Goal: Task Accomplishment & Management: Manage account settings

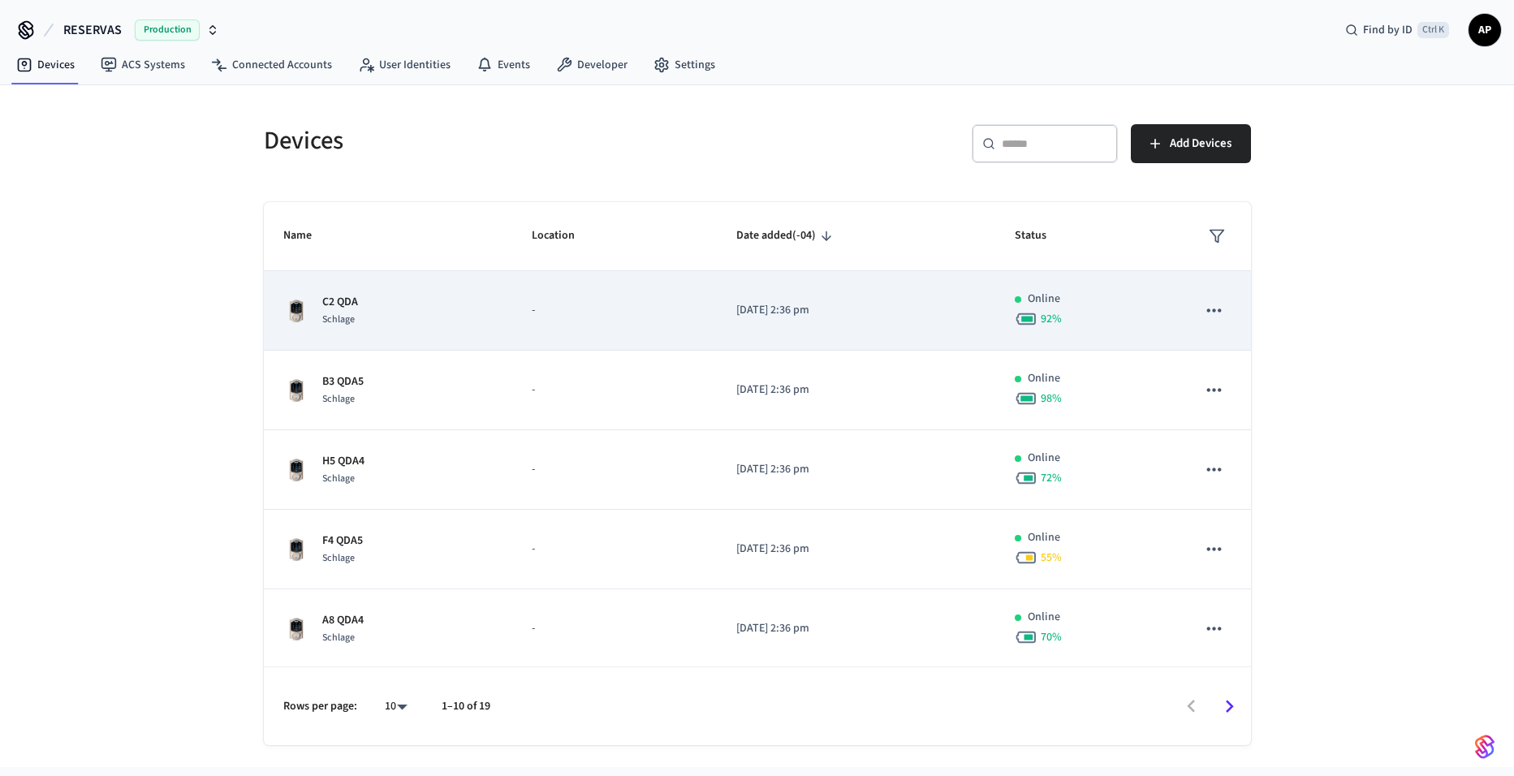
click at [373, 291] on td "C2 QDA Schlage" at bounding box center [388, 311] width 248 height 80
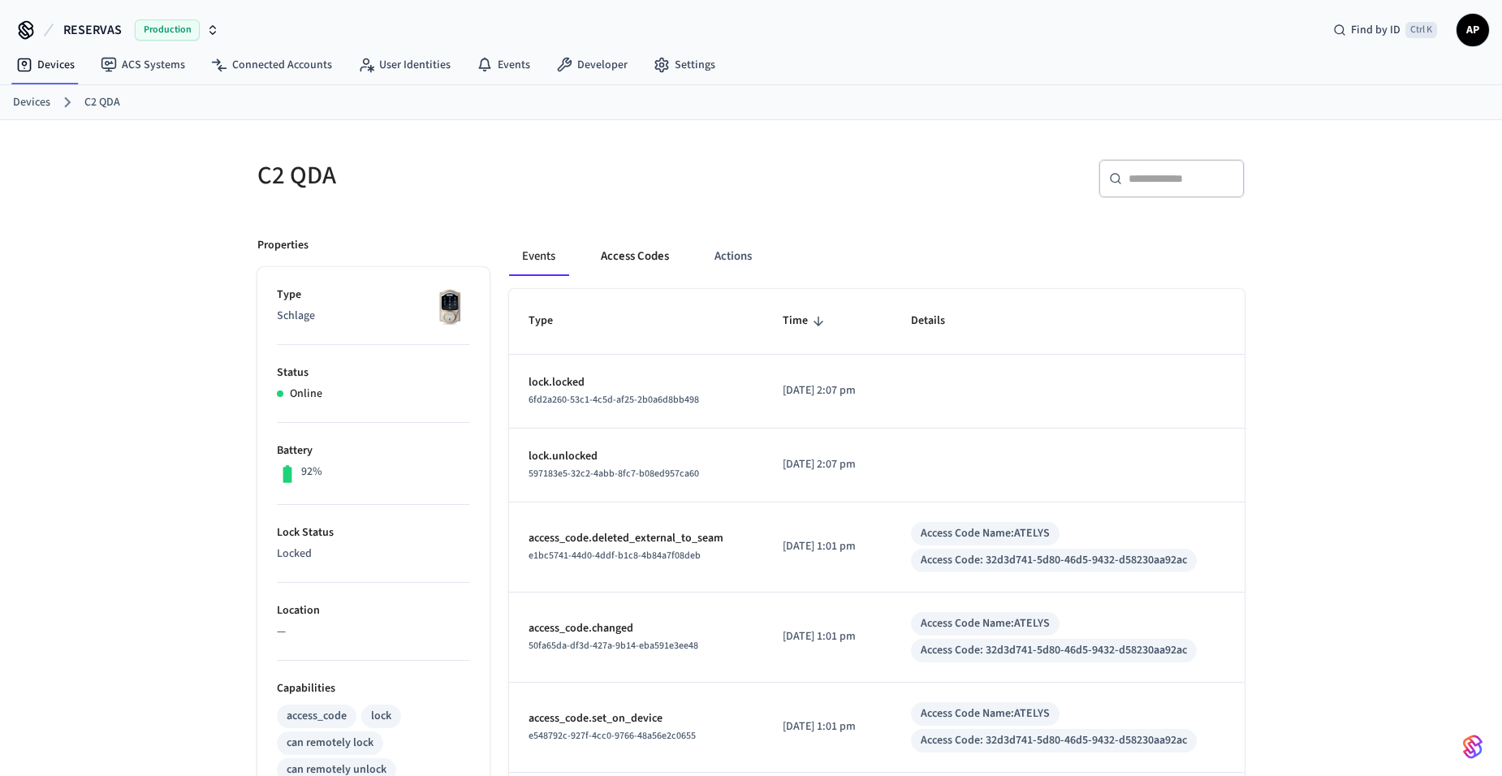
click at [662, 257] on button "Access Codes" at bounding box center [635, 256] width 94 height 39
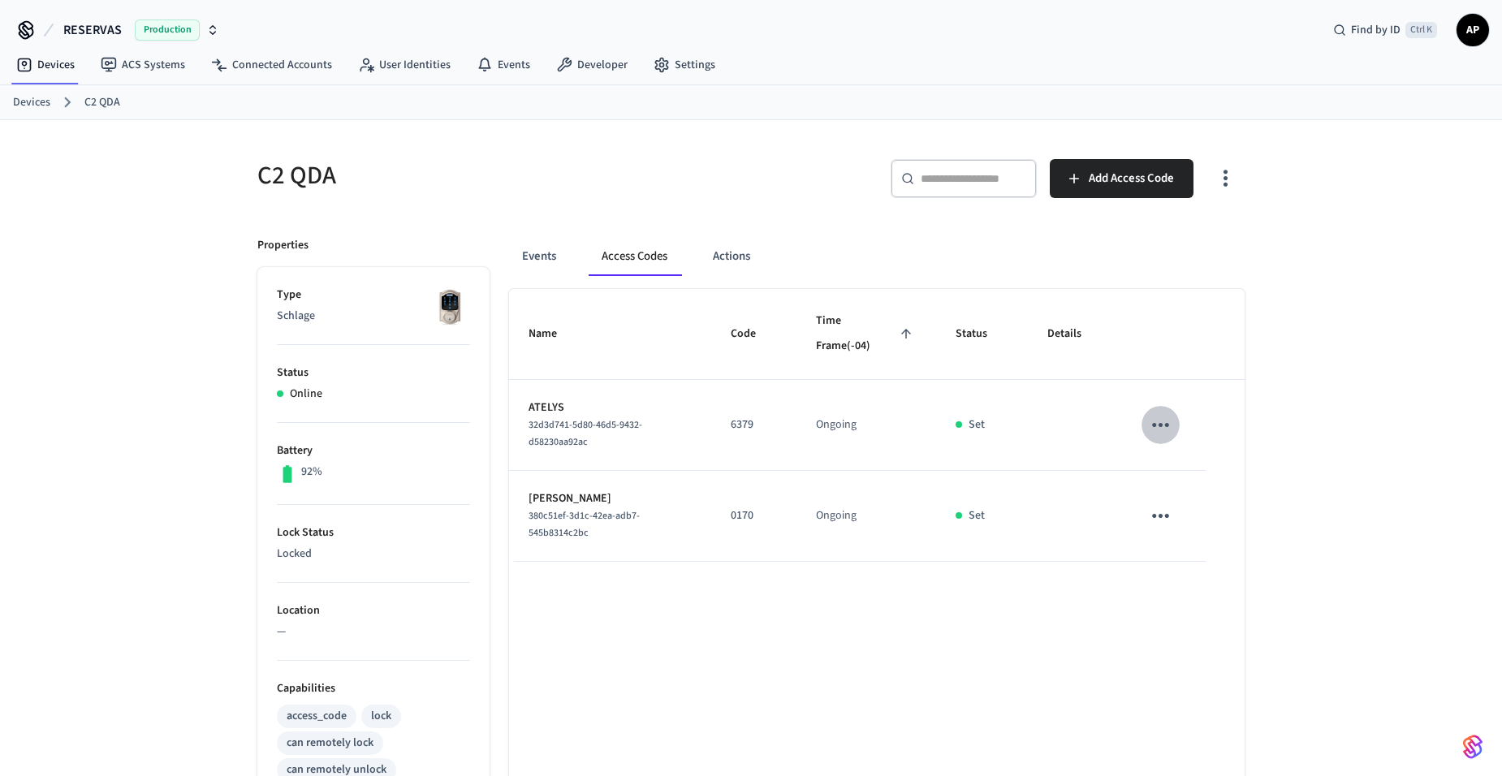
click at [1158, 422] on icon "sticky table" at bounding box center [1160, 424] width 25 height 25
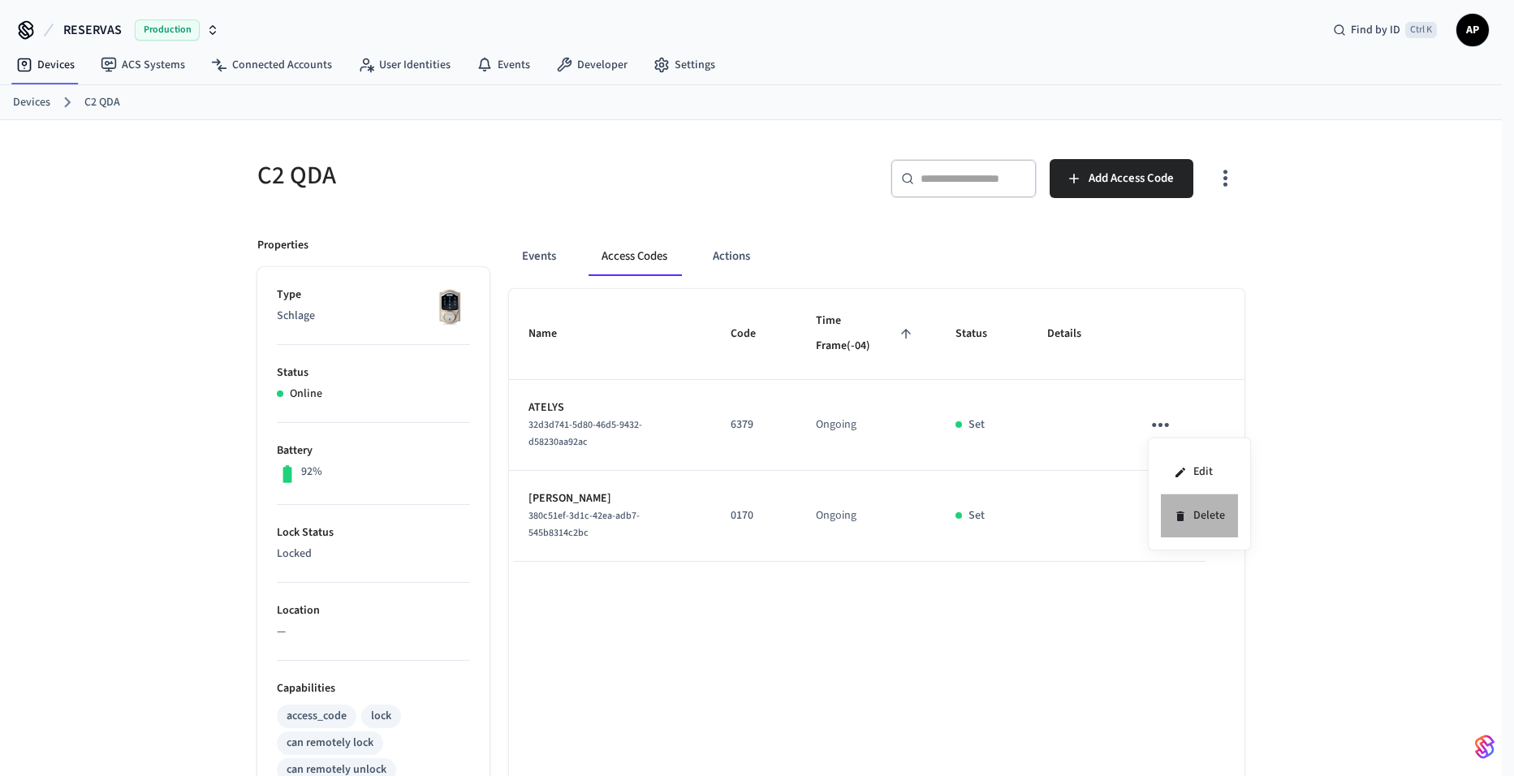
click at [1214, 520] on li "Delete" at bounding box center [1199, 515] width 77 height 43
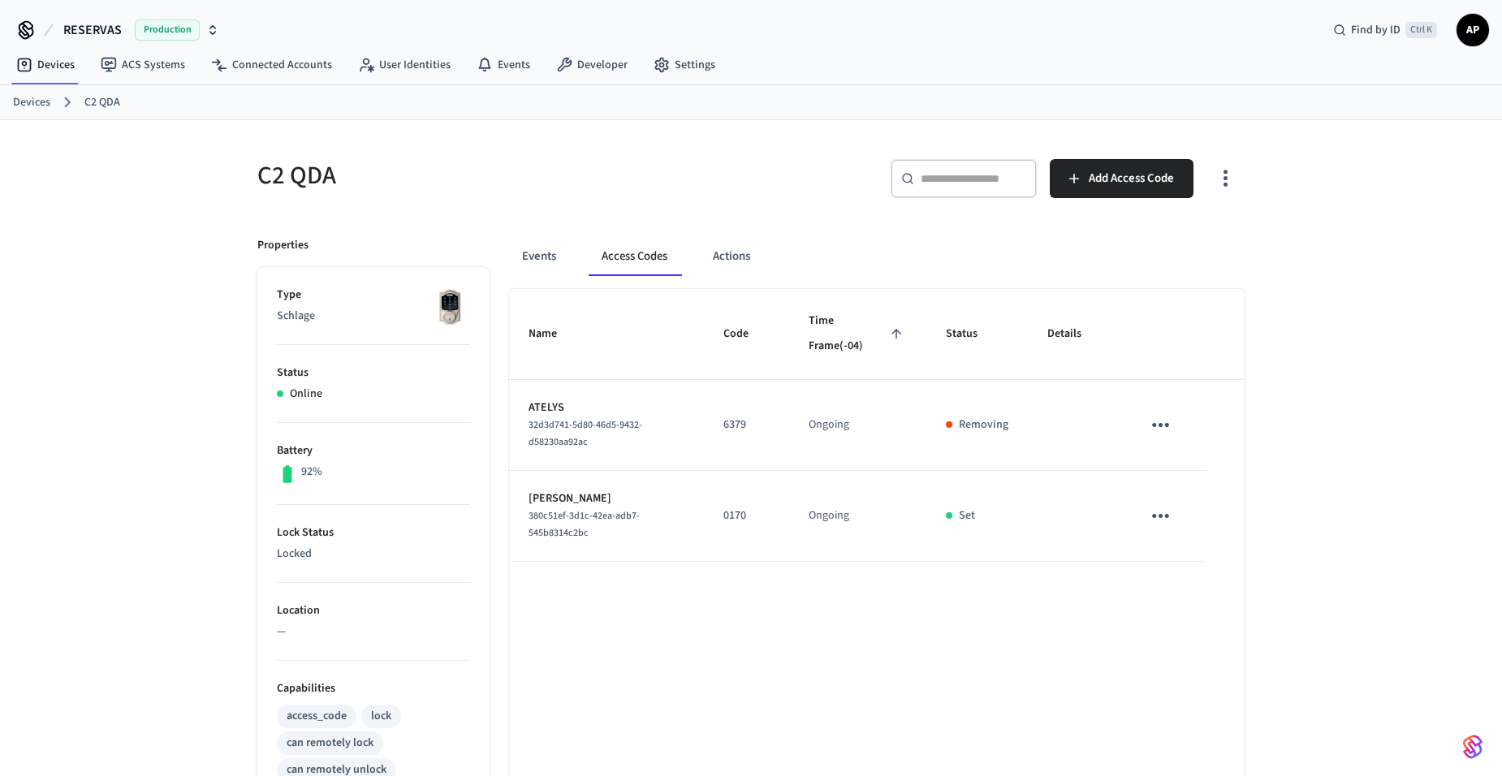
click at [45, 100] on link "Devices" at bounding box center [31, 102] width 37 height 17
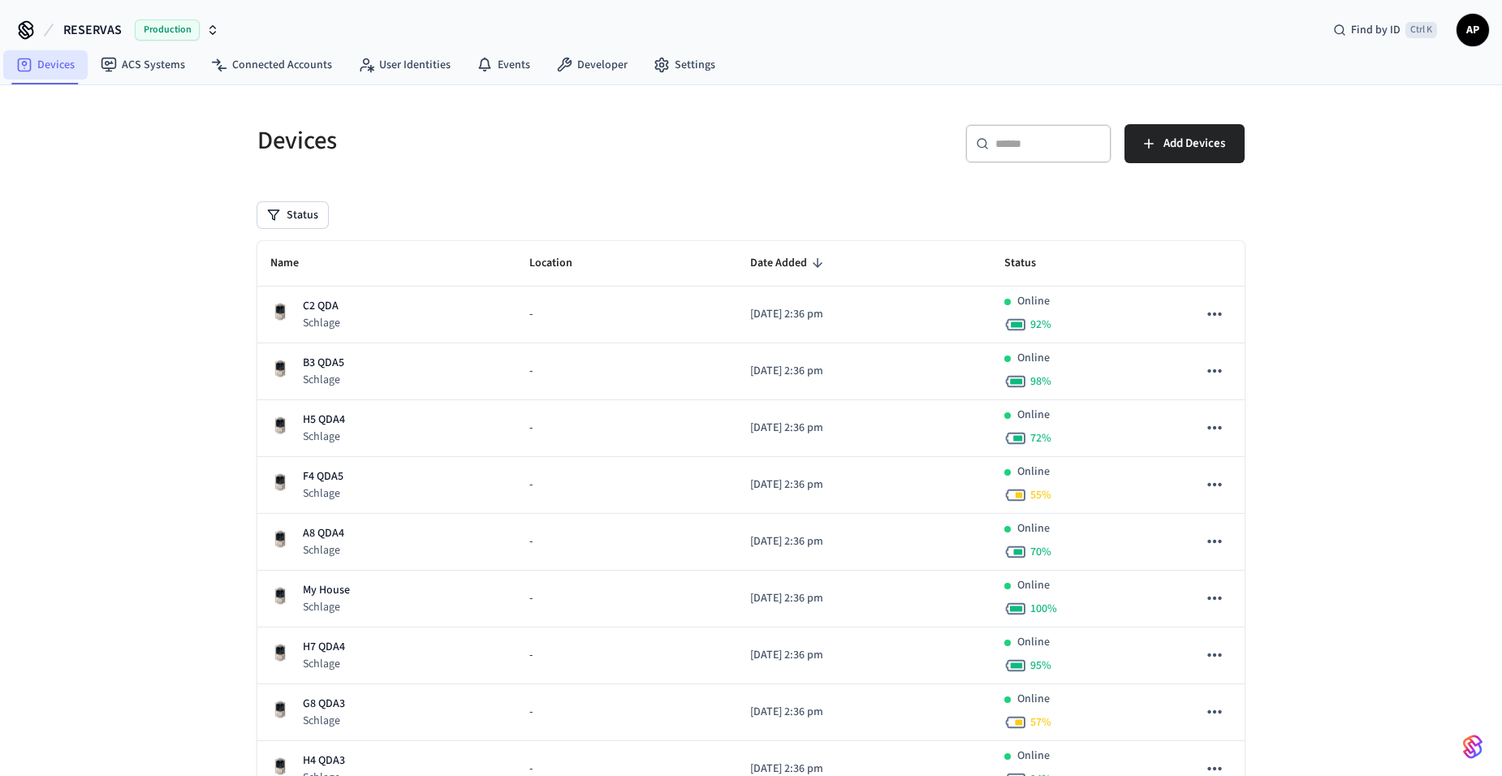
click at [44, 73] on link "Devices" at bounding box center [45, 64] width 84 height 29
click at [644, 77] on link "Settings" at bounding box center [684, 64] width 88 height 29
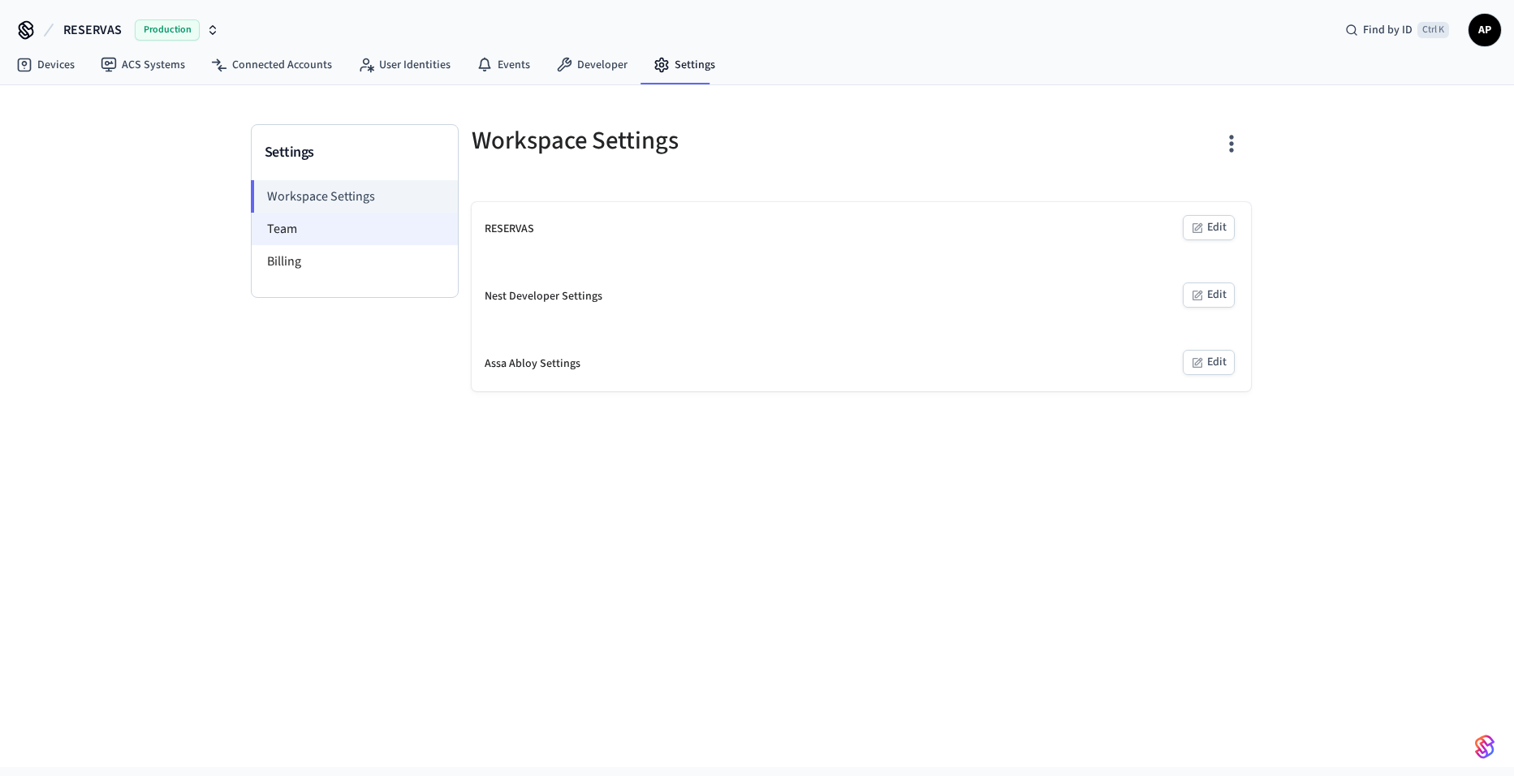
click at [308, 234] on li "Team" at bounding box center [355, 229] width 206 height 32
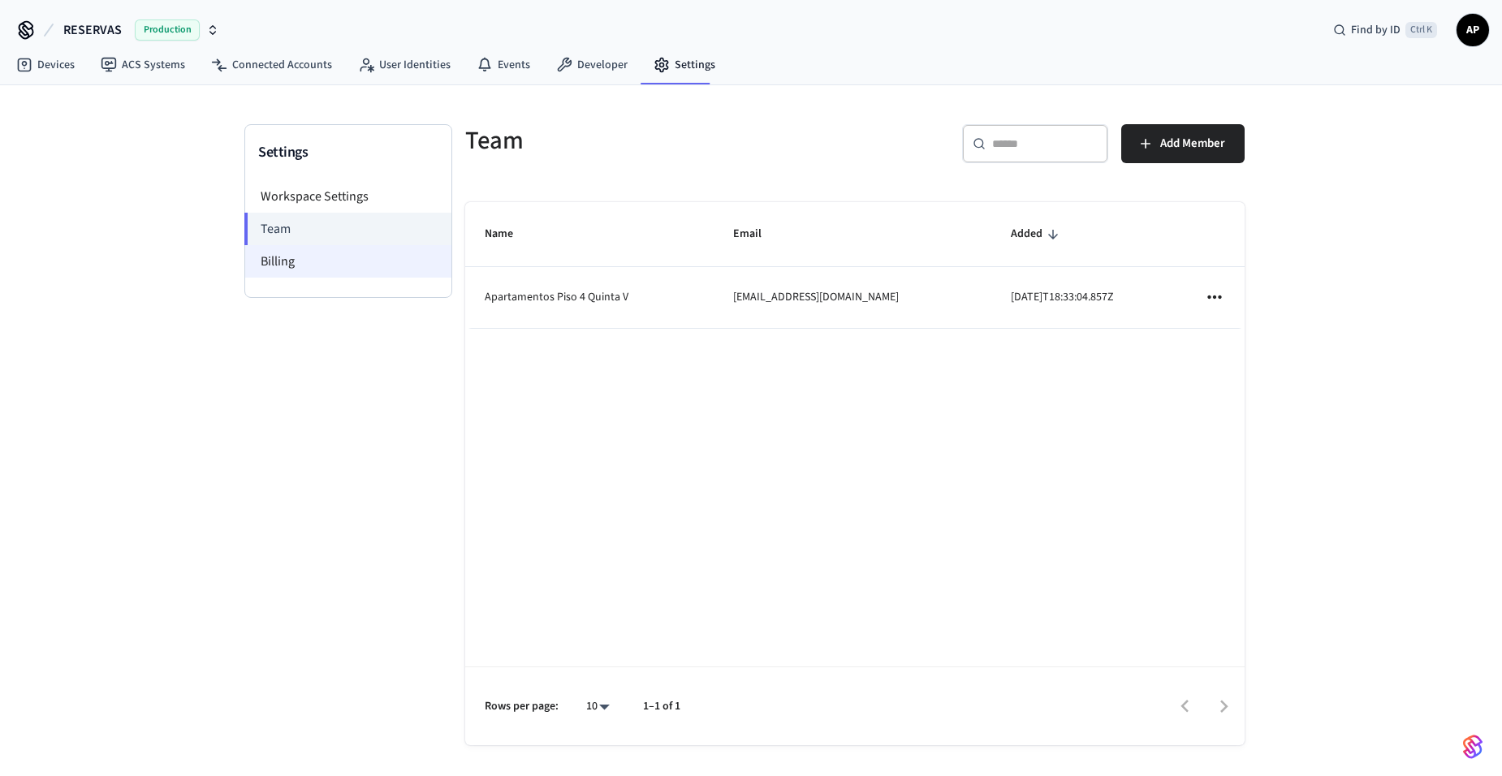
click at [310, 257] on li "Billing" at bounding box center [348, 261] width 206 height 32
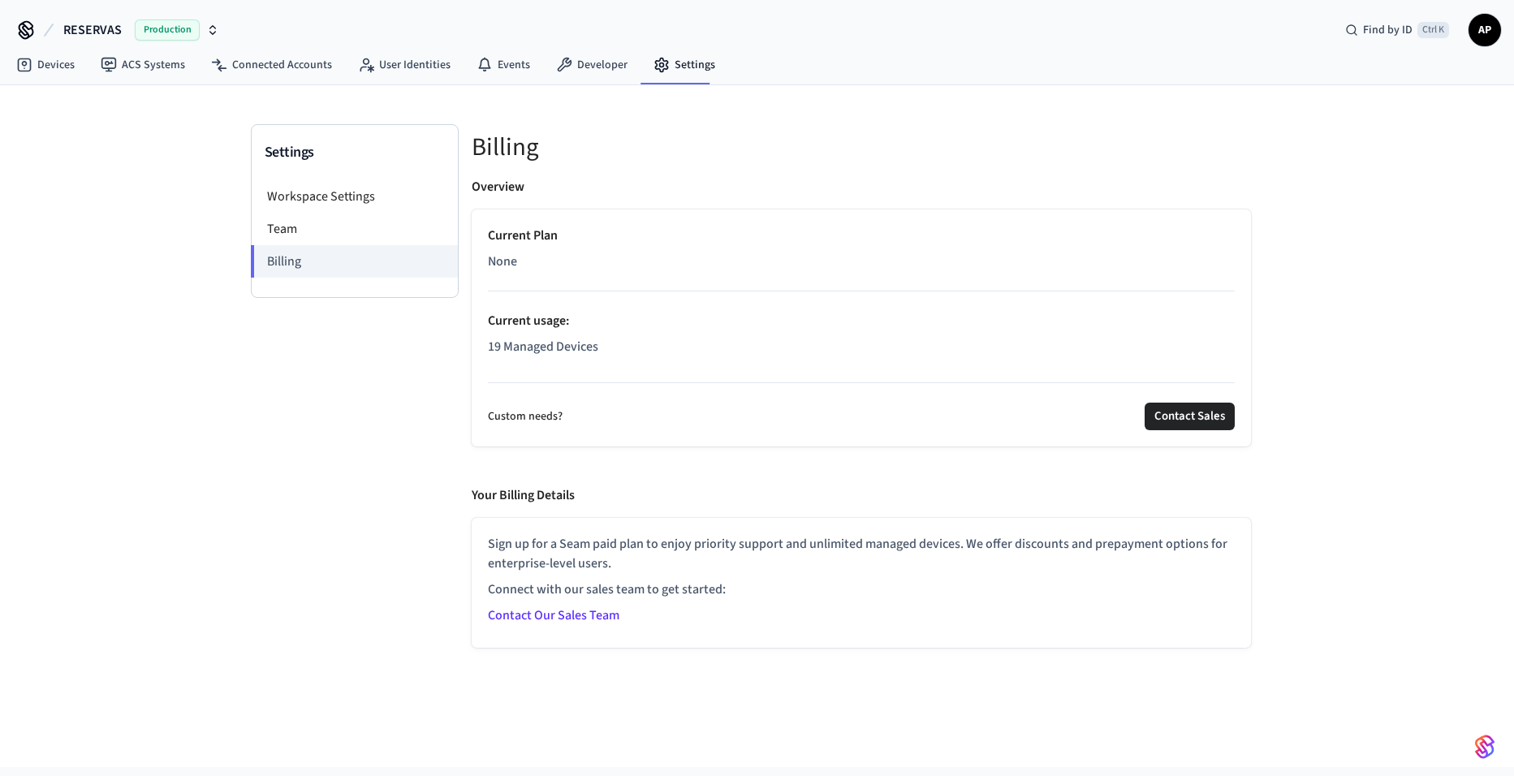
click at [329, 176] on div "Settings" at bounding box center [355, 152] width 206 height 55
click at [327, 193] on li "Workspace Settings" at bounding box center [355, 196] width 206 height 32
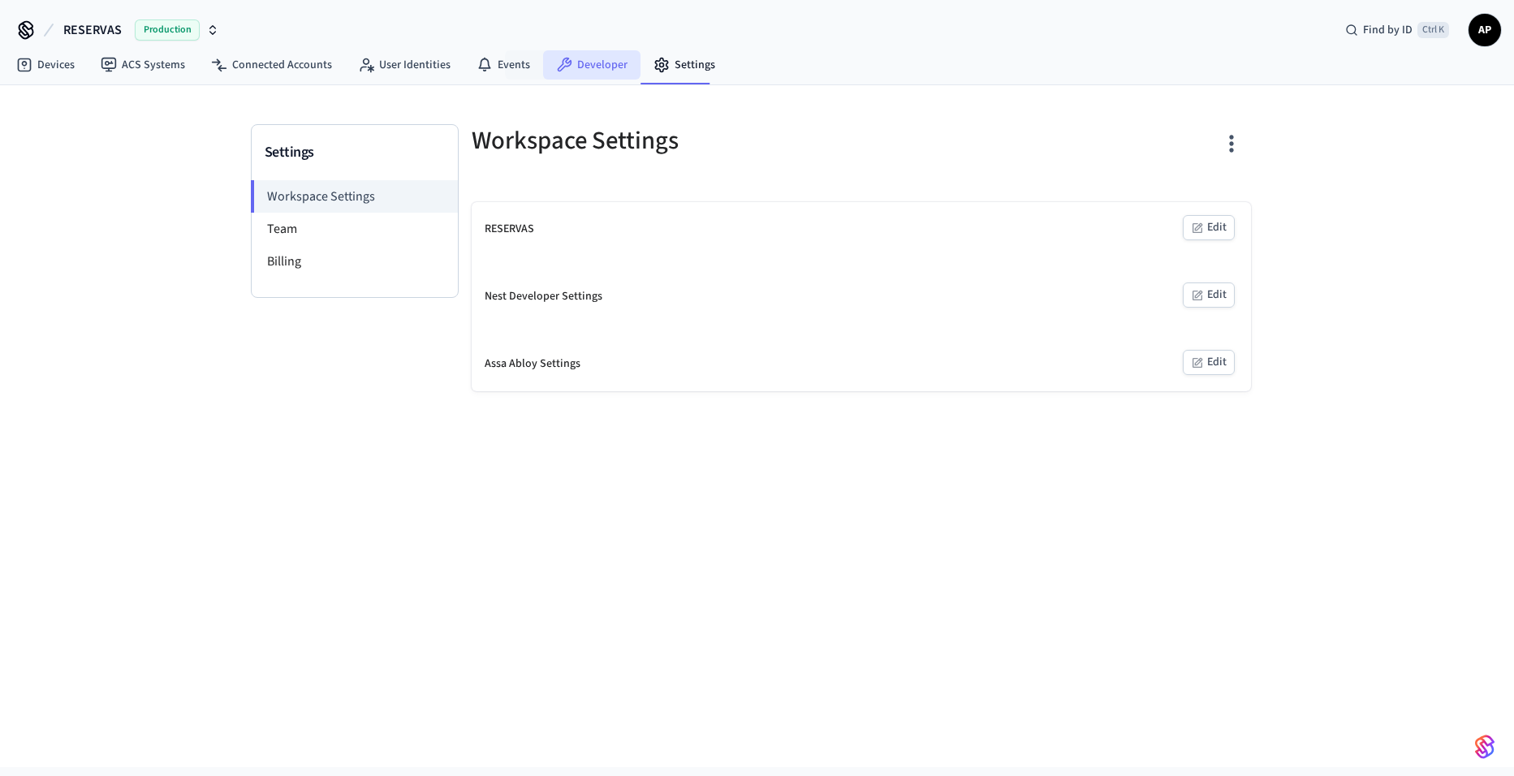
click at [559, 64] on icon at bounding box center [564, 65] width 16 height 16
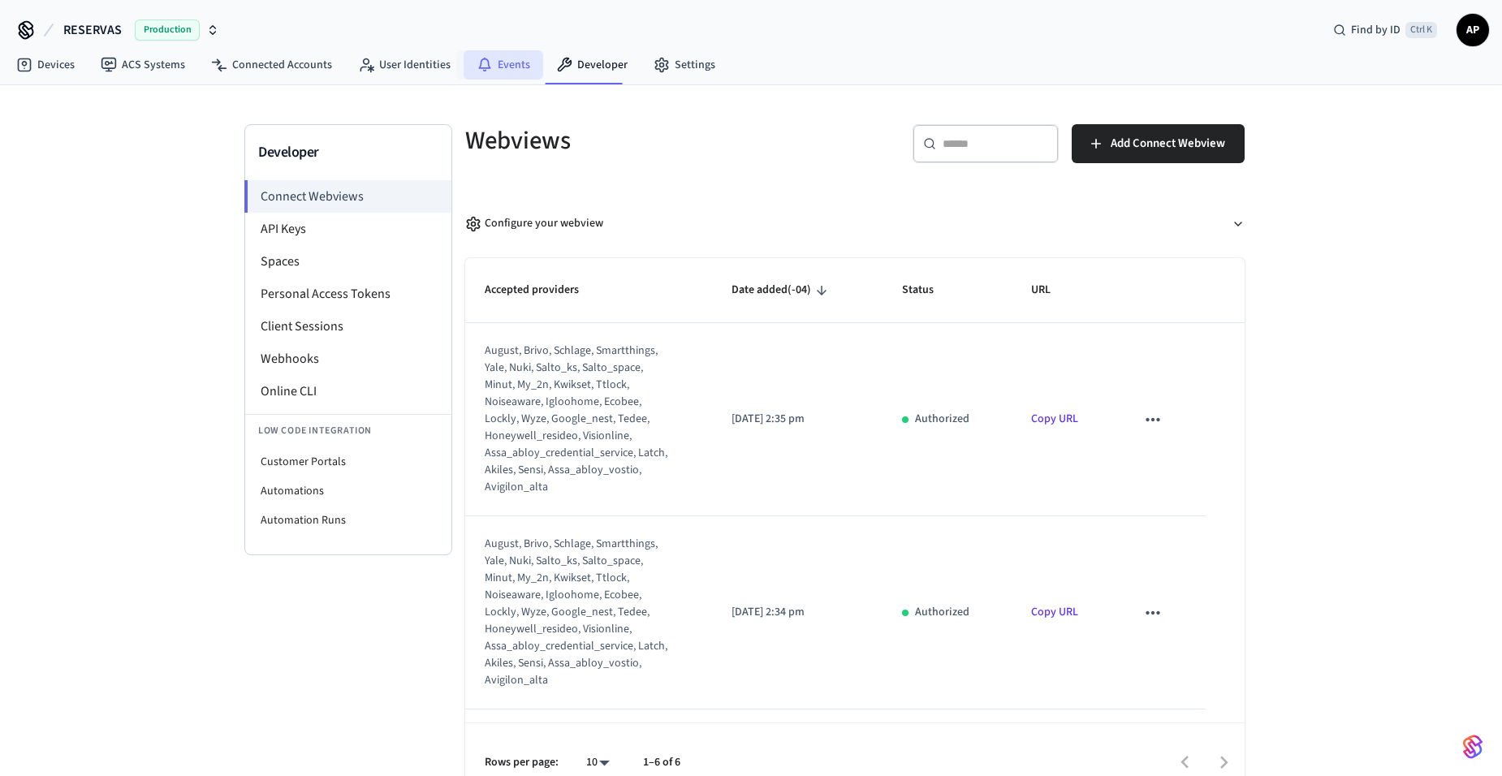
click at [494, 67] on link "Events" at bounding box center [504, 64] width 80 height 29
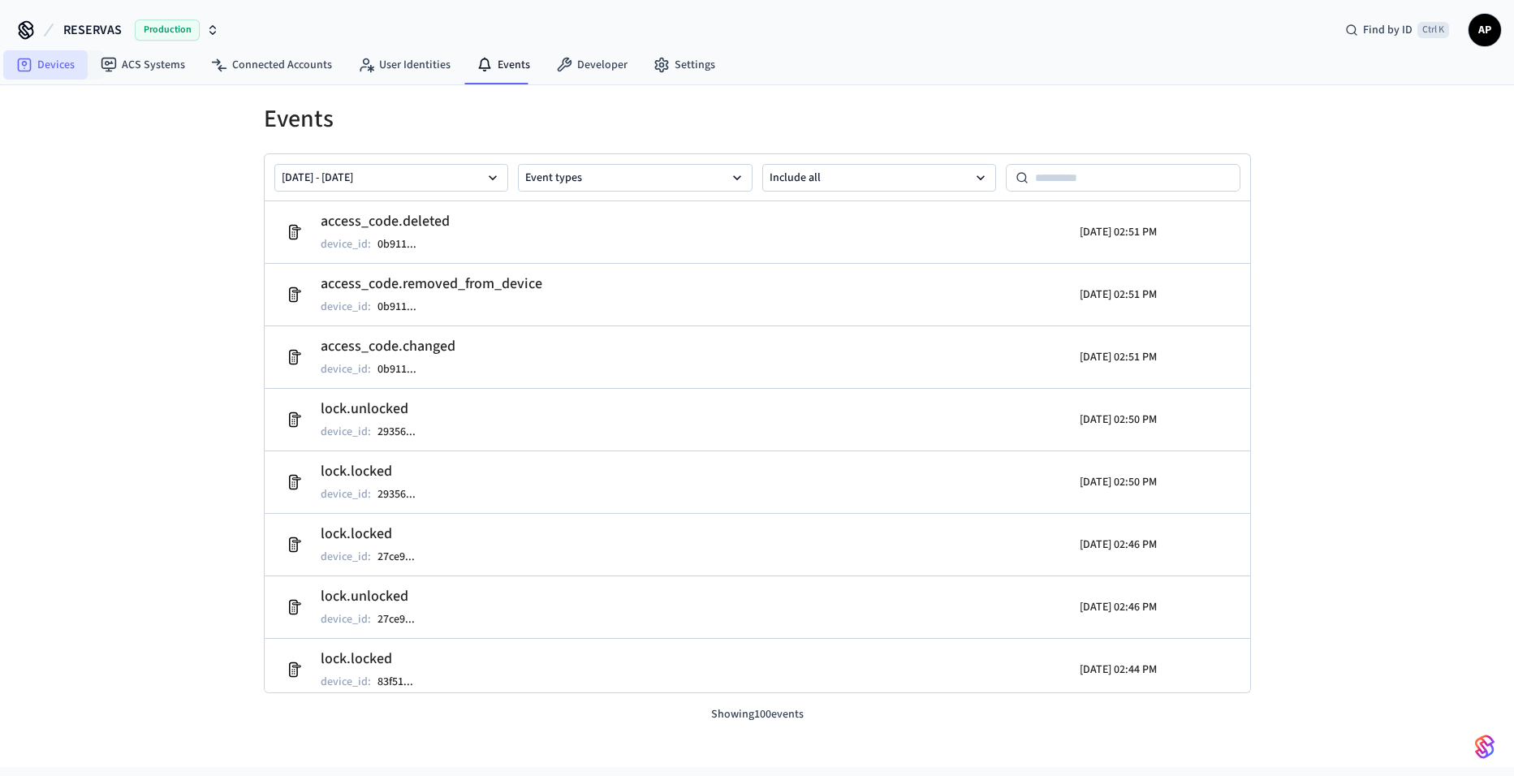
click at [80, 71] on link "Devices" at bounding box center [45, 64] width 84 height 29
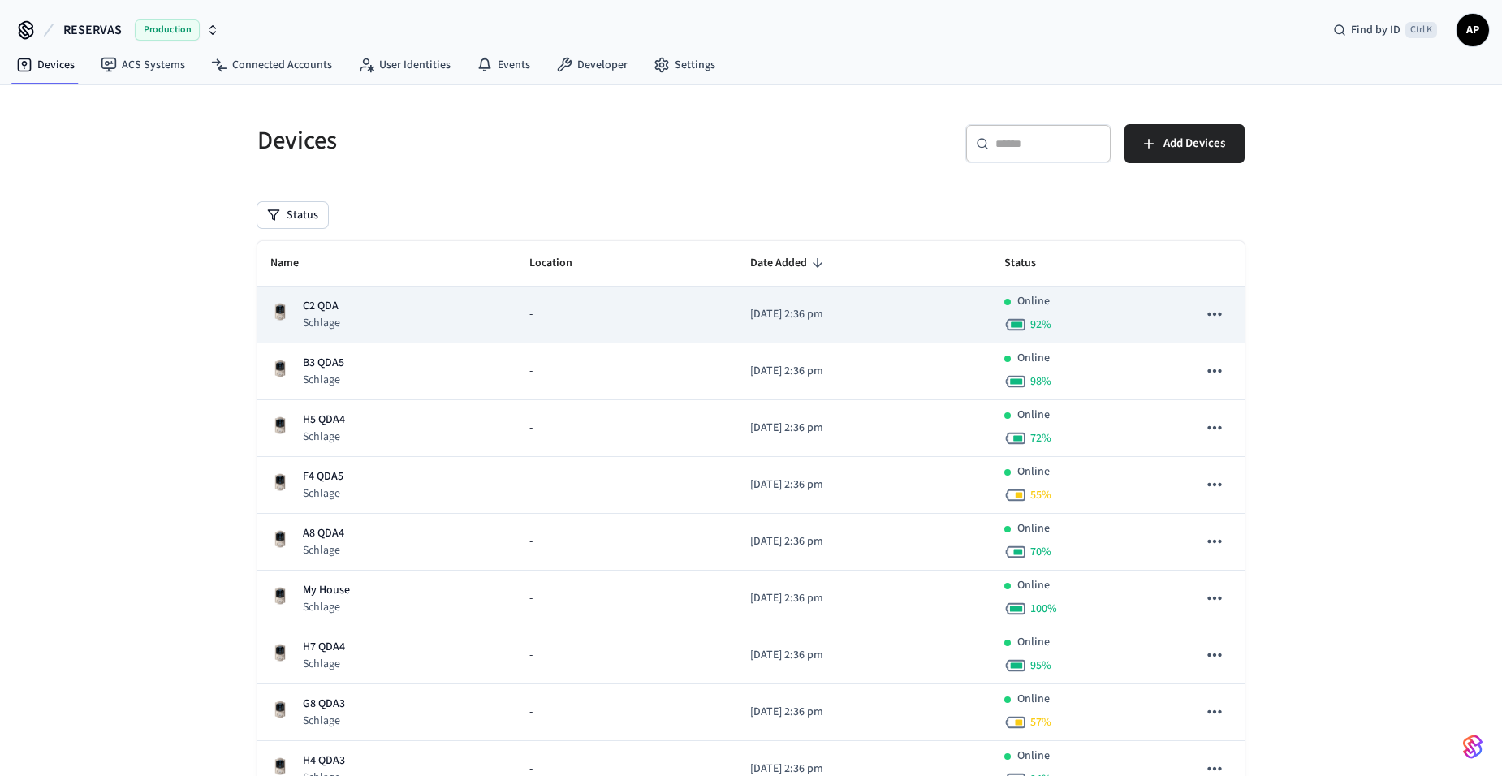
click at [451, 312] on div "C2 QDA Schlage" at bounding box center [386, 314] width 233 height 33
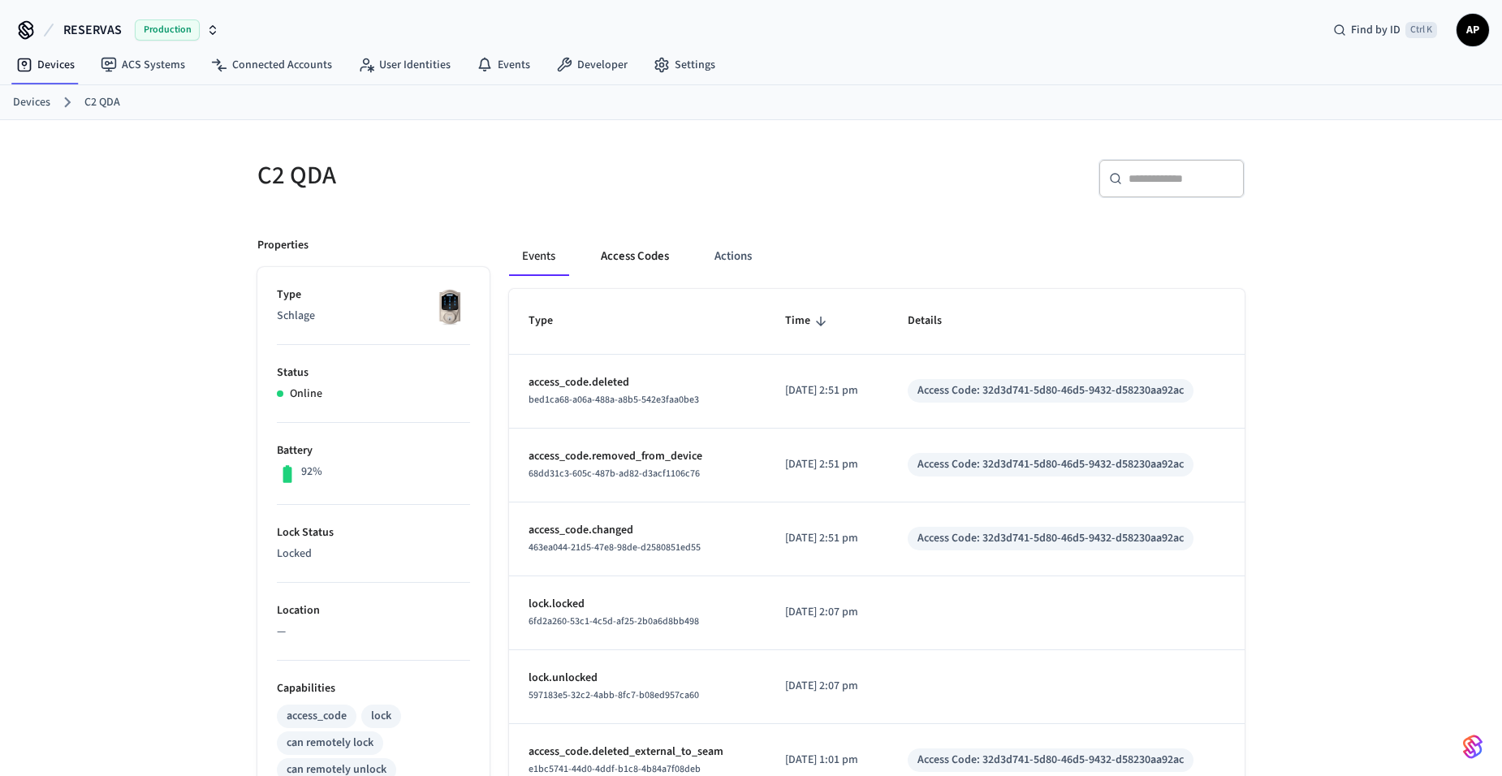
click at [632, 263] on button "Access Codes" at bounding box center [635, 256] width 94 height 39
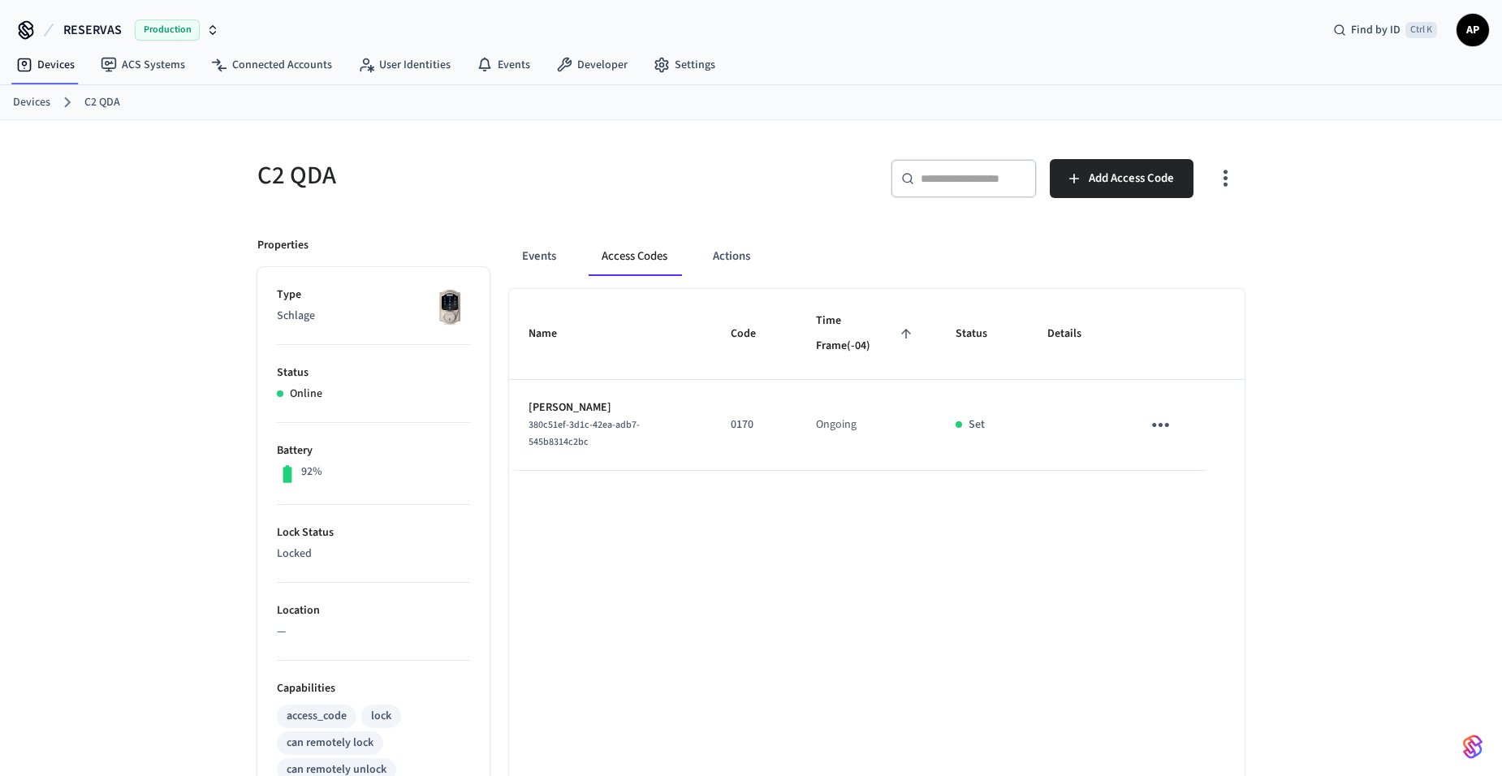
click at [28, 97] on link "Devices" at bounding box center [31, 102] width 37 height 17
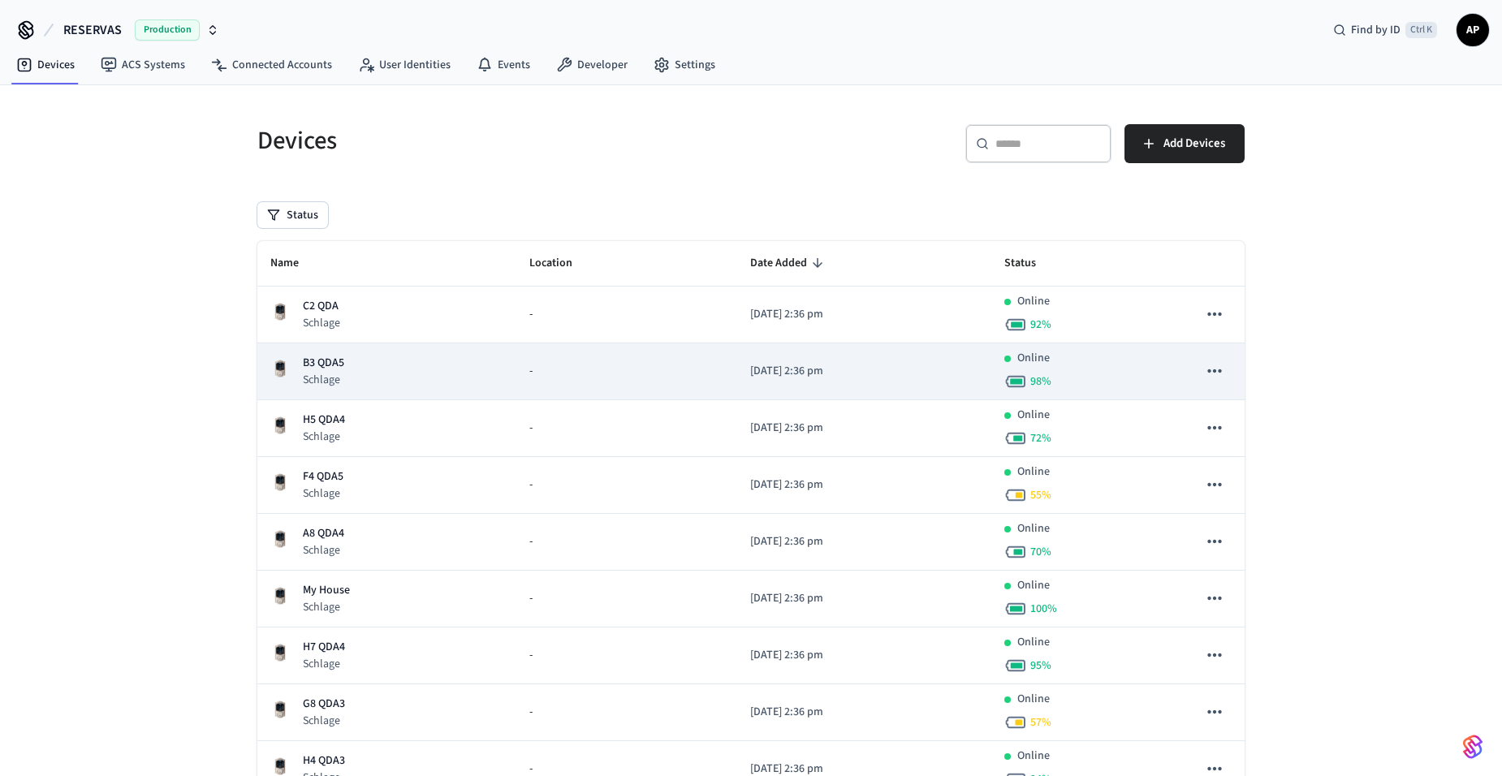
click at [381, 368] on div "B3 QDA5 Schlage" at bounding box center [386, 371] width 233 height 33
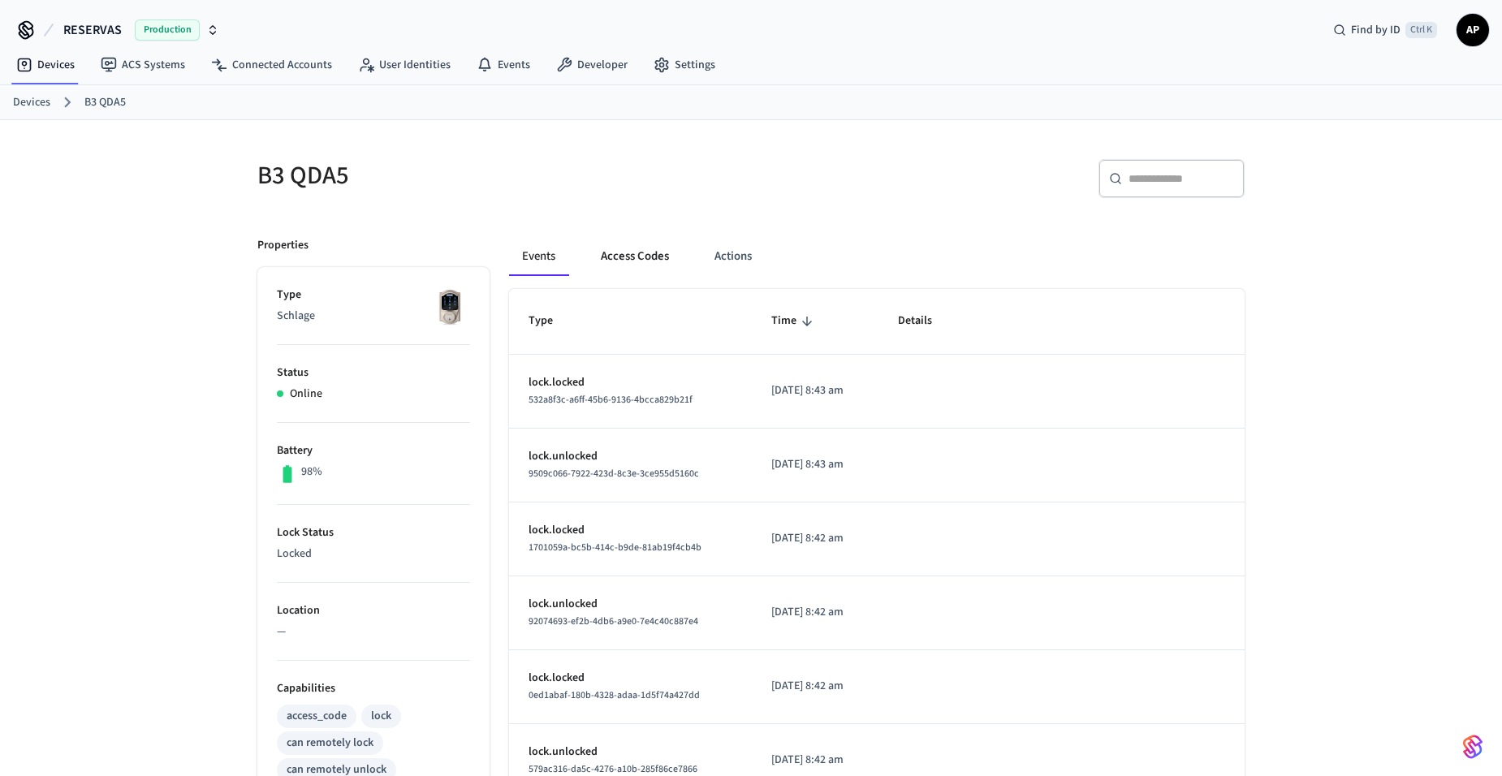
click at [629, 251] on button "Access Codes" at bounding box center [635, 256] width 94 height 39
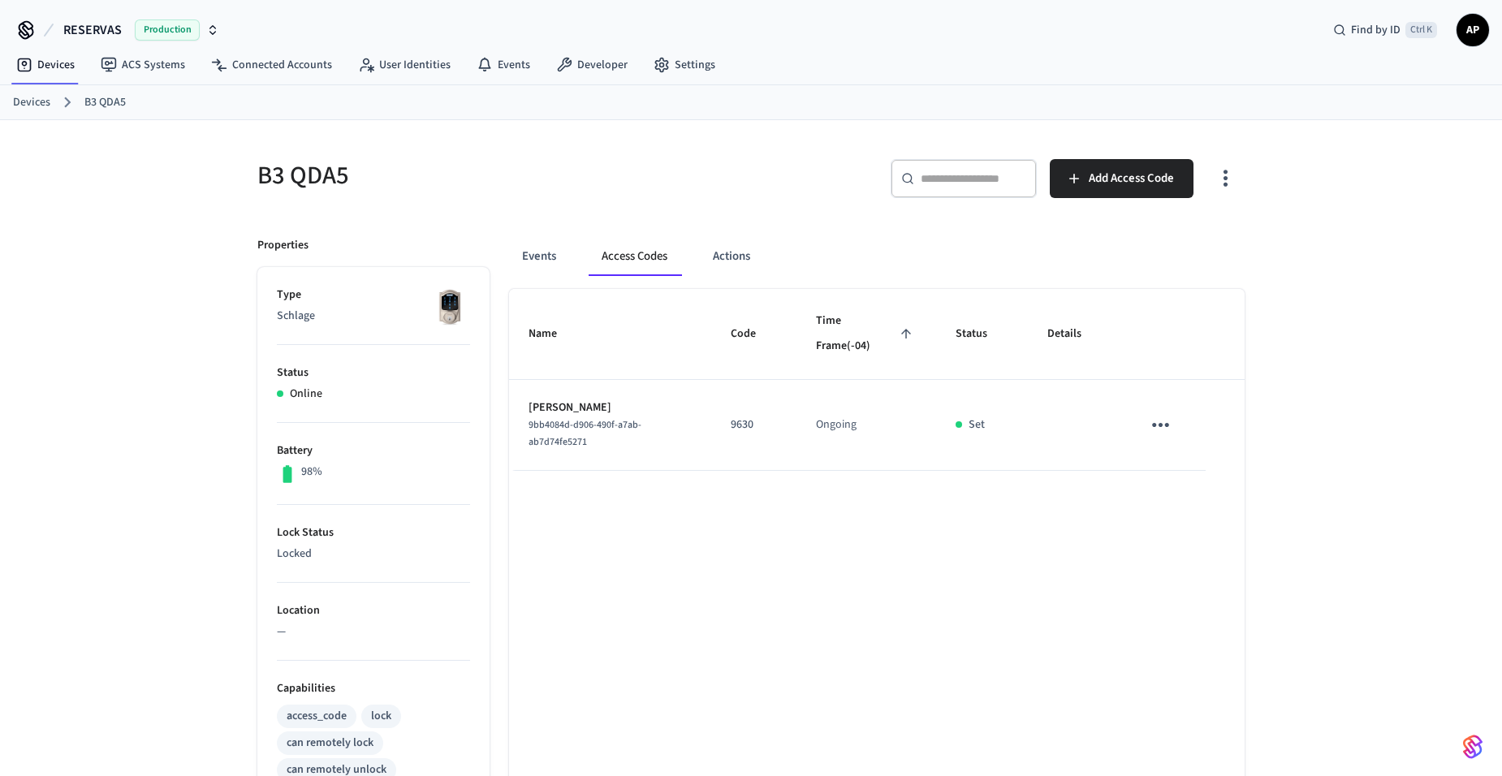
click at [26, 102] on link "Devices" at bounding box center [31, 102] width 37 height 17
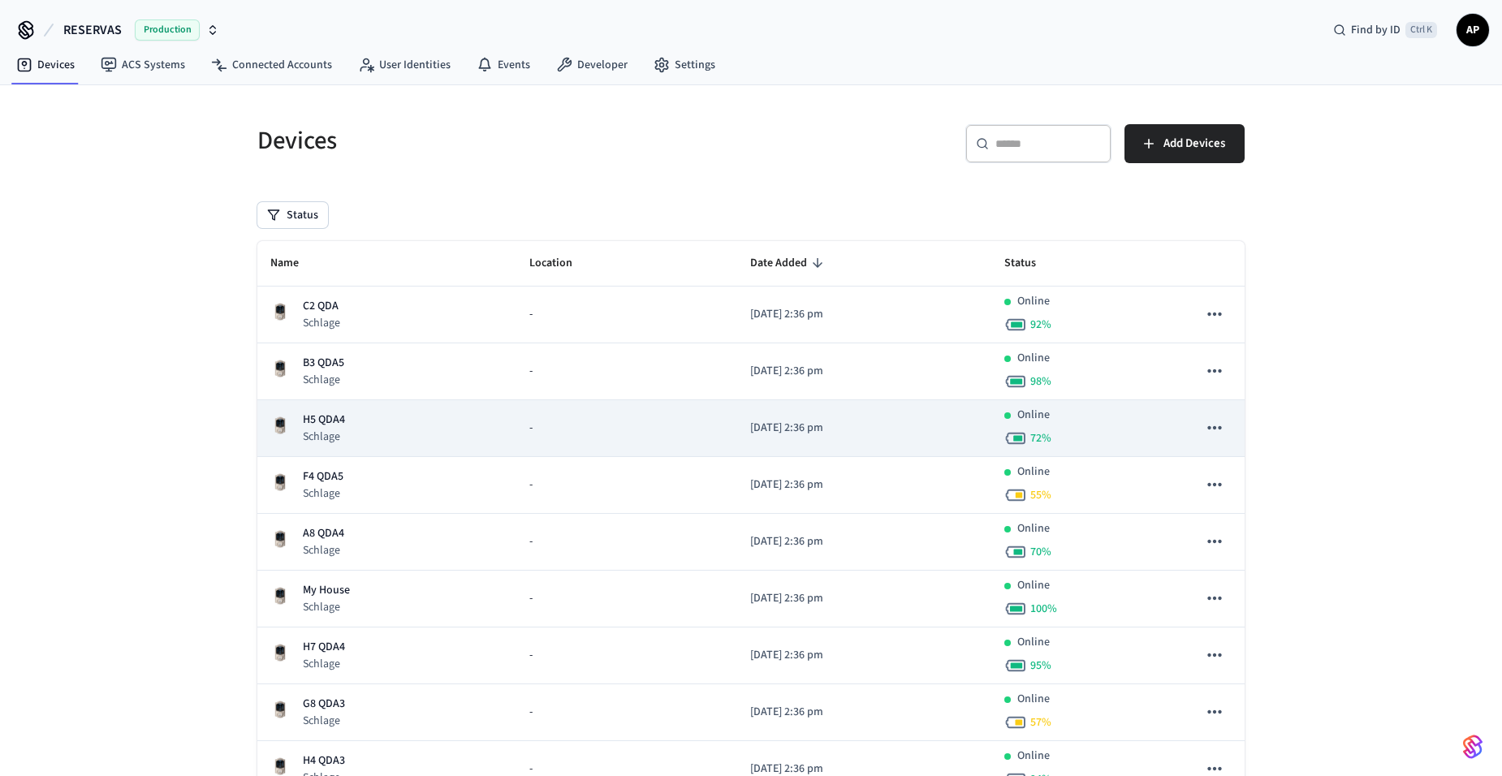
click at [356, 425] on div "H5 QDA4 Schlage" at bounding box center [386, 428] width 233 height 33
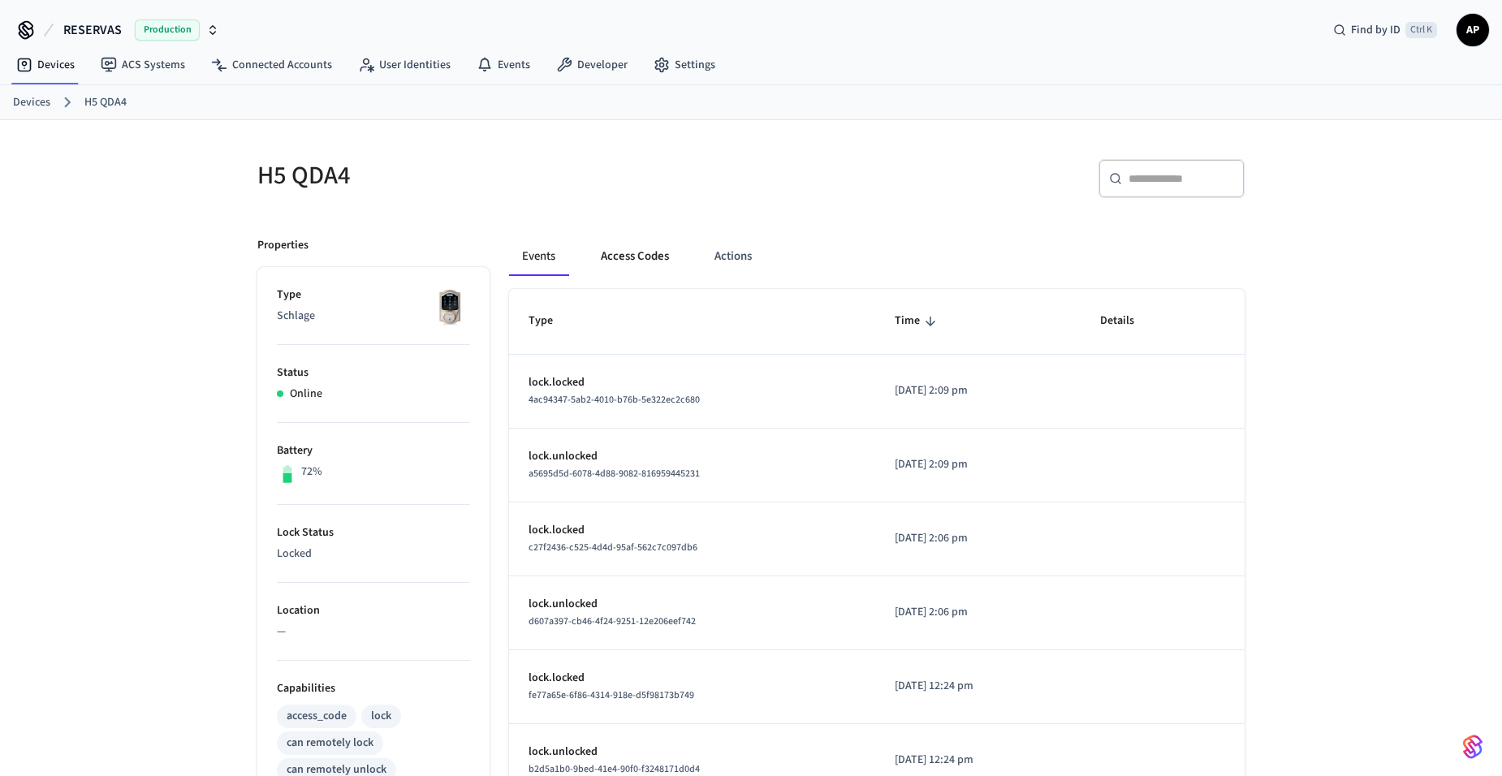
click at [626, 251] on button "Access Codes" at bounding box center [635, 256] width 94 height 39
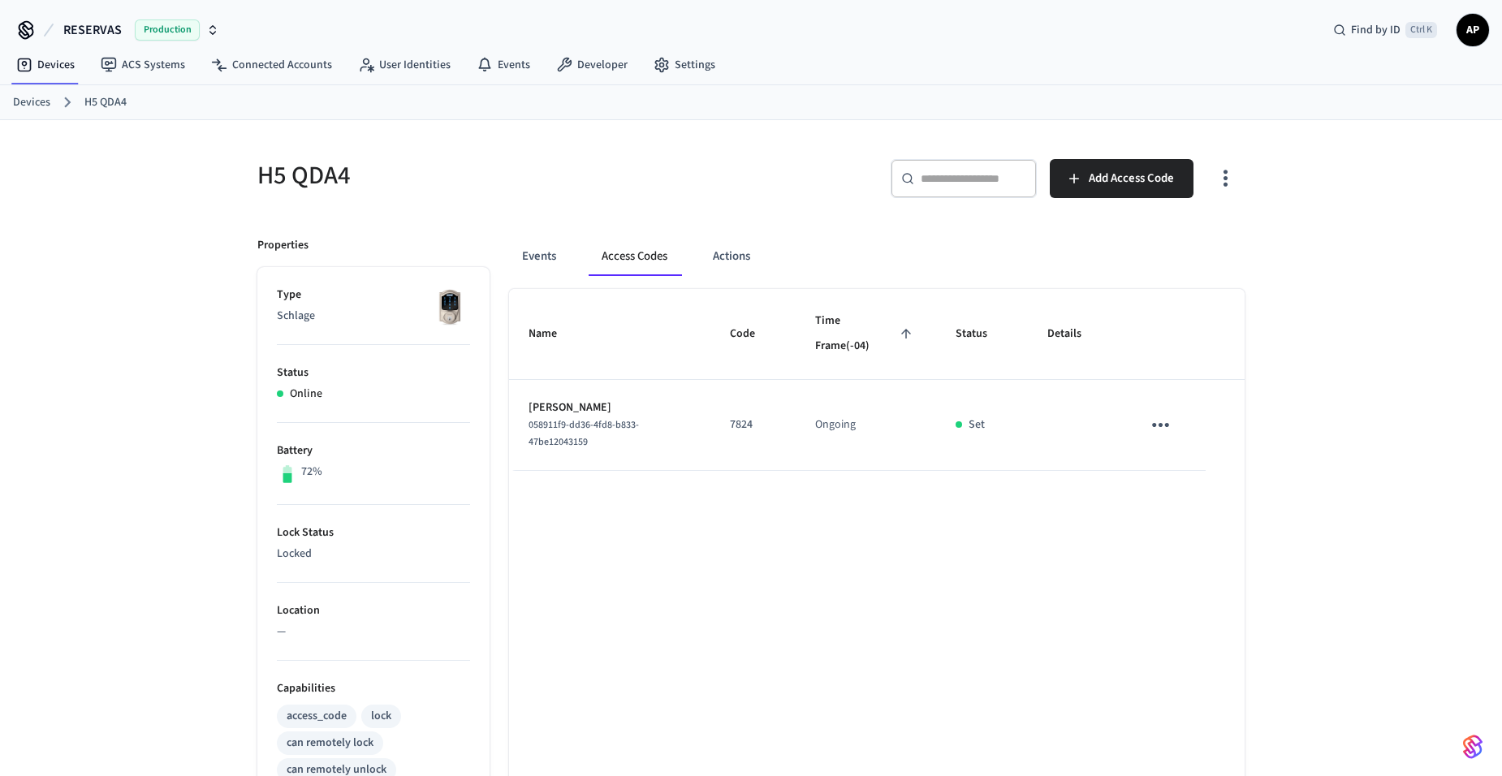
click at [1167, 415] on icon "sticky table" at bounding box center [1160, 424] width 25 height 25
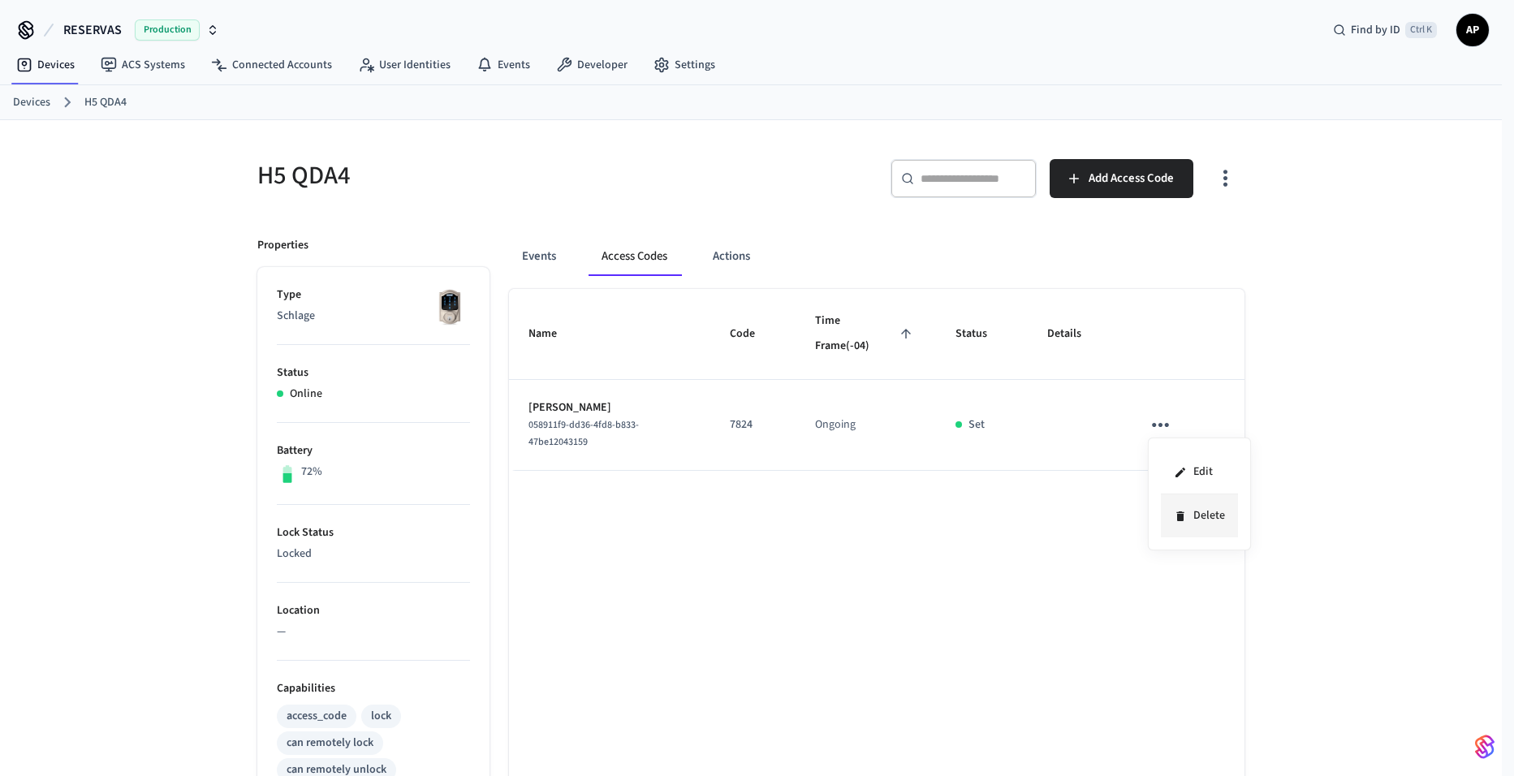
click at [1200, 521] on li "Delete" at bounding box center [1199, 515] width 77 height 43
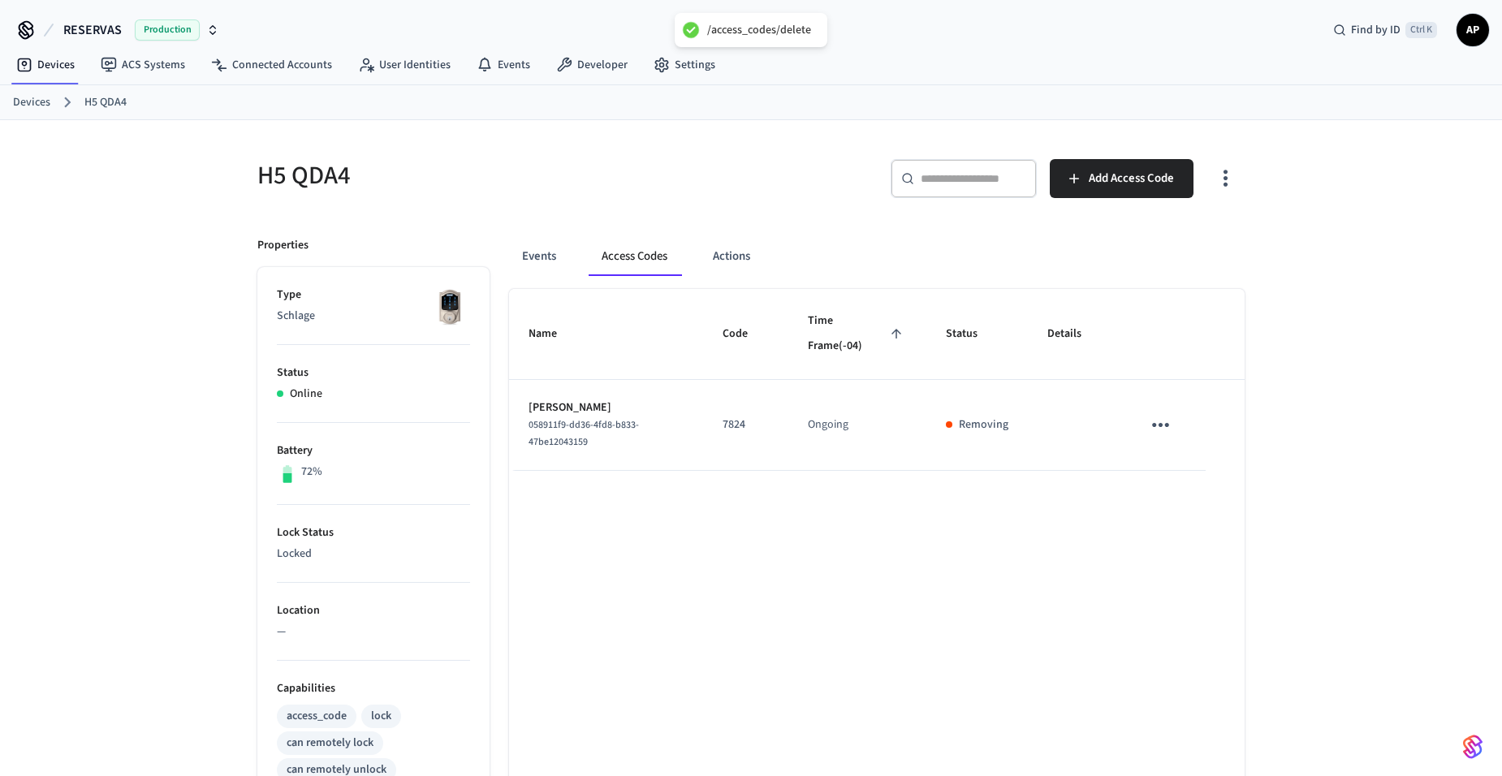
click at [32, 100] on link "Devices" at bounding box center [31, 102] width 37 height 17
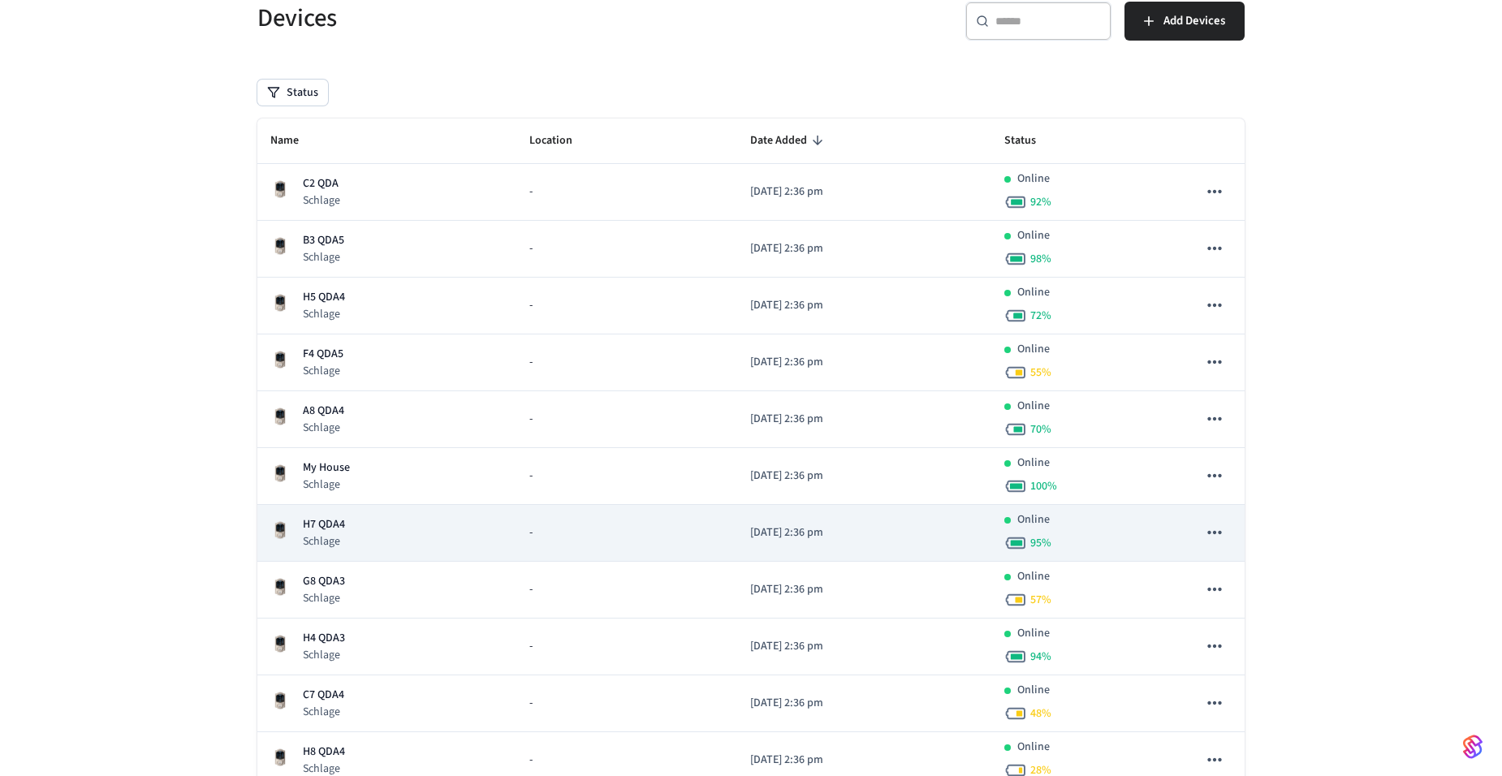
scroll to position [162, 0]
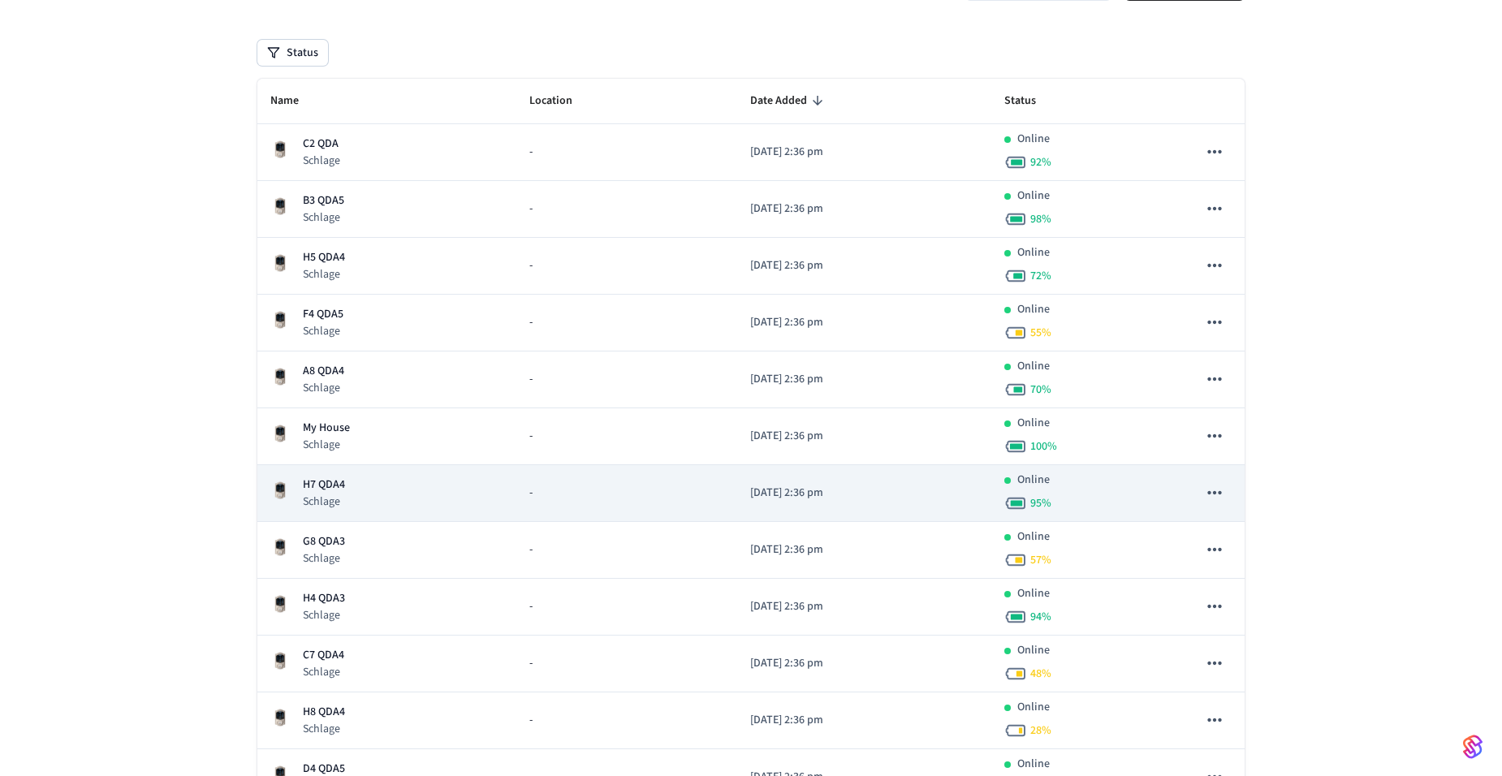
click at [343, 481] on p "H7 QDA4" at bounding box center [324, 485] width 42 height 17
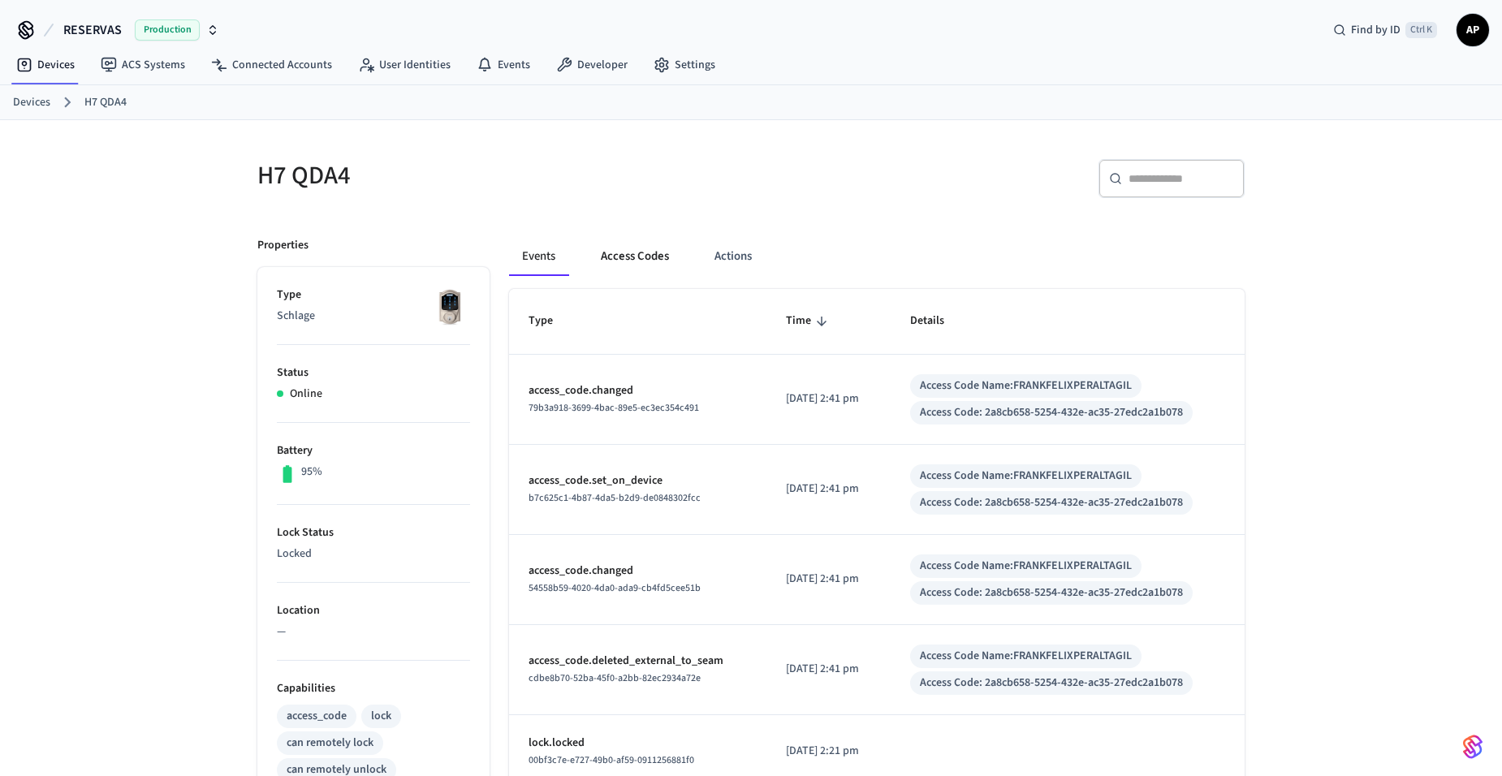
click at [628, 254] on button "Access Codes" at bounding box center [635, 256] width 94 height 39
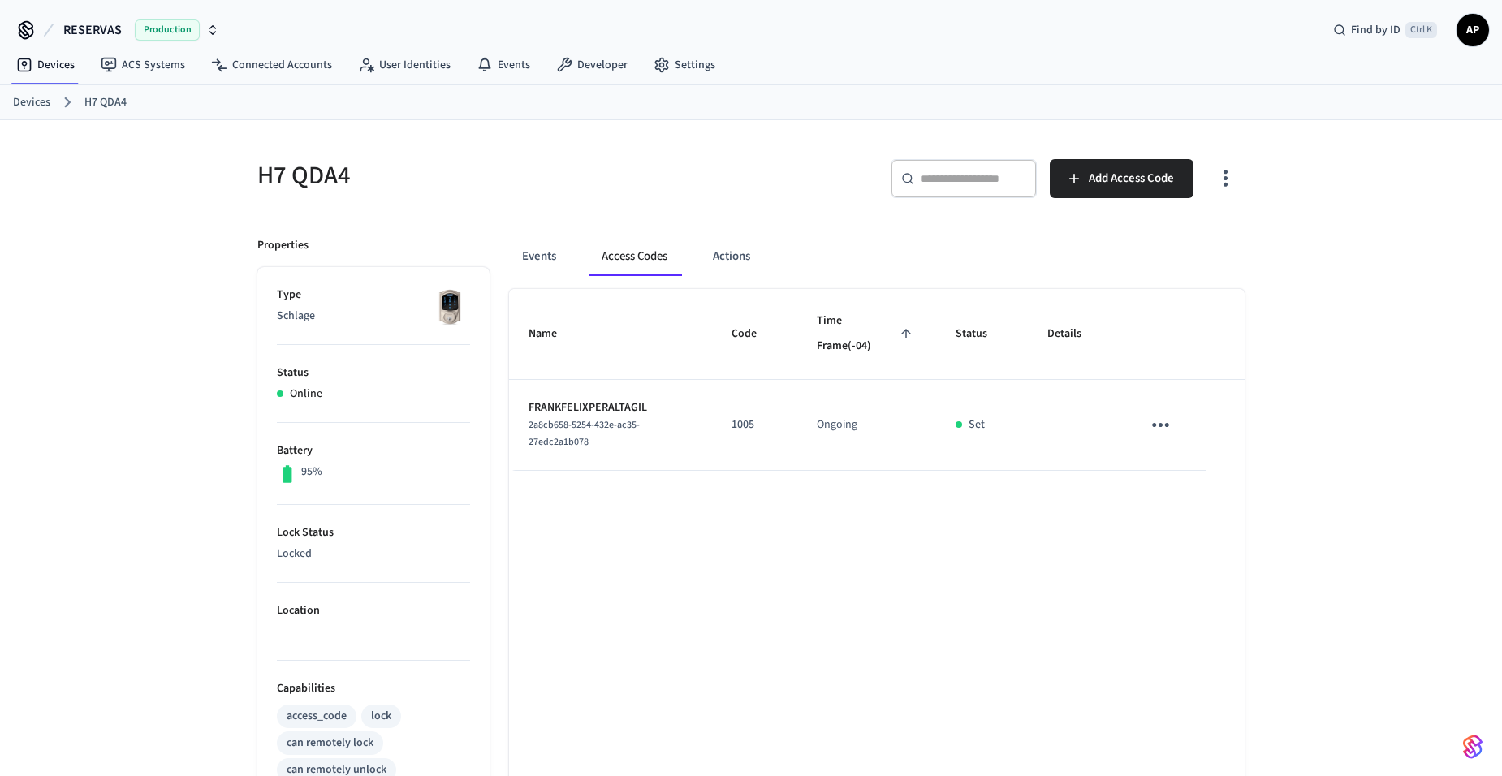
click at [1165, 420] on icon "sticky table" at bounding box center [1160, 424] width 25 height 25
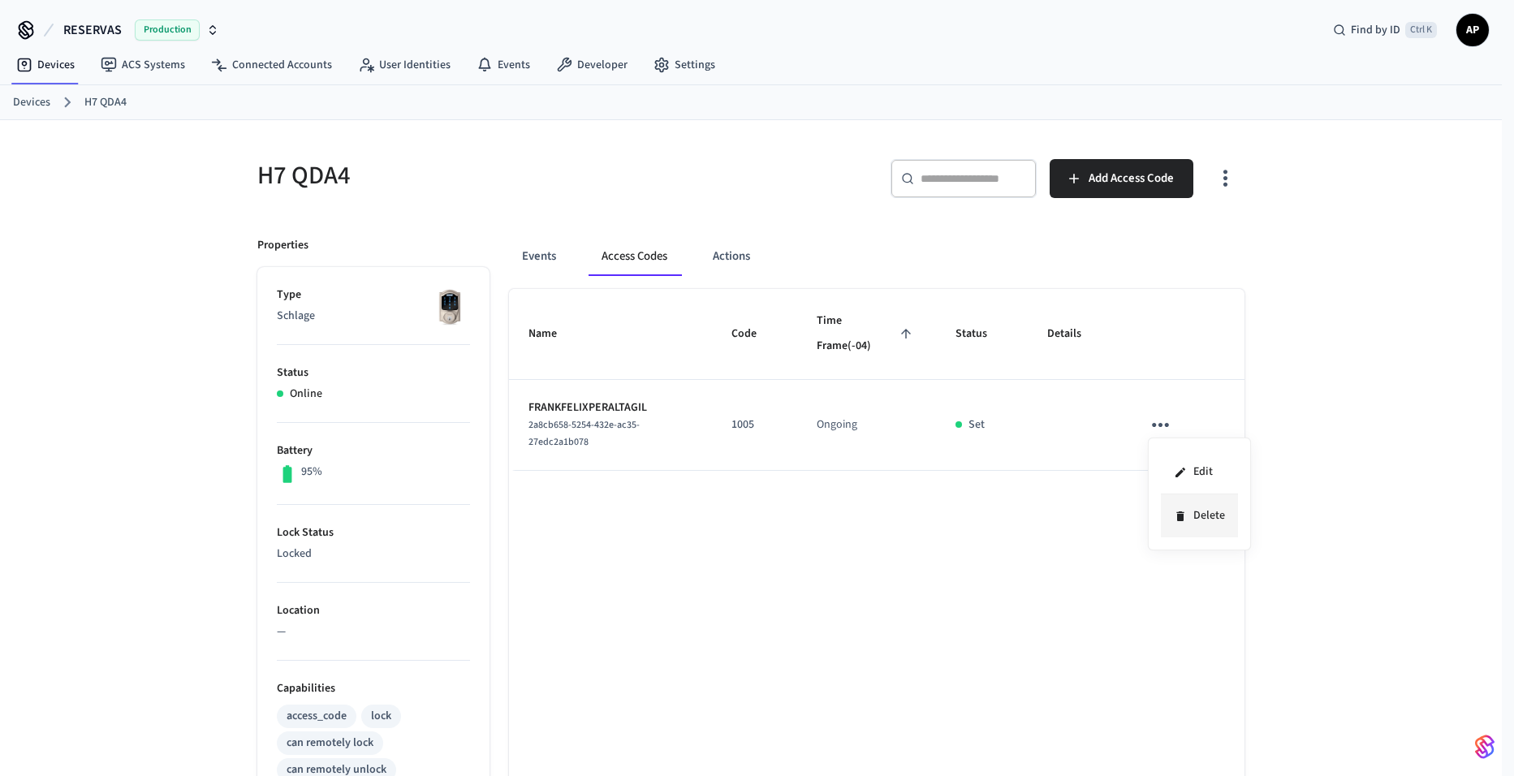
click at [1207, 517] on li "Delete" at bounding box center [1199, 515] width 77 height 43
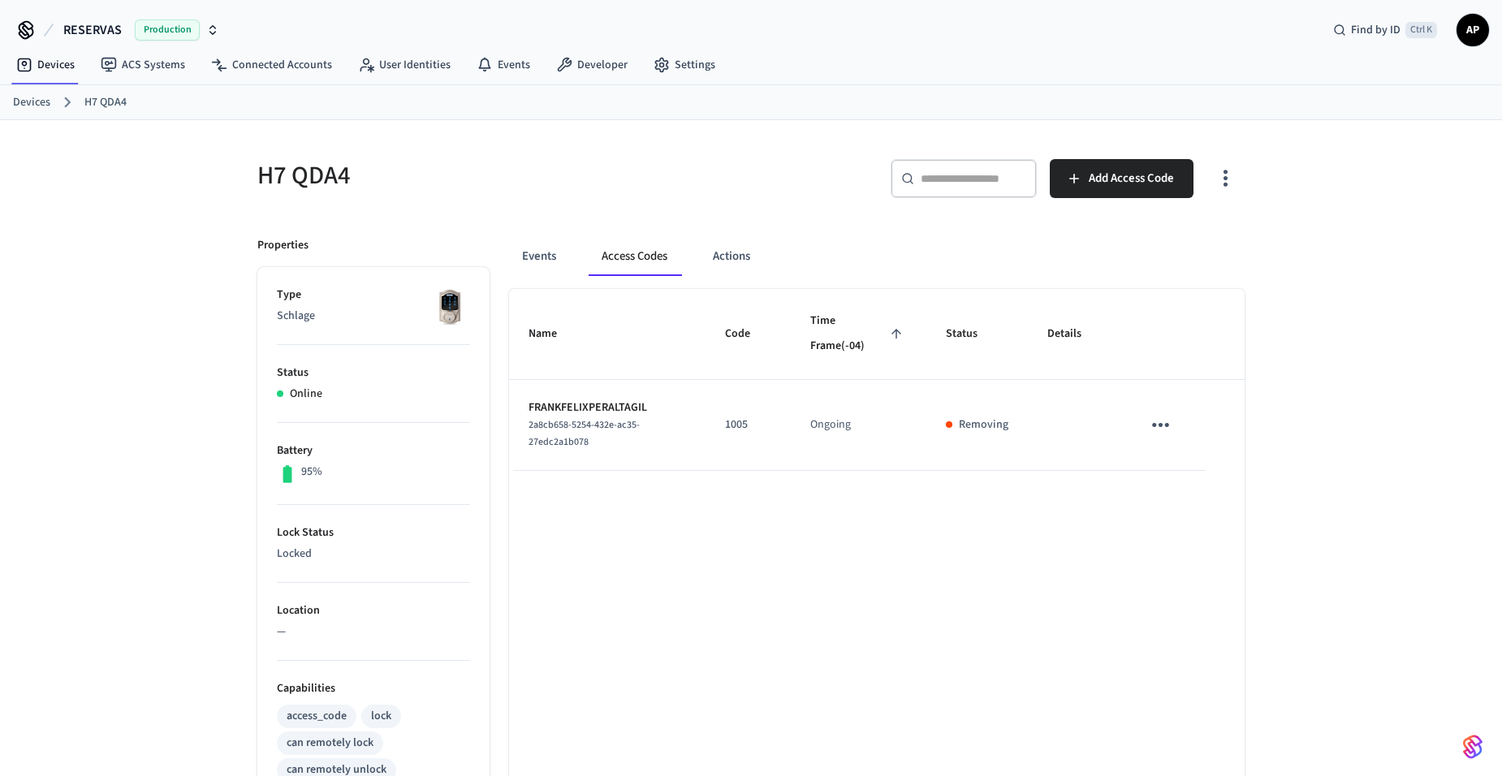
click at [37, 100] on link "Devices" at bounding box center [31, 102] width 37 height 17
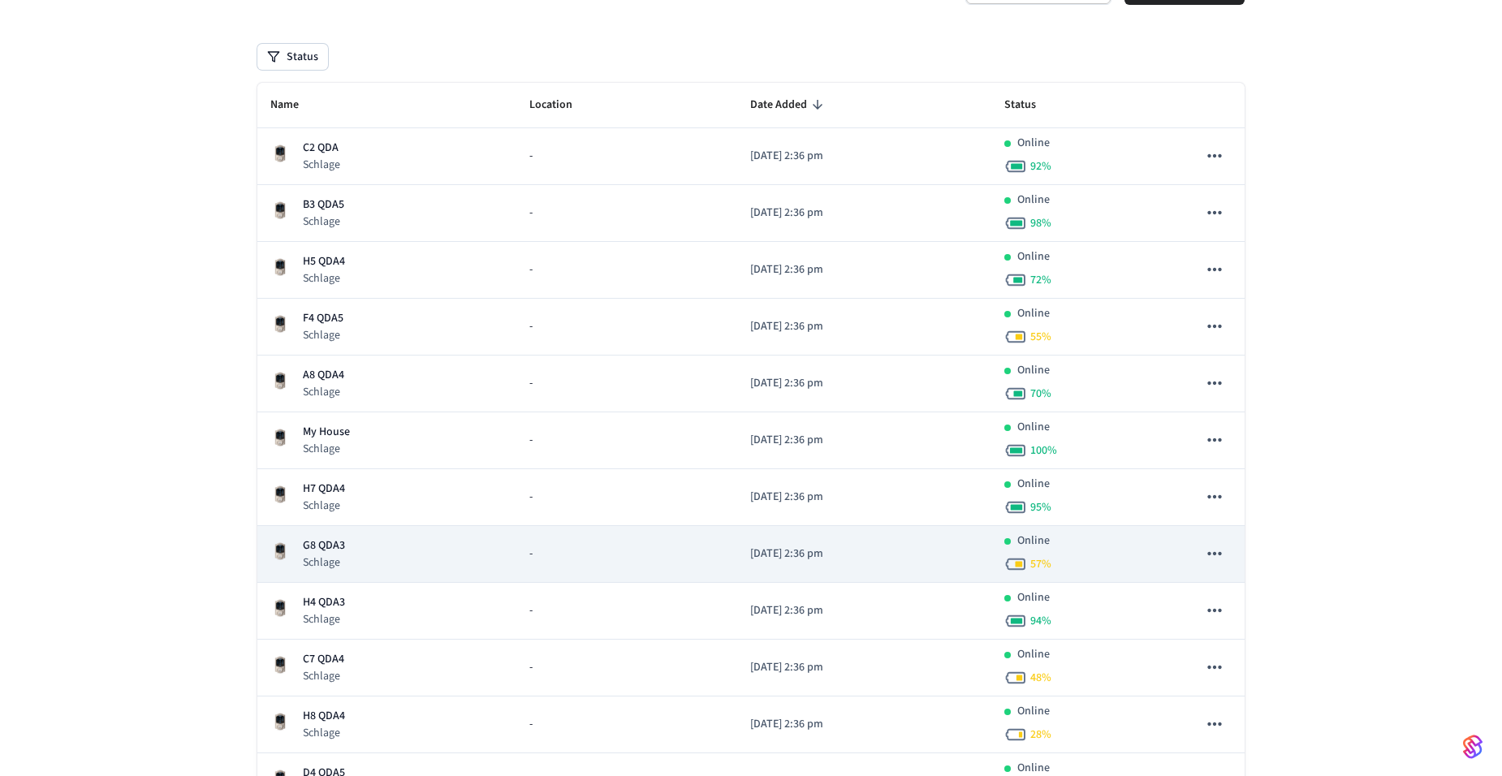
scroll to position [162, 0]
drag, startPoint x: 337, startPoint y: 551, endPoint x: 373, endPoint y: 530, distance: 42.2
click at [337, 550] on p "Schlage" at bounding box center [324, 558] width 42 height 16
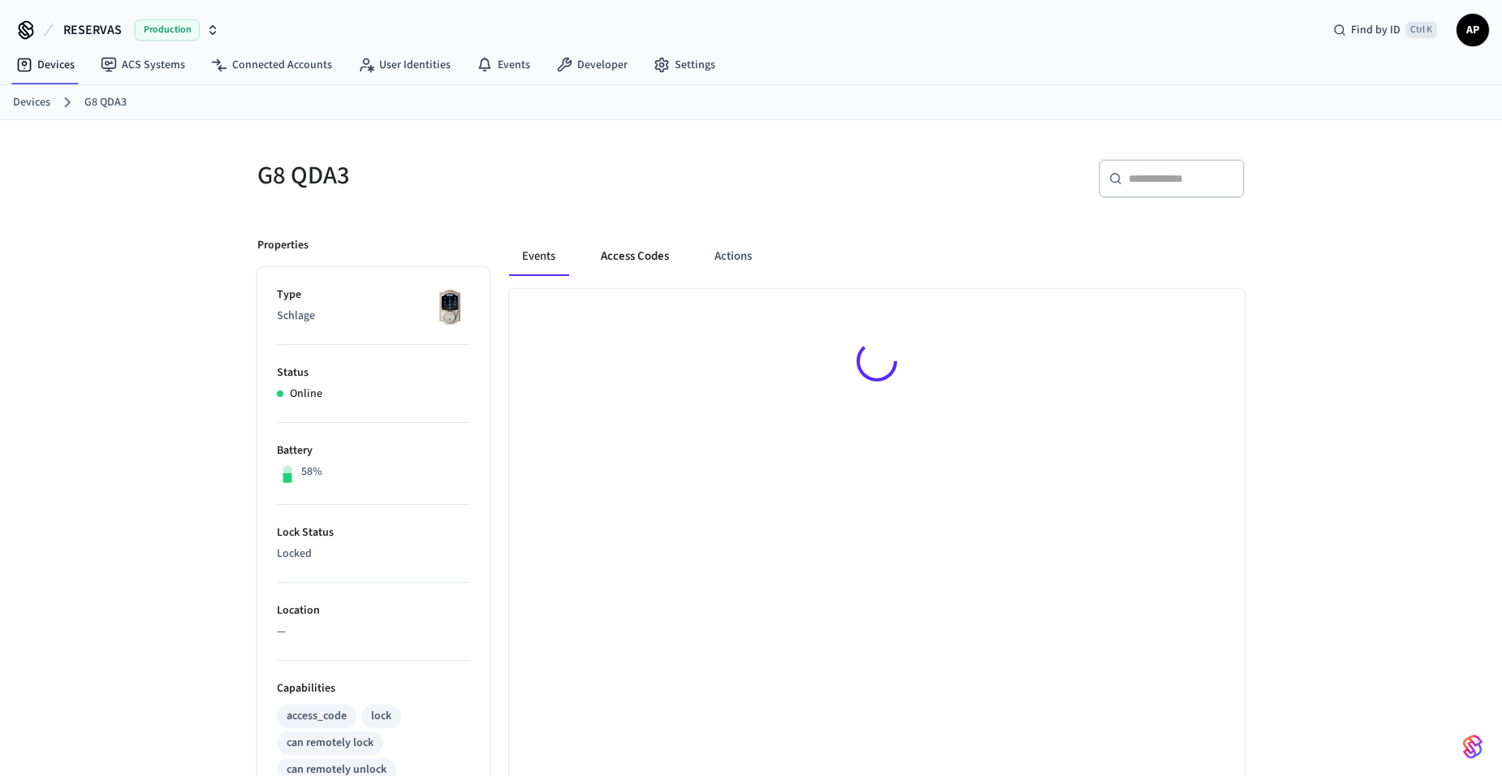
click at [653, 241] on button "Access Codes" at bounding box center [635, 256] width 94 height 39
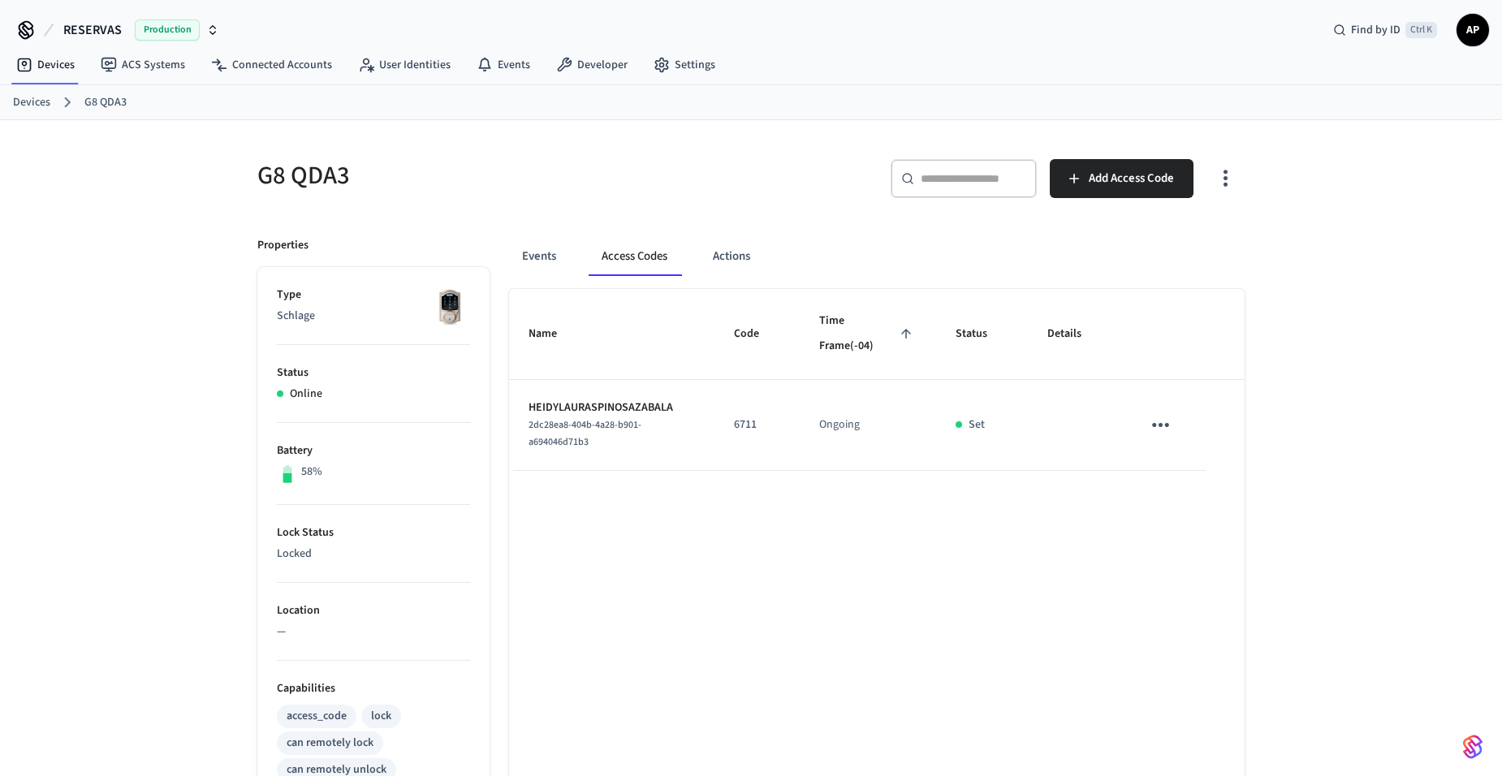
click at [1157, 425] on icon "sticky table" at bounding box center [1160, 424] width 25 height 25
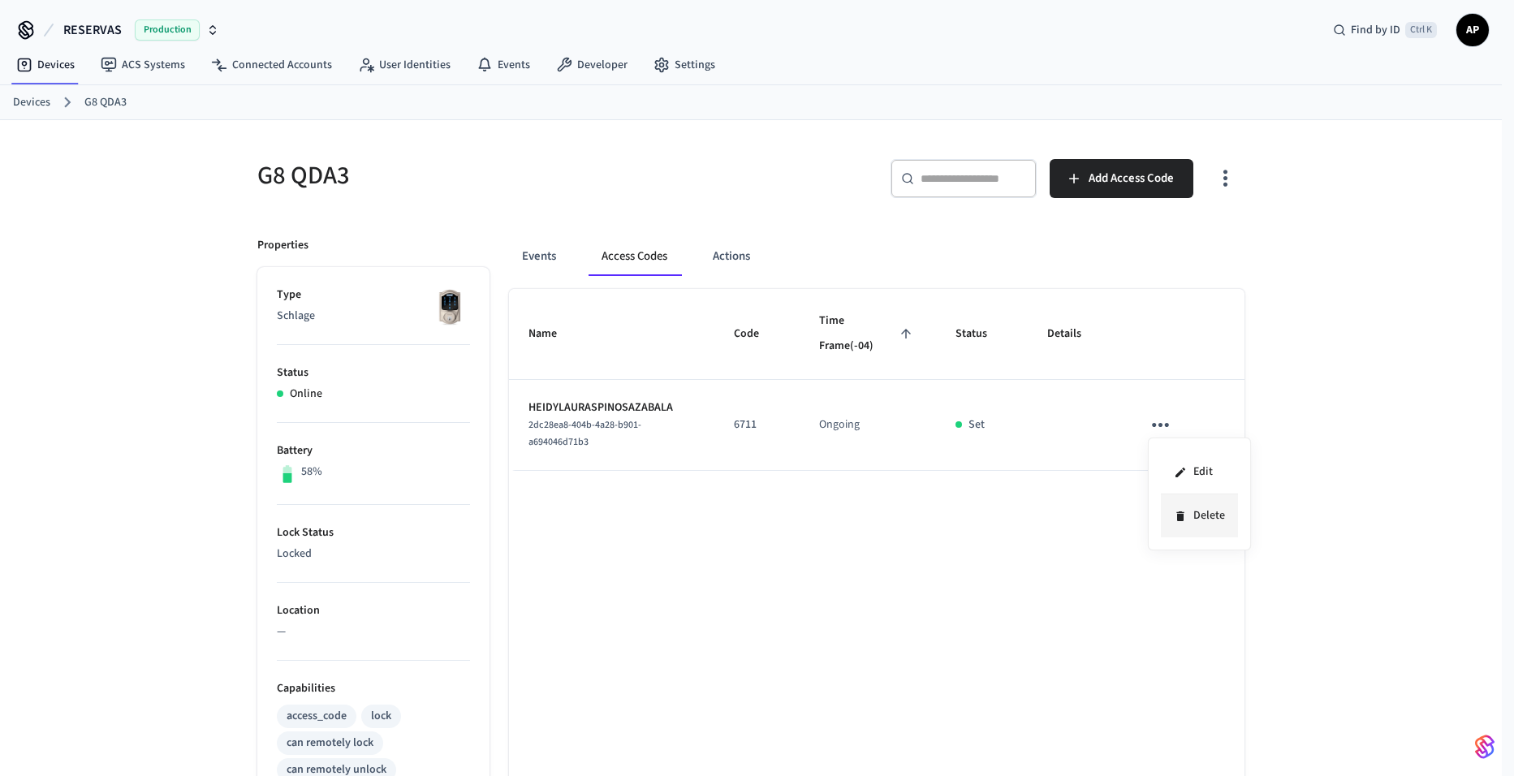
click at [1186, 513] on icon at bounding box center [1180, 516] width 13 height 13
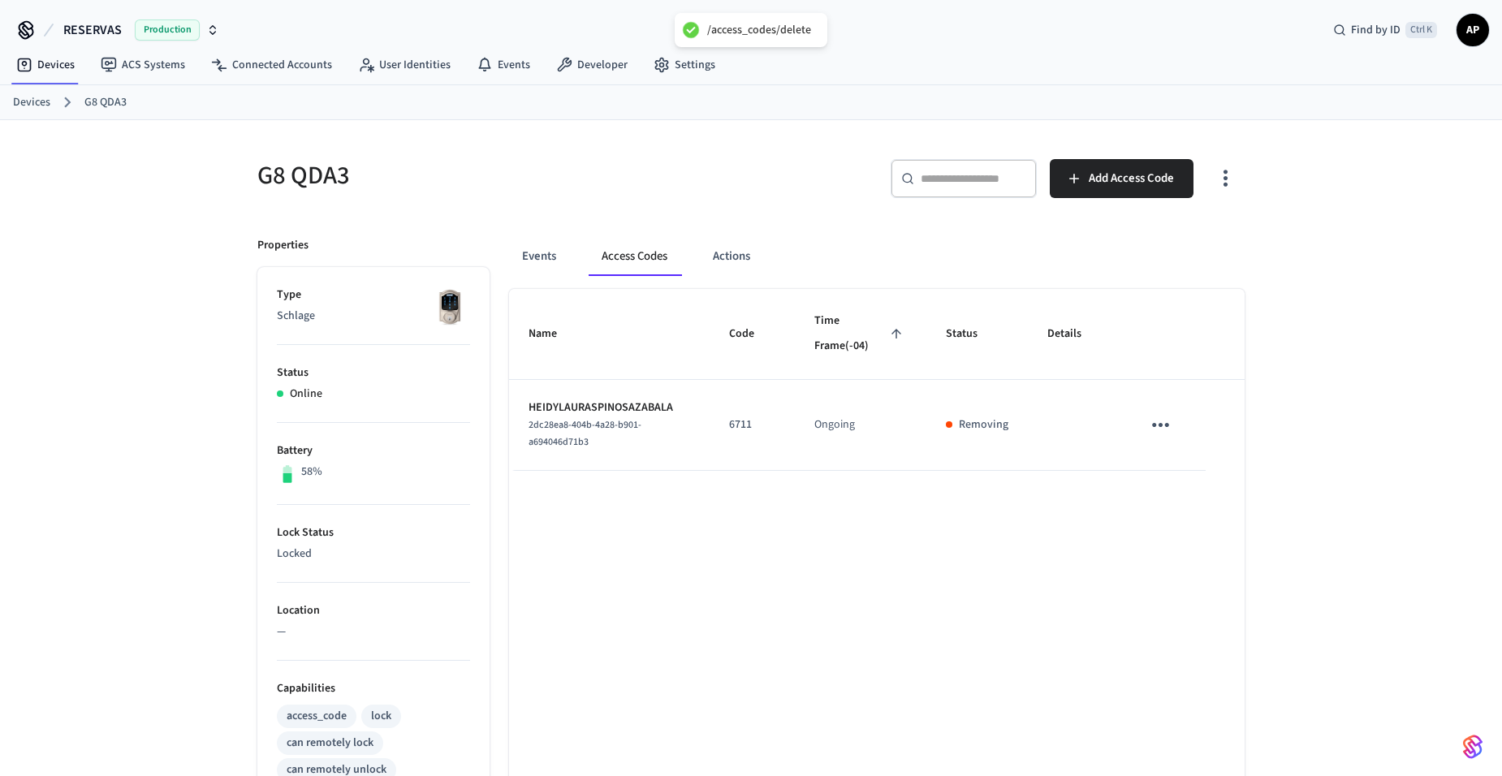
drag, startPoint x: 36, startPoint y: 104, endPoint x: 58, endPoint y: 119, distance: 26.3
click at [35, 104] on link "Devices" at bounding box center [31, 102] width 37 height 17
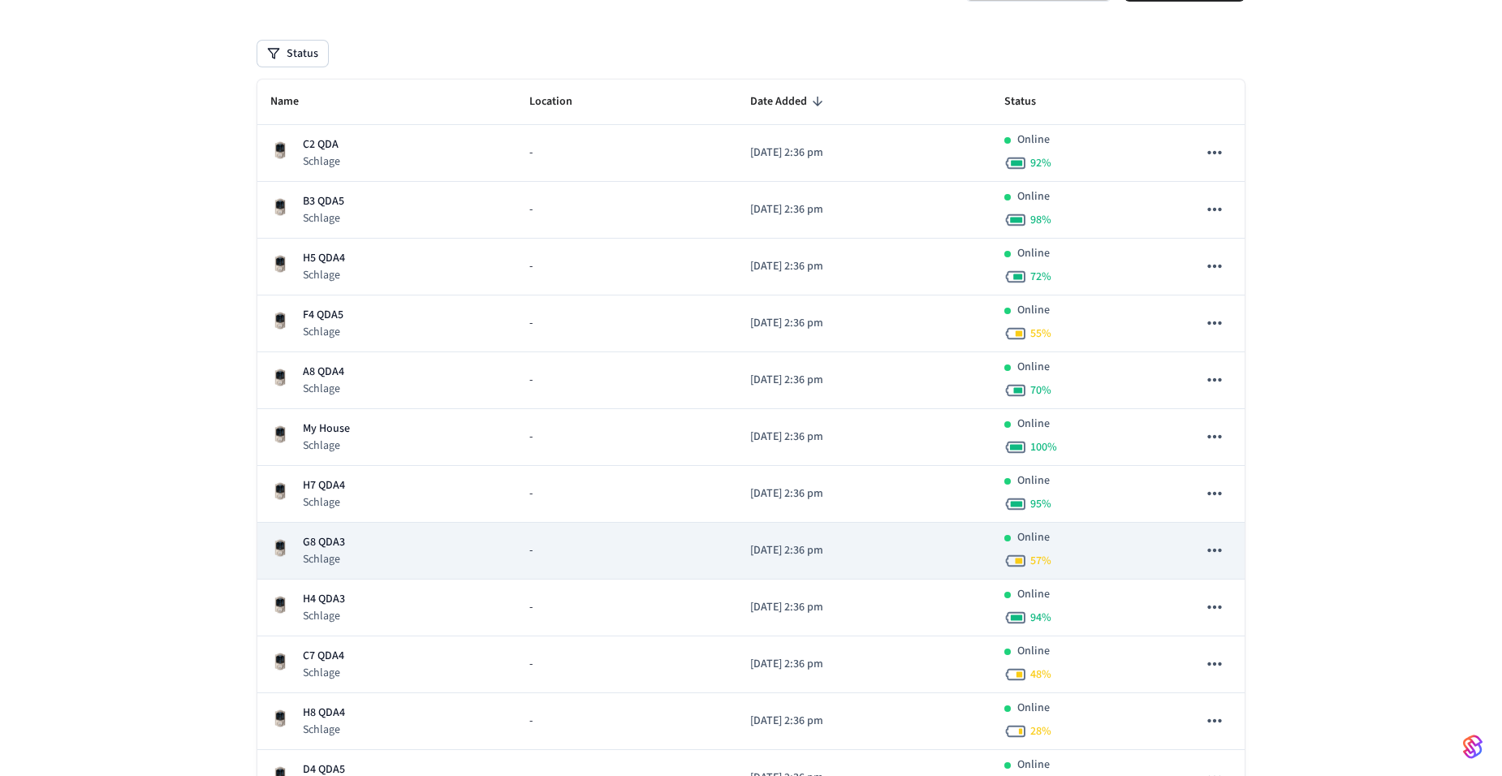
scroll to position [162, 0]
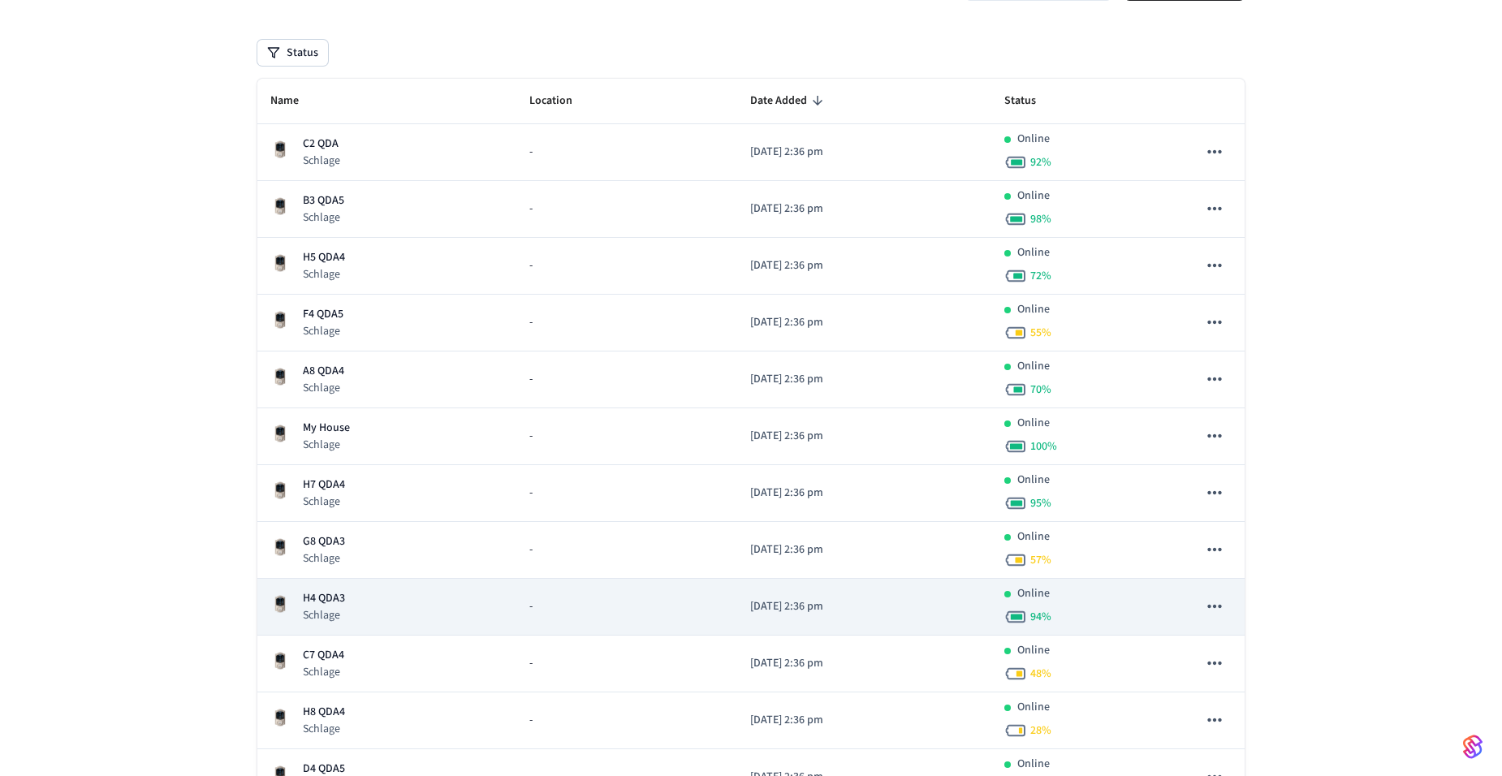
click at [331, 606] on p "H4 QDA3" at bounding box center [324, 598] width 42 height 17
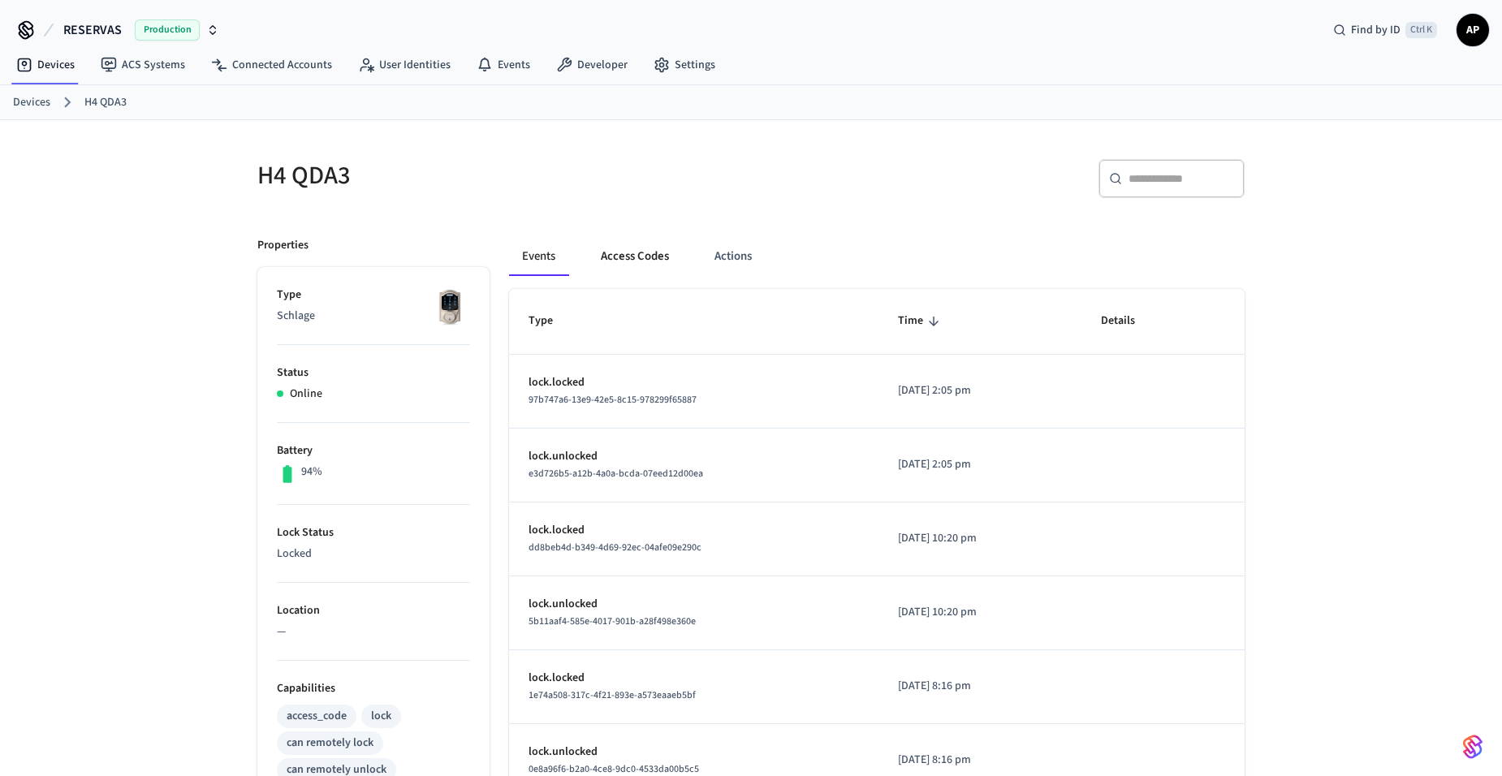
click at [613, 250] on button "Access Codes" at bounding box center [635, 256] width 94 height 39
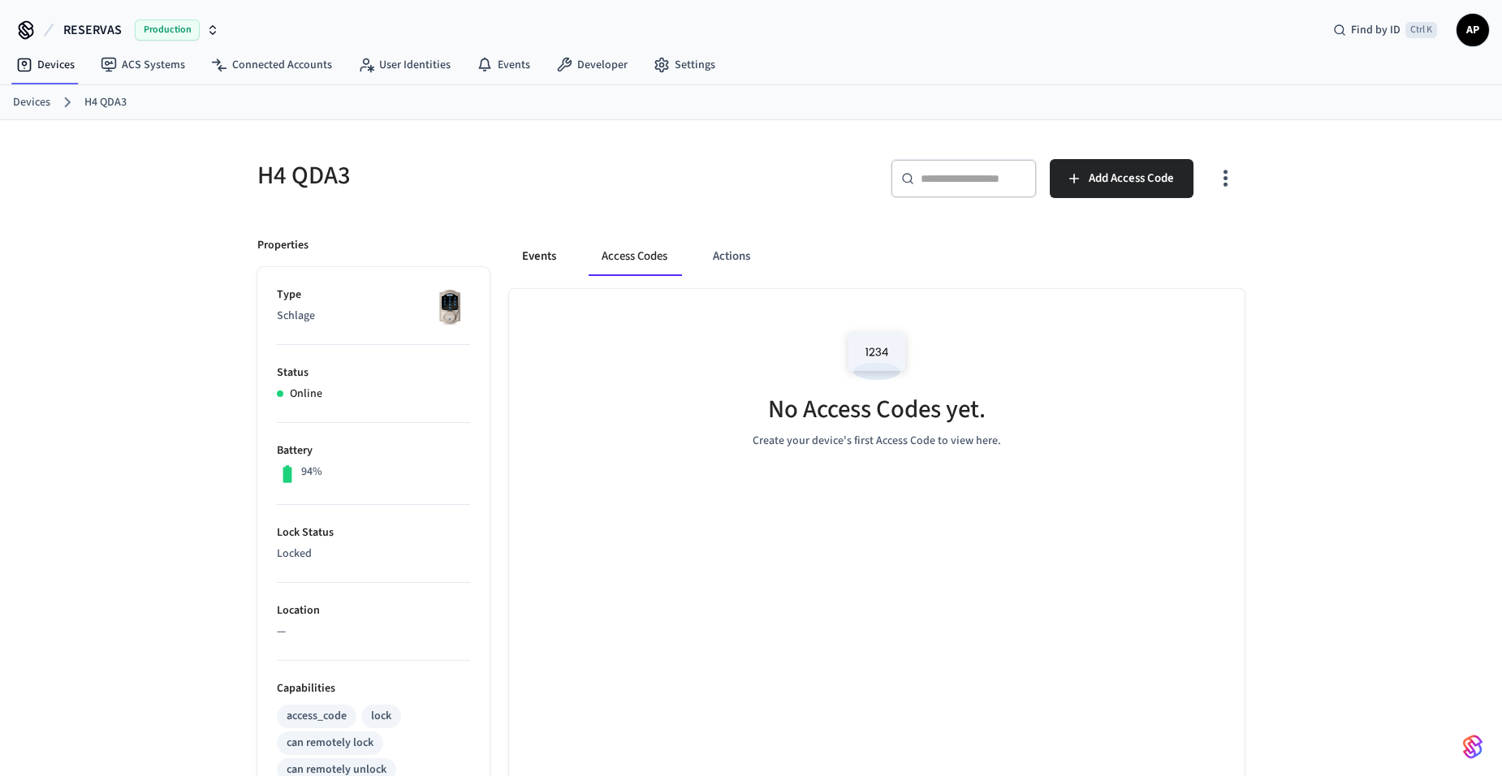
click at [538, 259] on button "Events" at bounding box center [539, 256] width 60 height 39
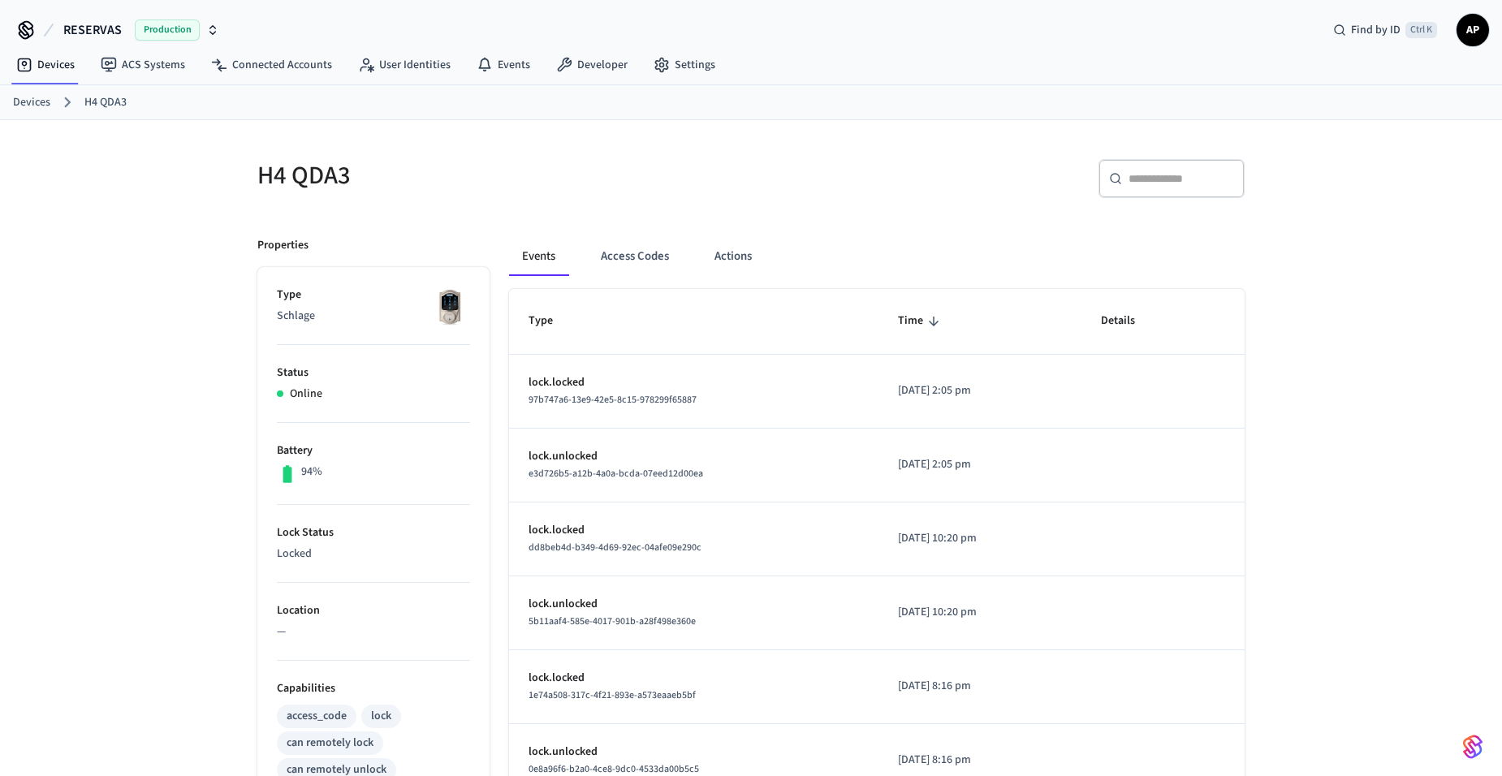
click at [32, 101] on link "Devices" at bounding box center [31, 102] width 37 height 17
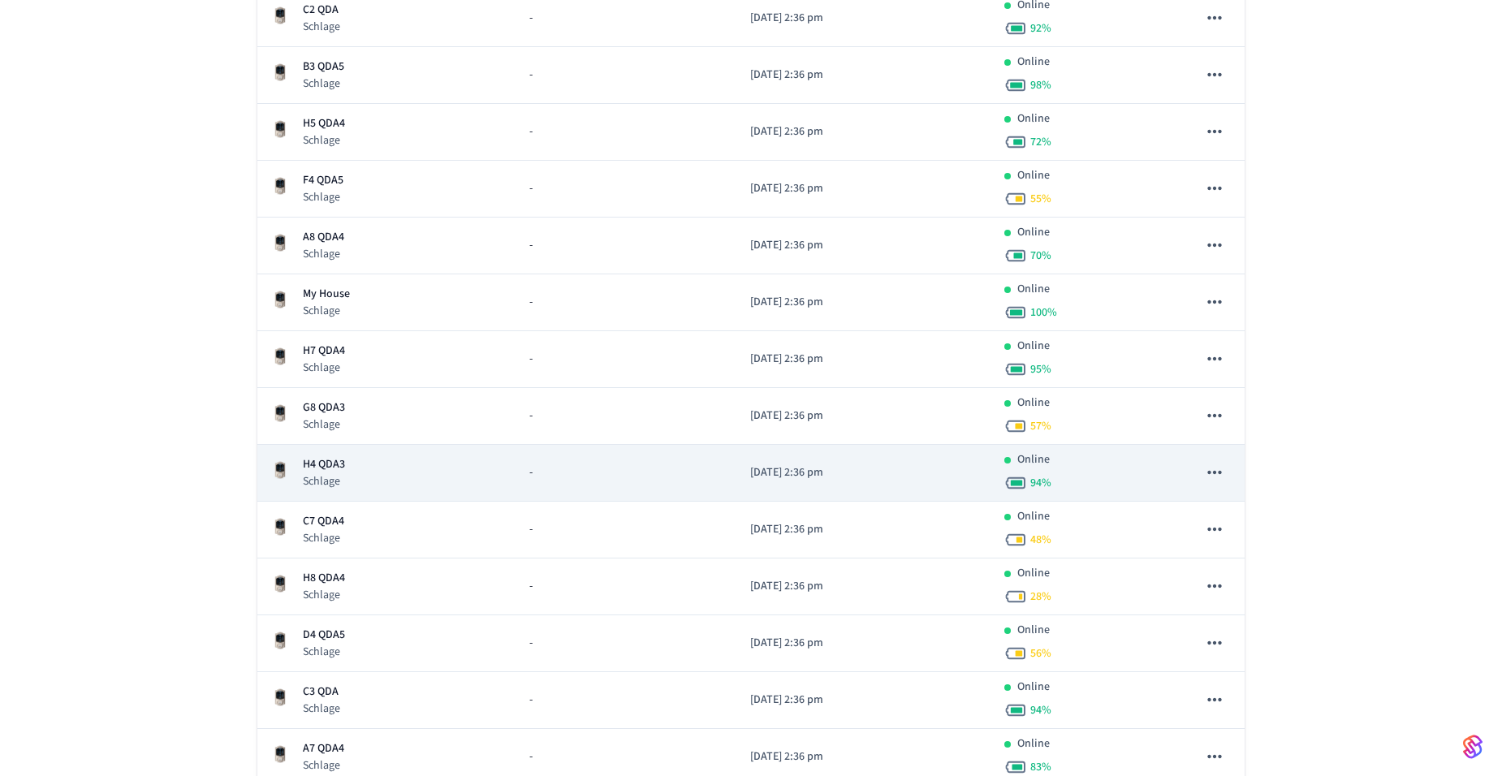
scroll to position [325, 0]
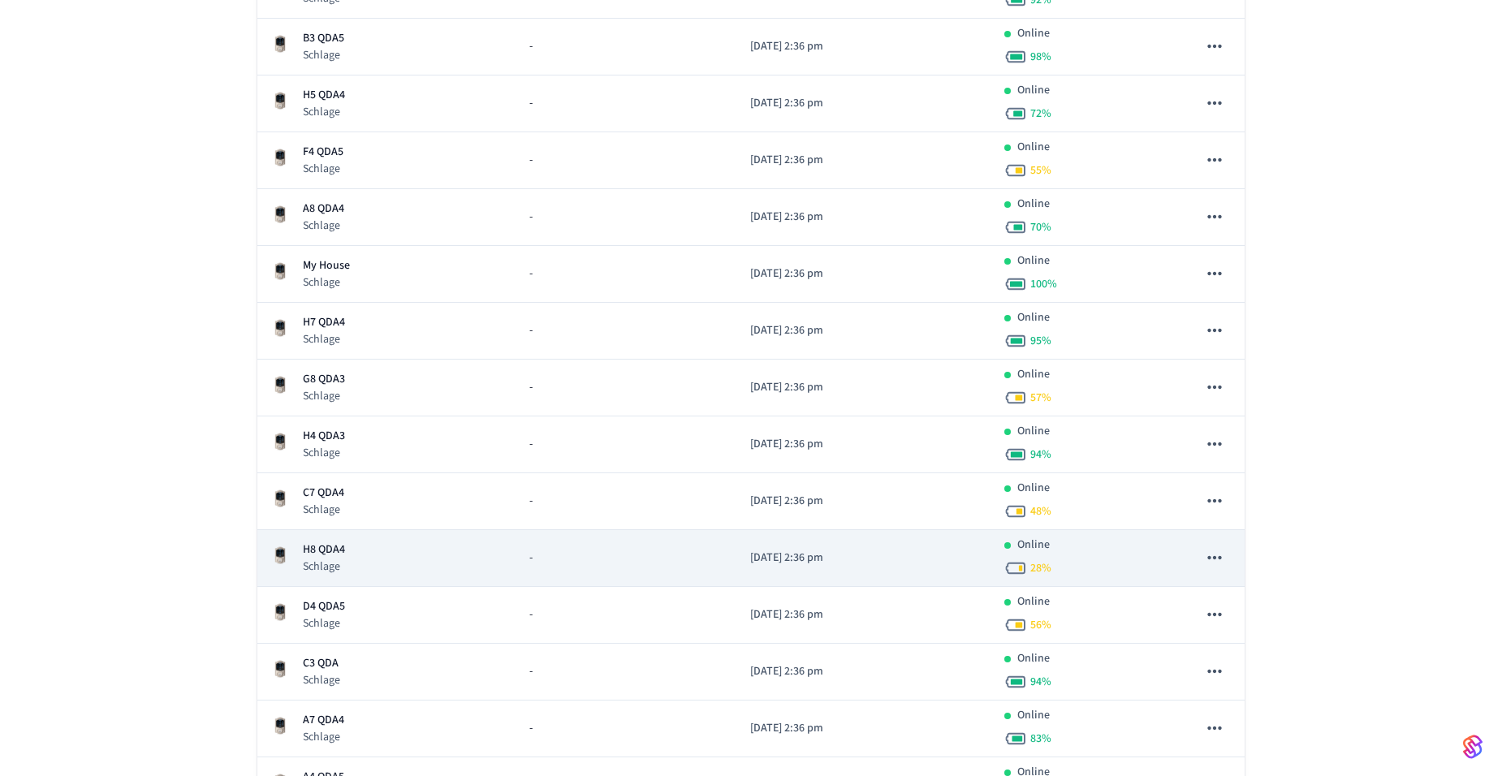
click at [344, 543] on p "H8 QDA4" at bounding box center [324, 549] width 42 height 17
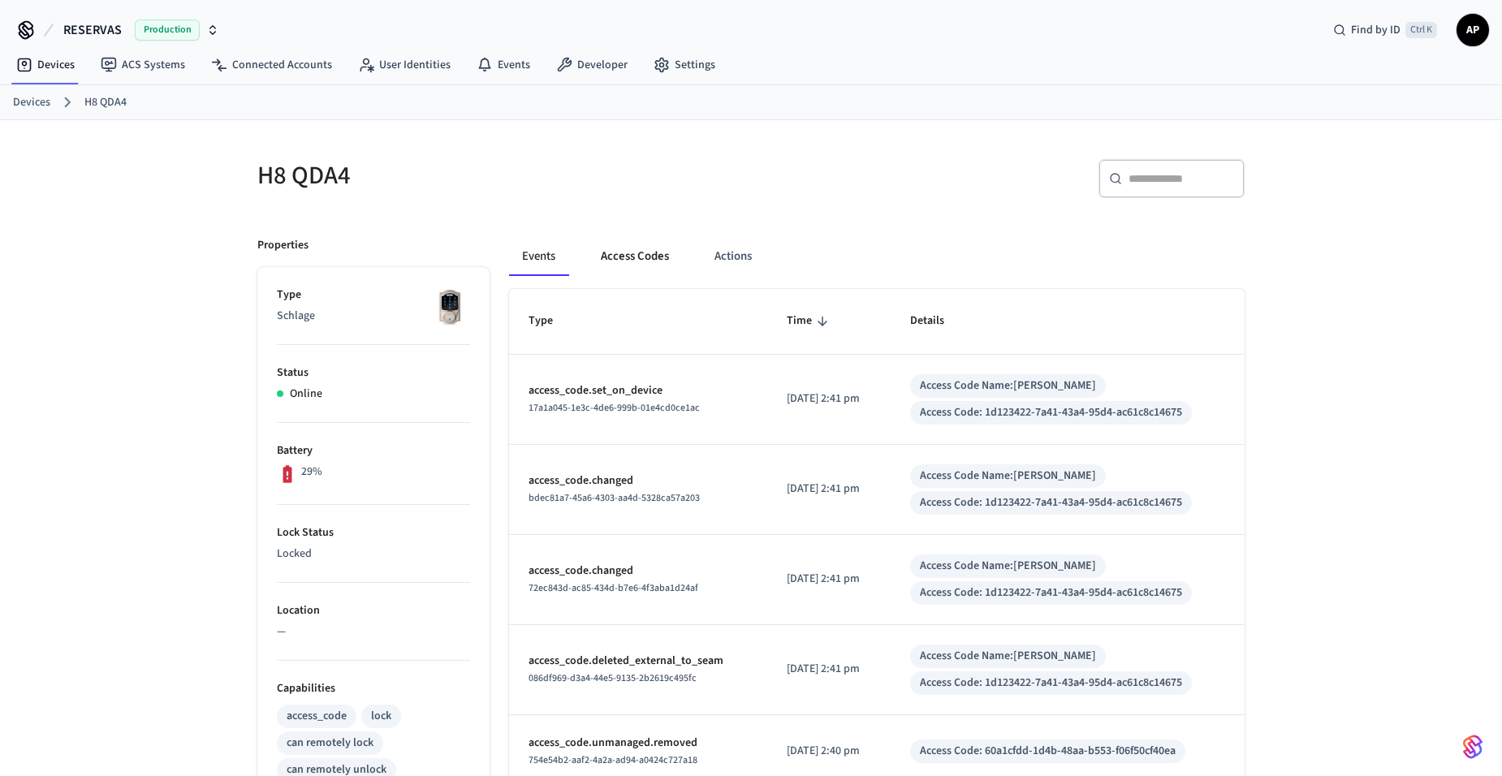
click at [646, 257] on button "Access Codes" at bounding box center [635, 256] width 94 height 39
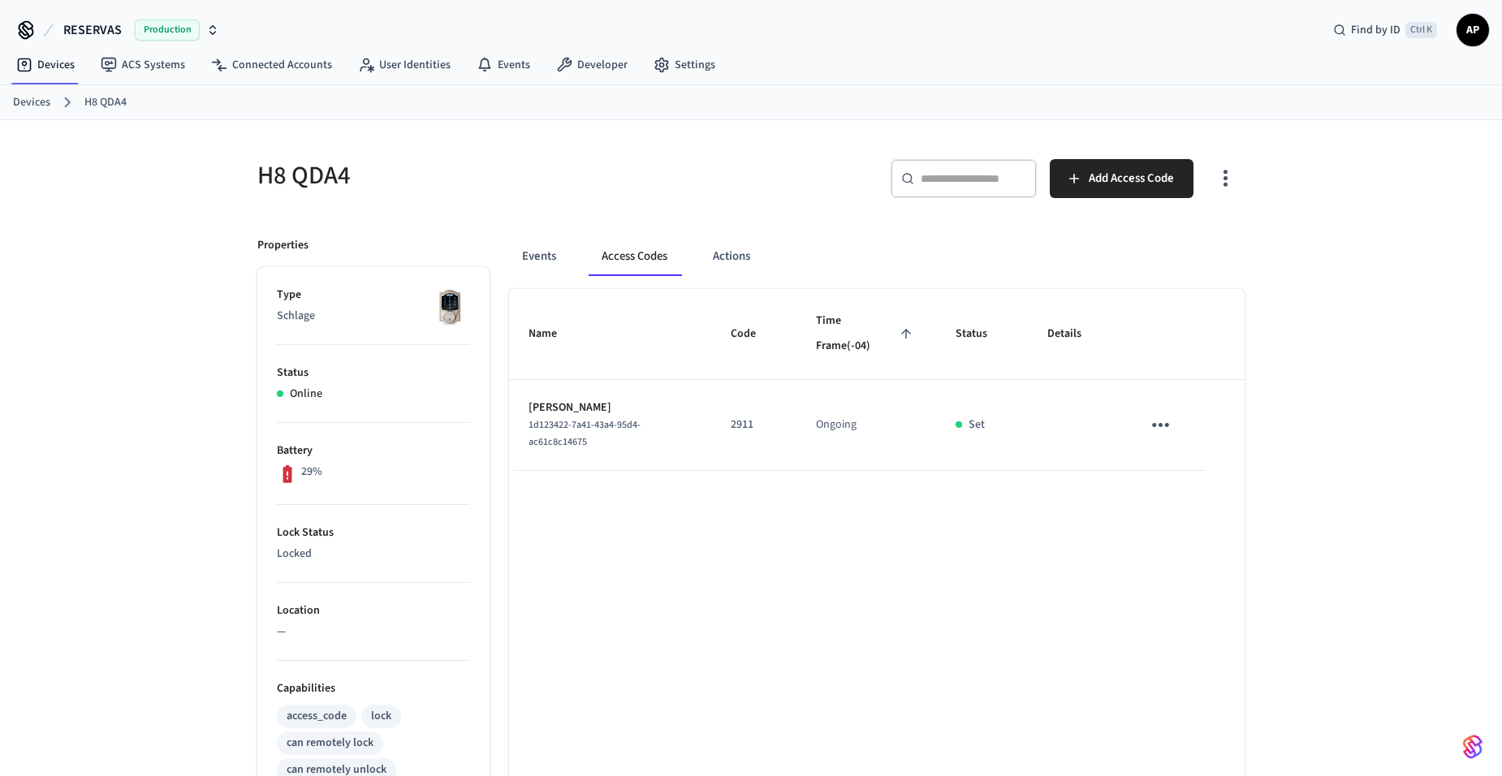
click at [1159, 429] on icon "sticky table" at bounding box center [1160, 424] width 25 height 25
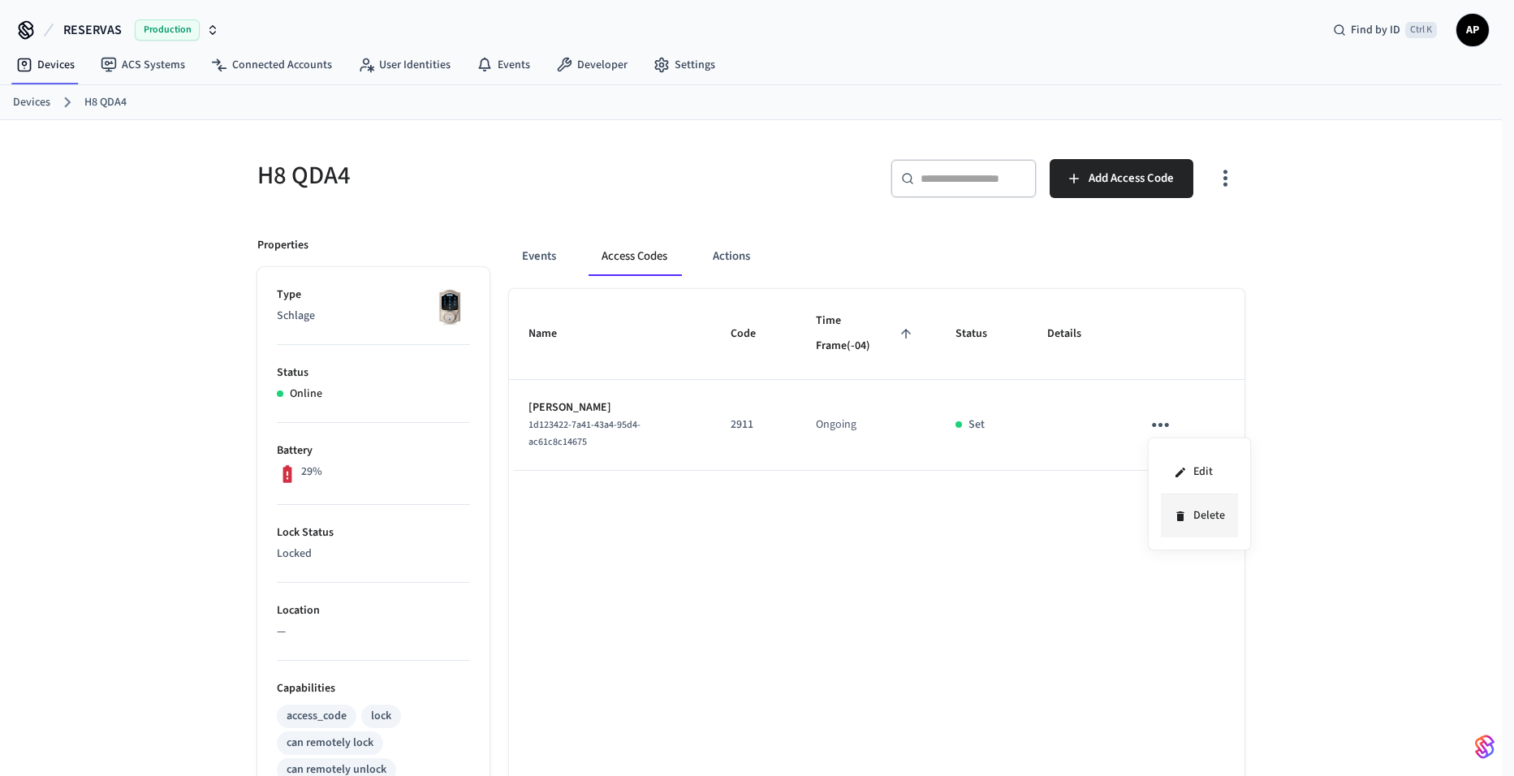
click at [1183, 517] on icon at bounding box center [1179, 516] width 7 height 10
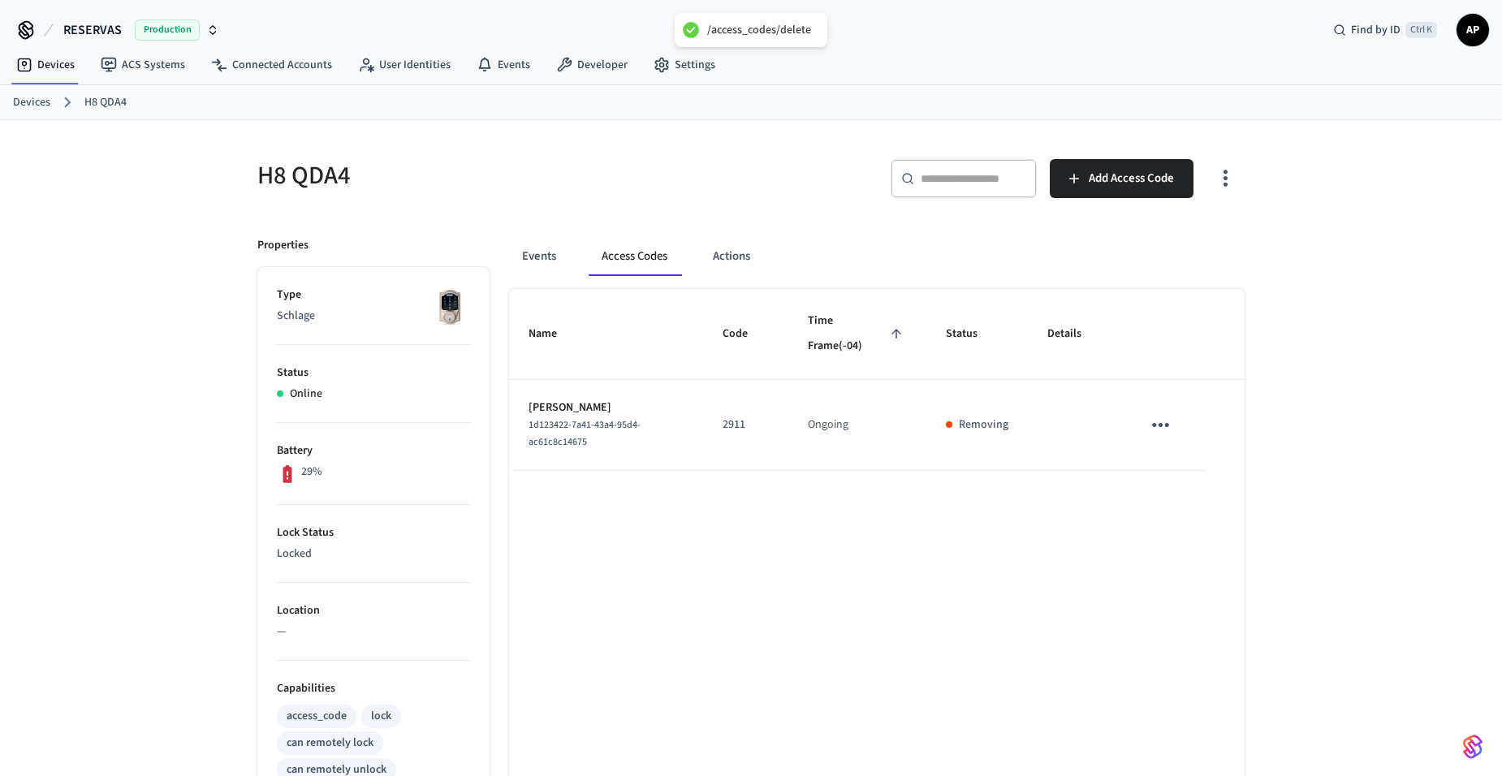
click at [39, 104] on link "Devices" at bounding box center [31, 102] width 37 height 17
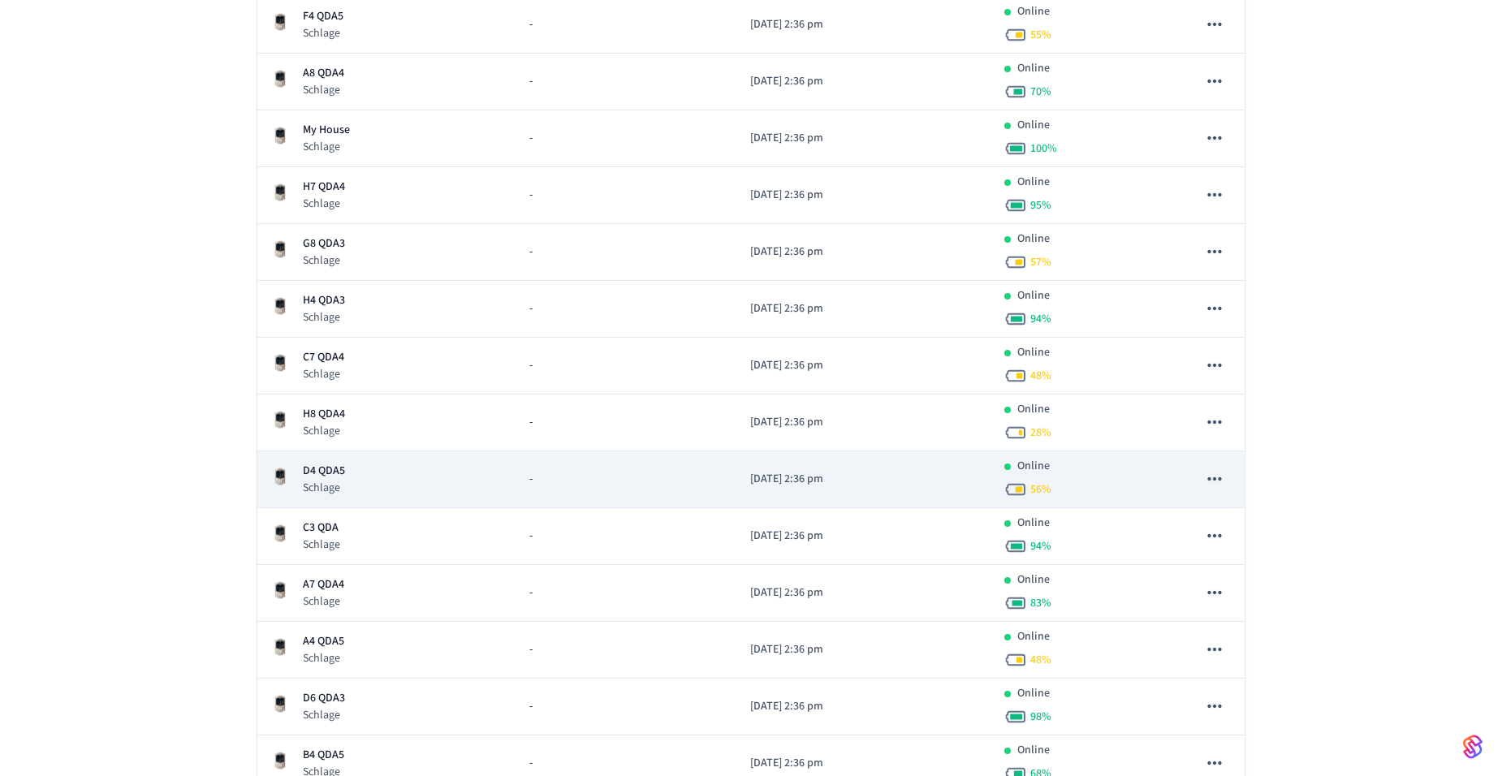
scroll to position [487, 0]
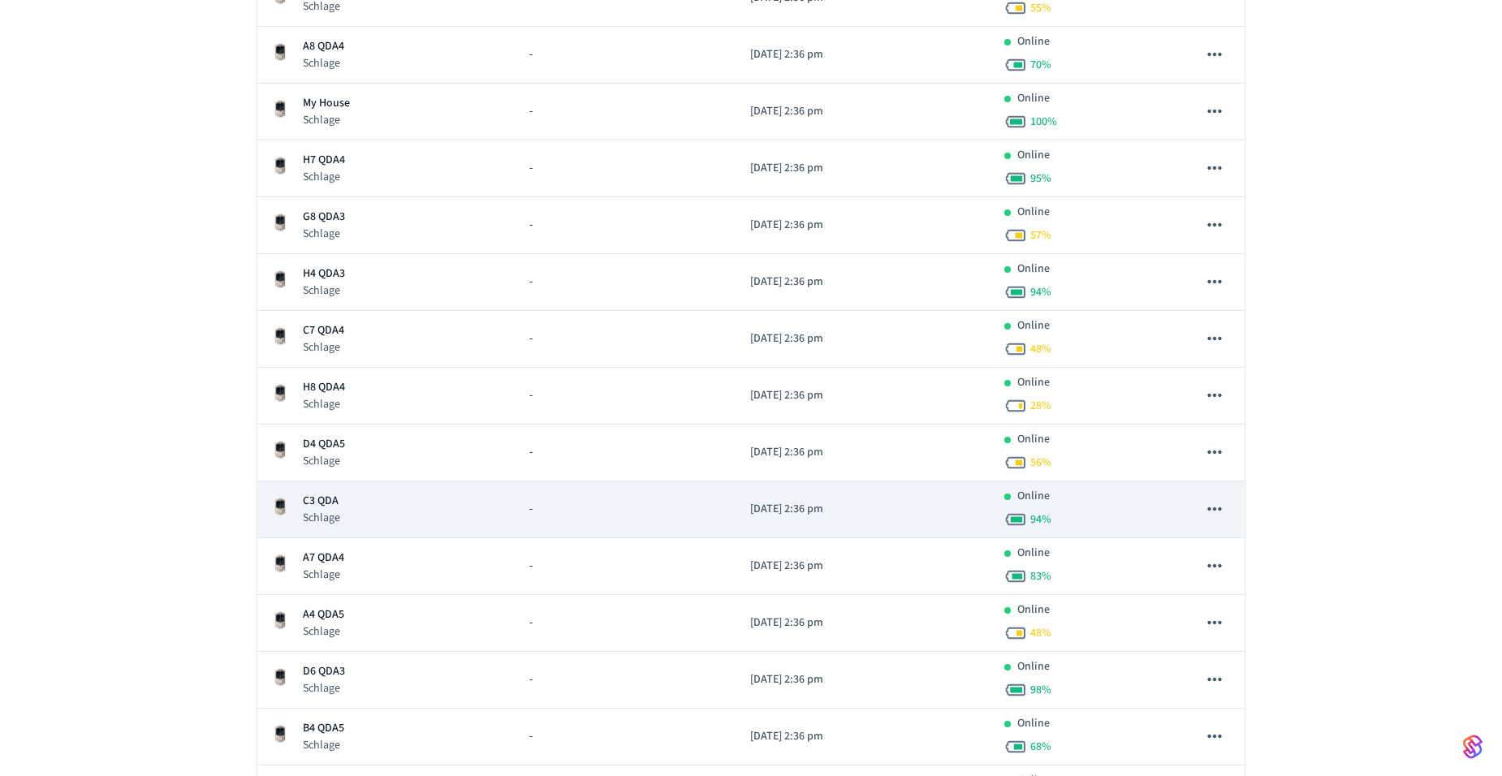
click at [345, 503] on div "C3 QDA Schlage" at bounding box center [386, 509] width 233 height 33
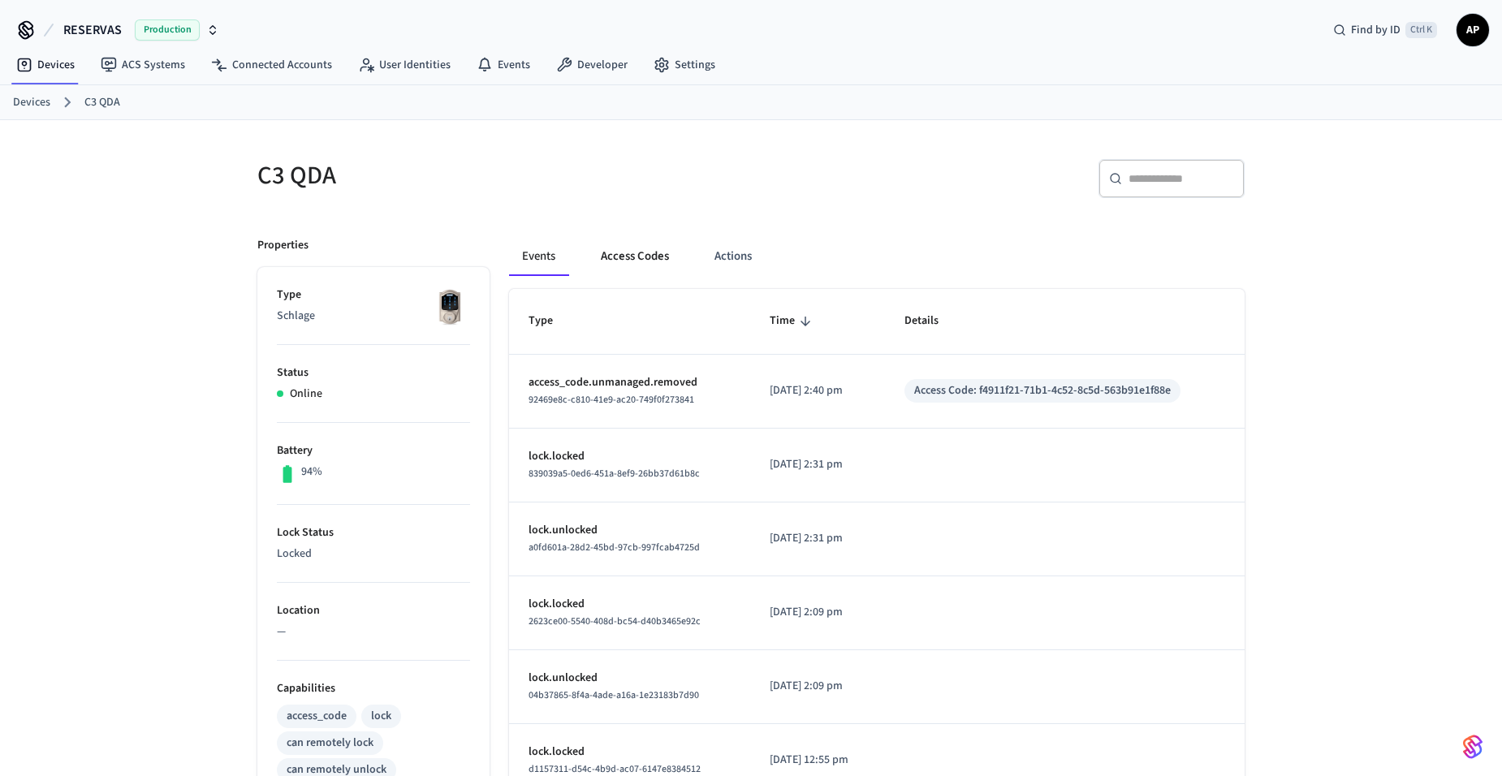
click at [634, 252] on button "Access Codes" at bounding box center [635, 256] width 94 height 39
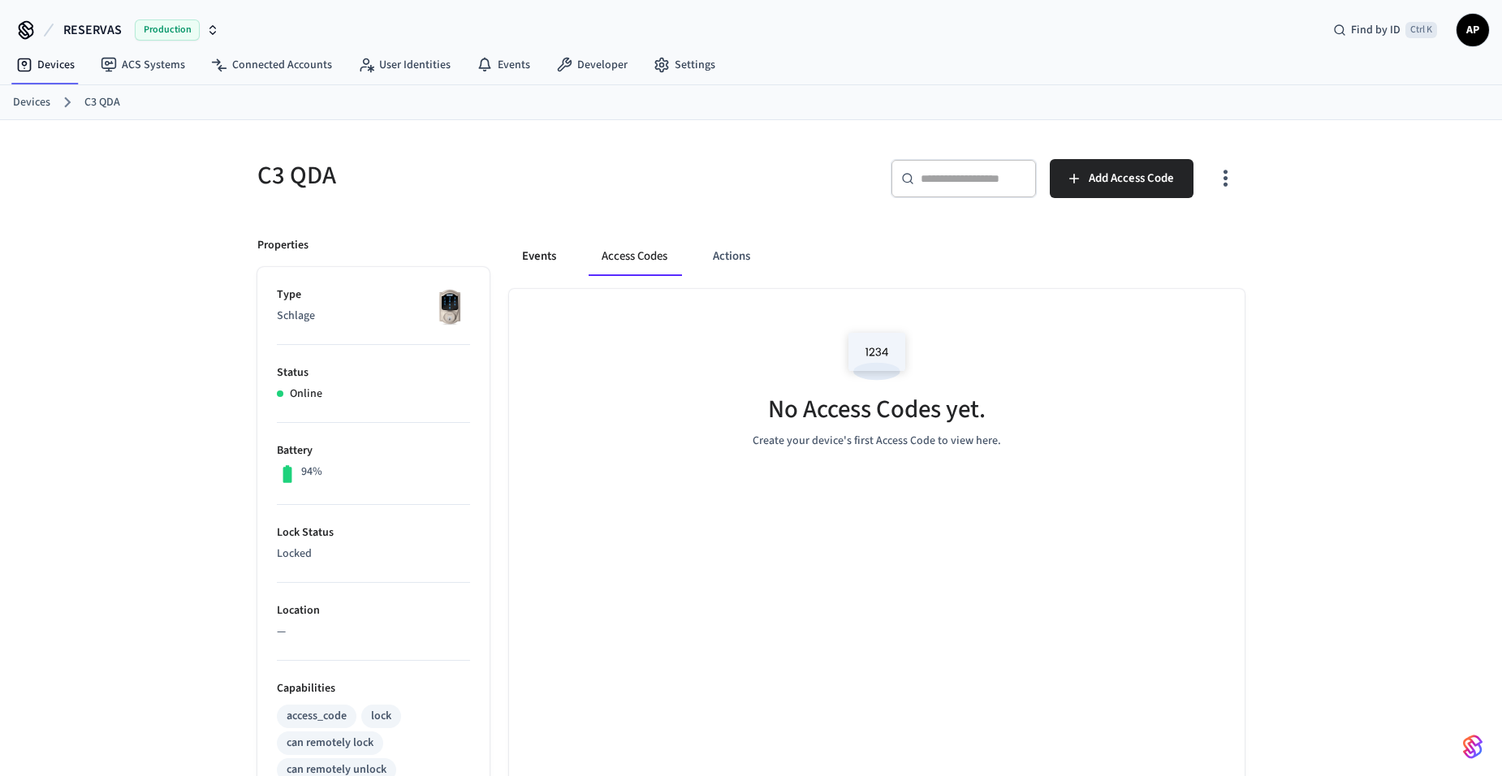
click at [564, 256] on button "Events" at bounding box center [539, 256] width 60 height 39
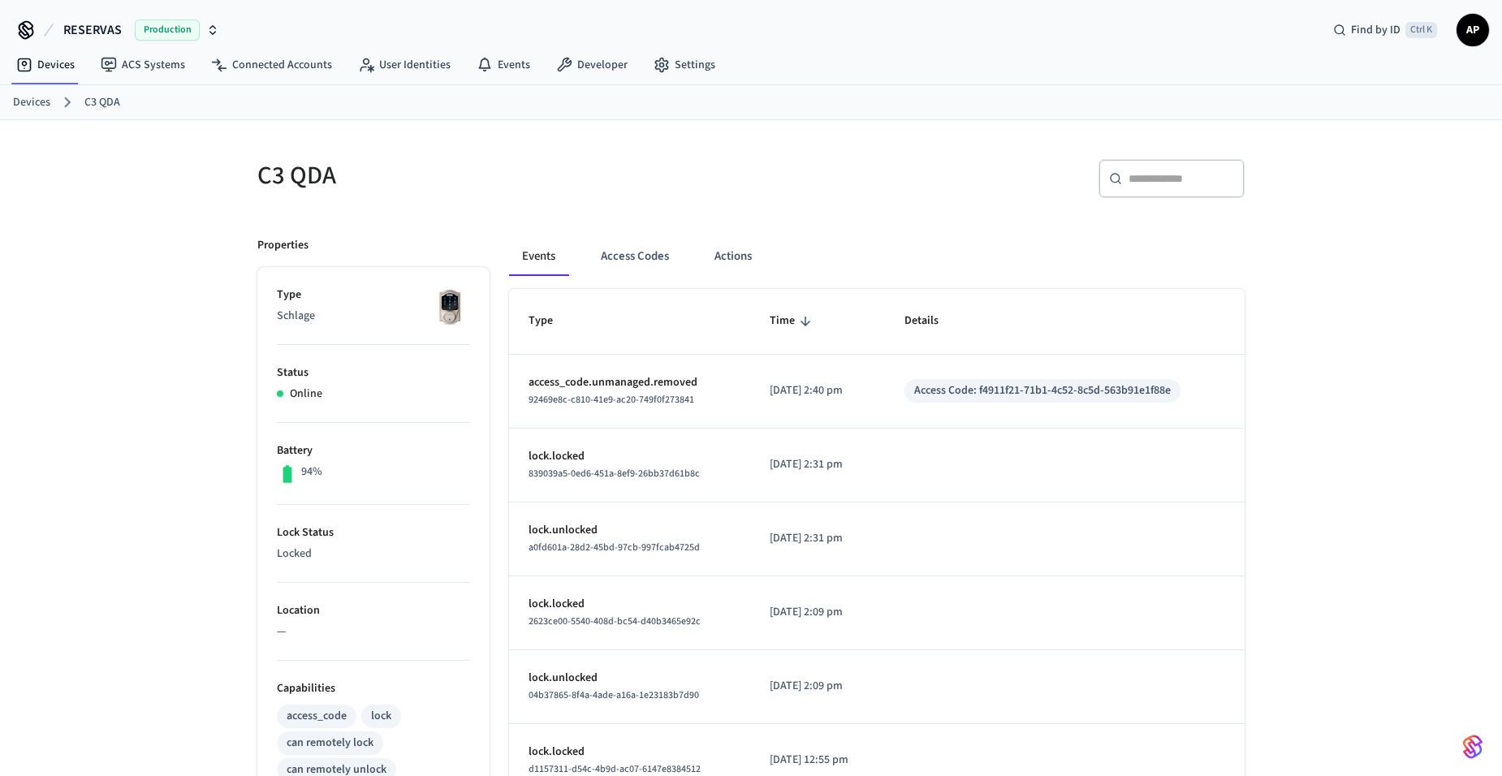
click at [24, 101] on link "Devices" at bounding box center [31, 102] width 37 height 17
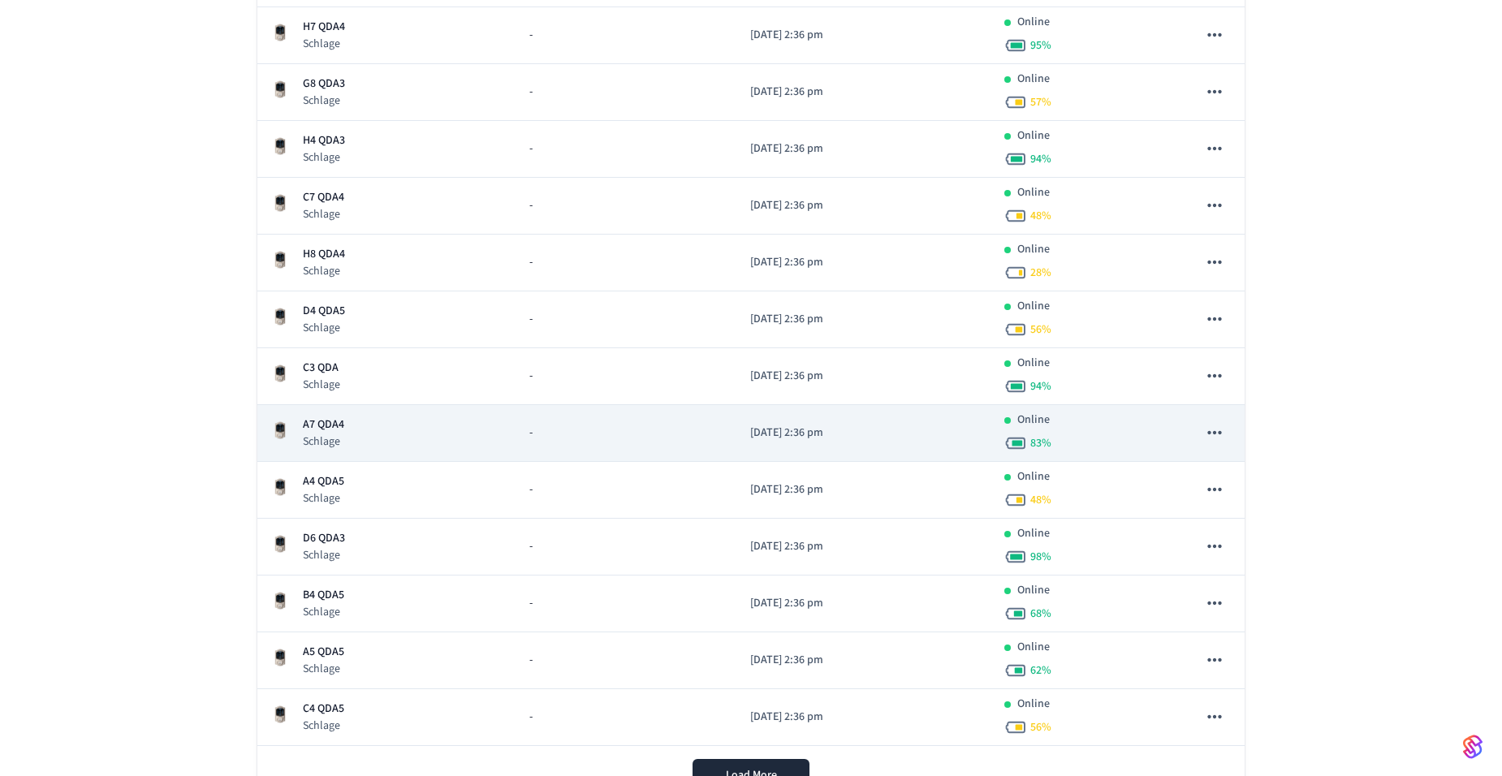
scroll to position [649, 0]
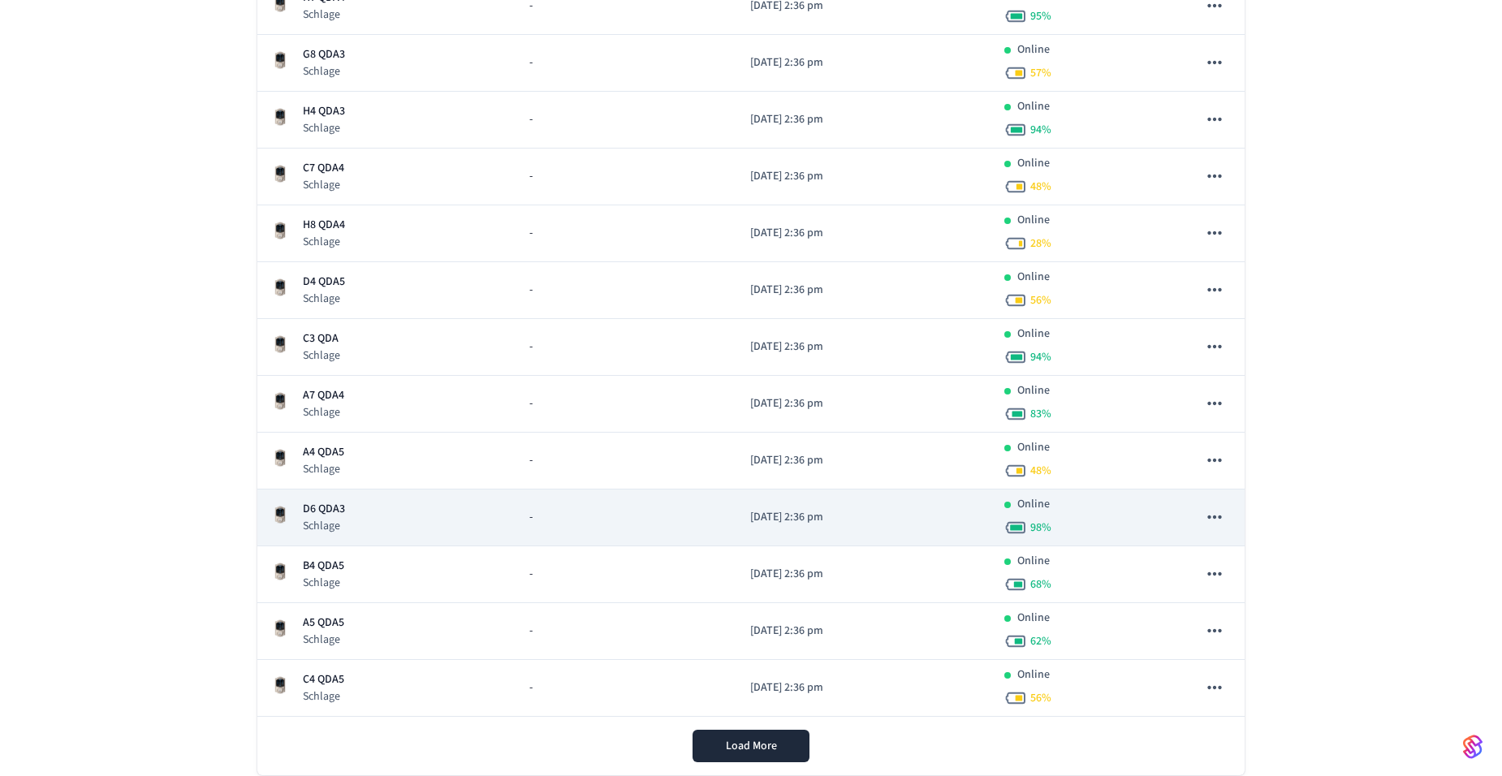
click at [340, 516] on p "D6 QDA3" at bounding box center [324, 509] width 42 height 17
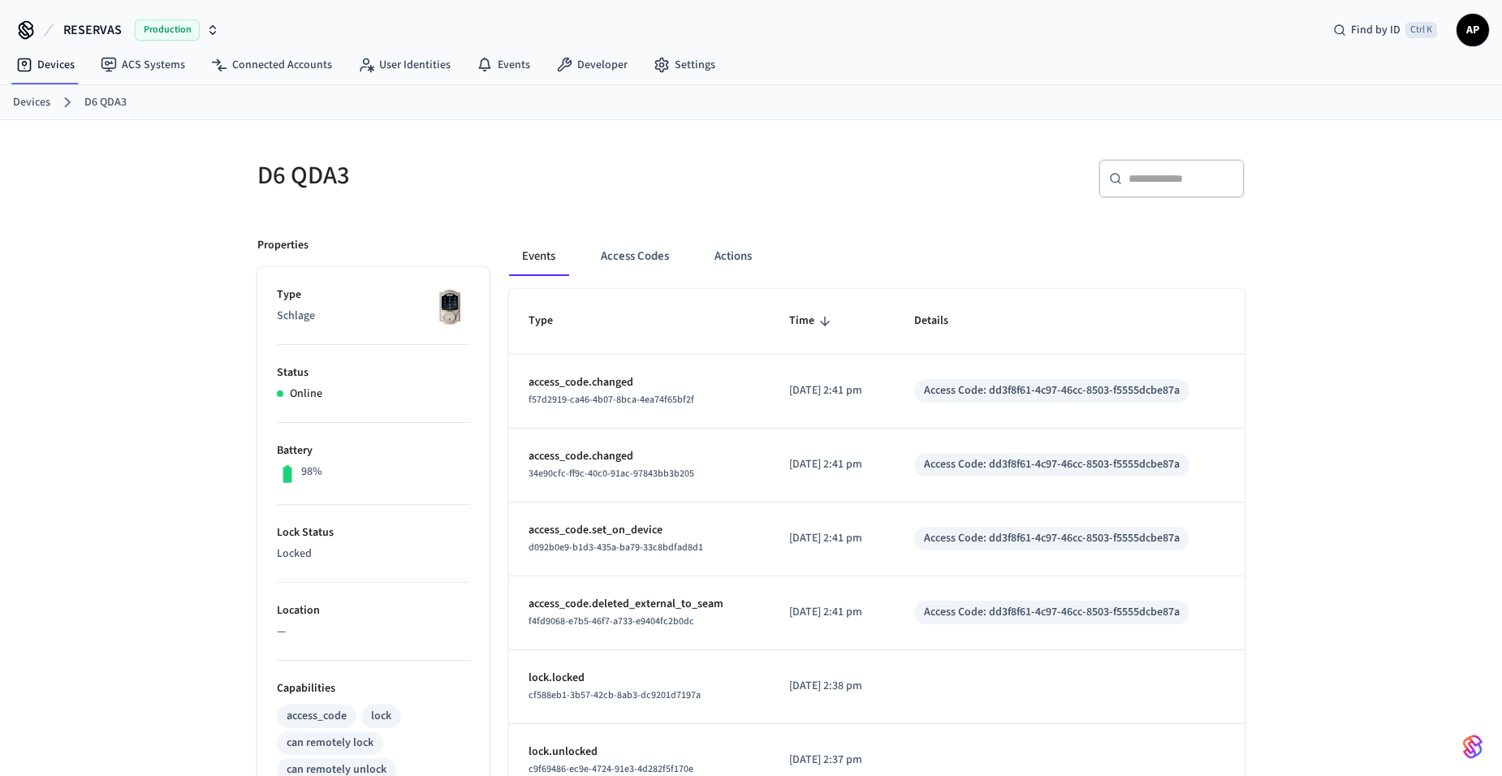
click at [636, 278] on div "Events Access Codes Actions" at bounding box center [876, 263] width 735 height 52
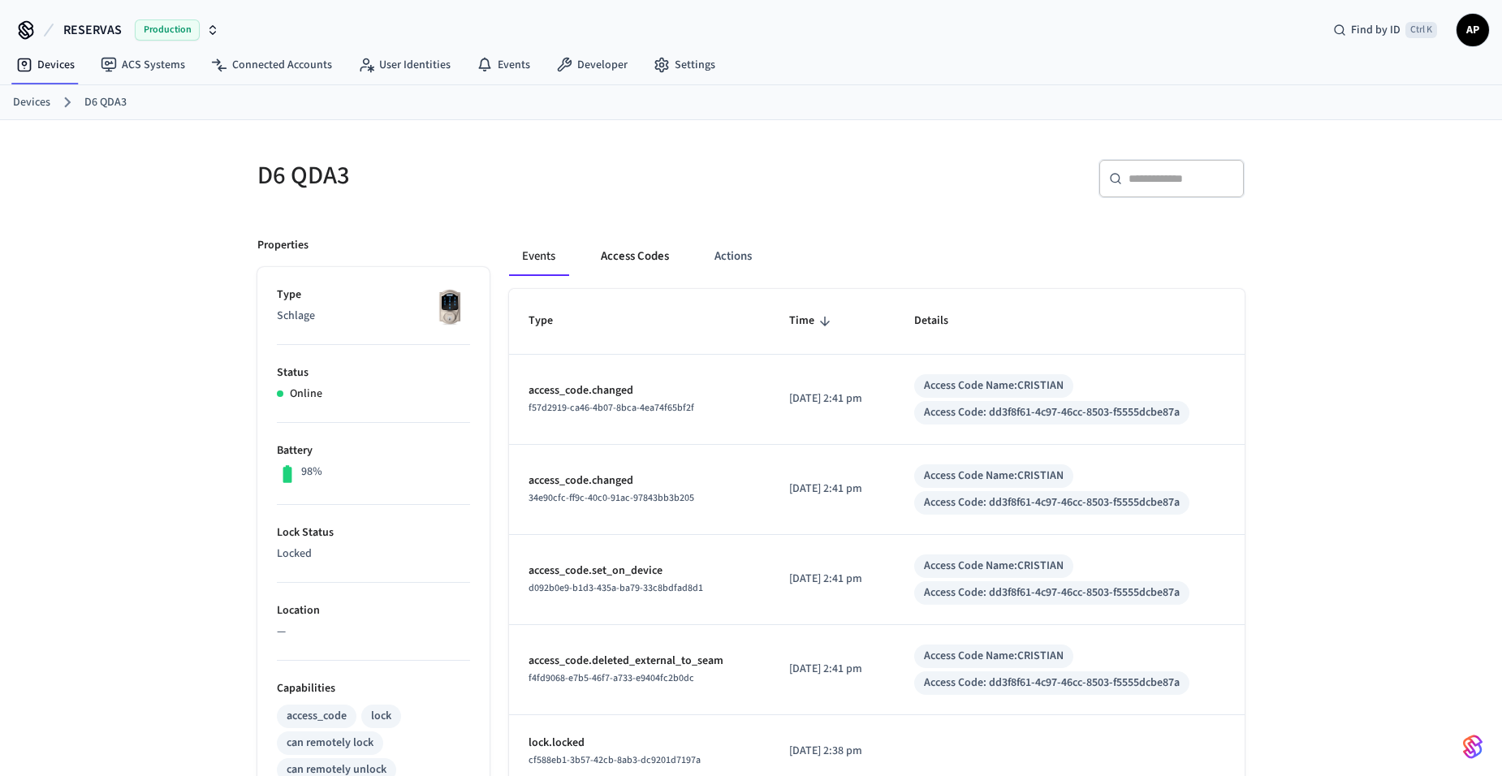
click at [636, 263] on button "Access Codes" at bounding box center [635, 256] width 94 height 39
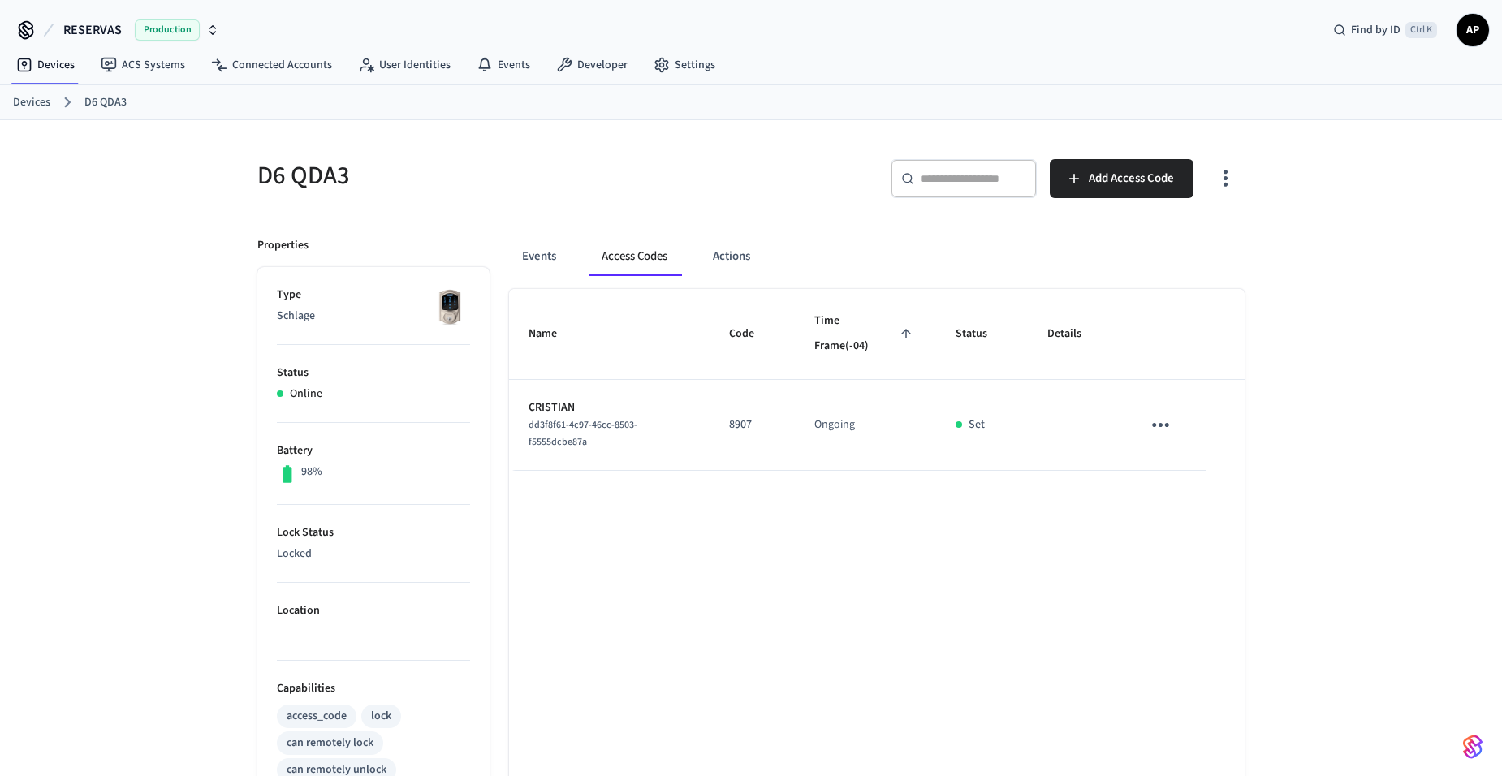
click at [1153, 427] on icon "sticky table" at bounding box center [1160, 424] width 25 height 25
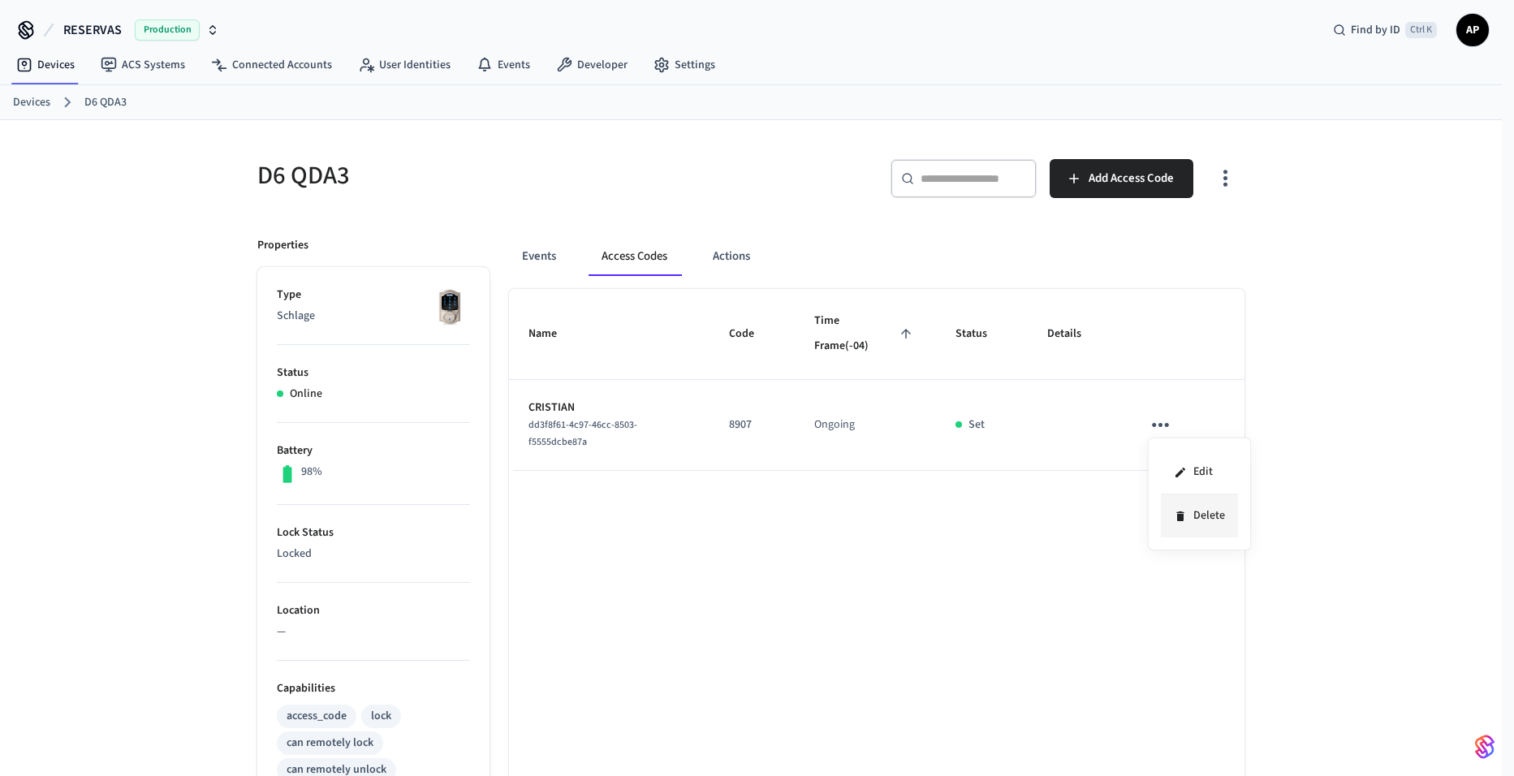
click at [1181, 532] on li "Delete" at bounding box center [1199, 515] width 77 height 43
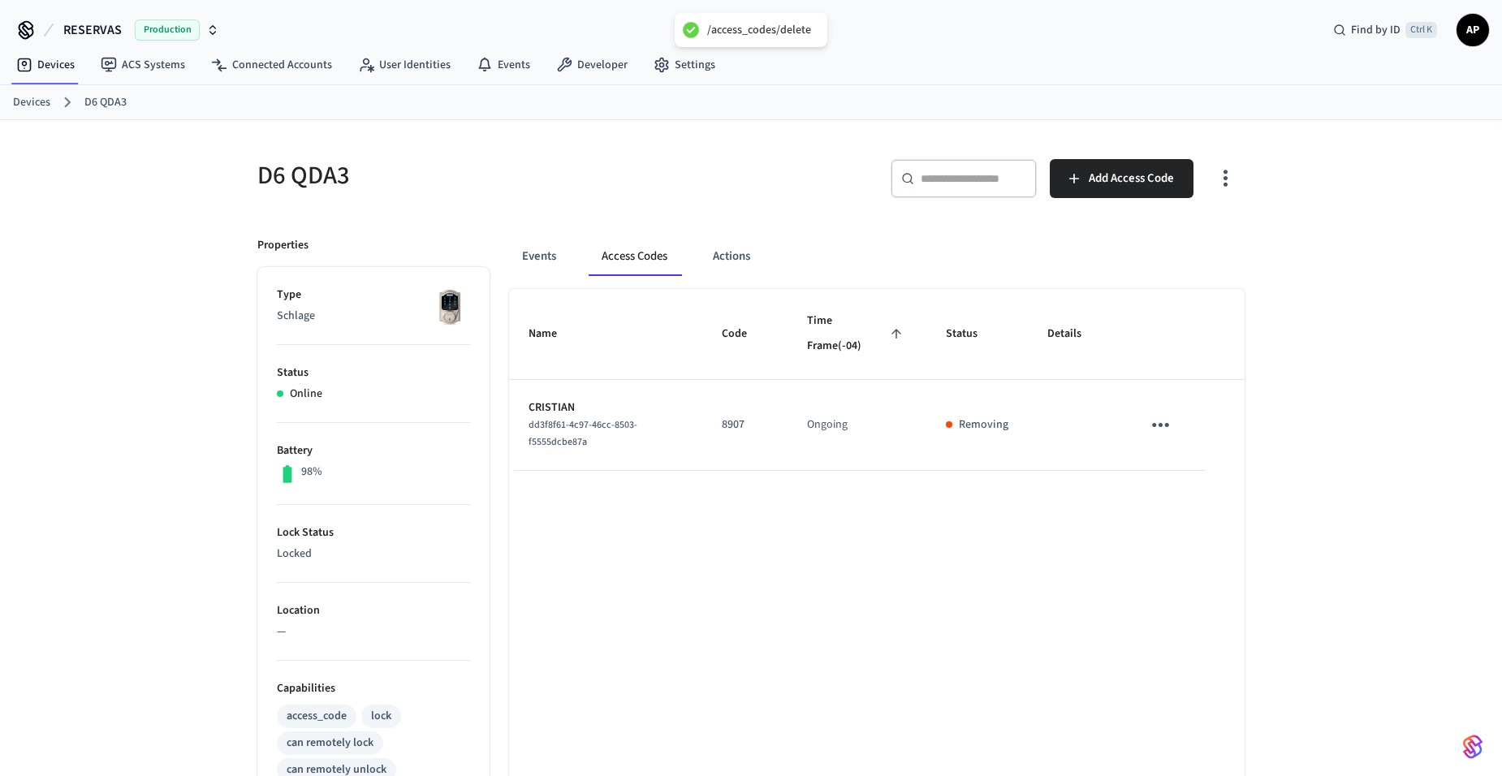
click at [37, 106] on link "Devices" at bounding box center [31, 102] width 37 height 17
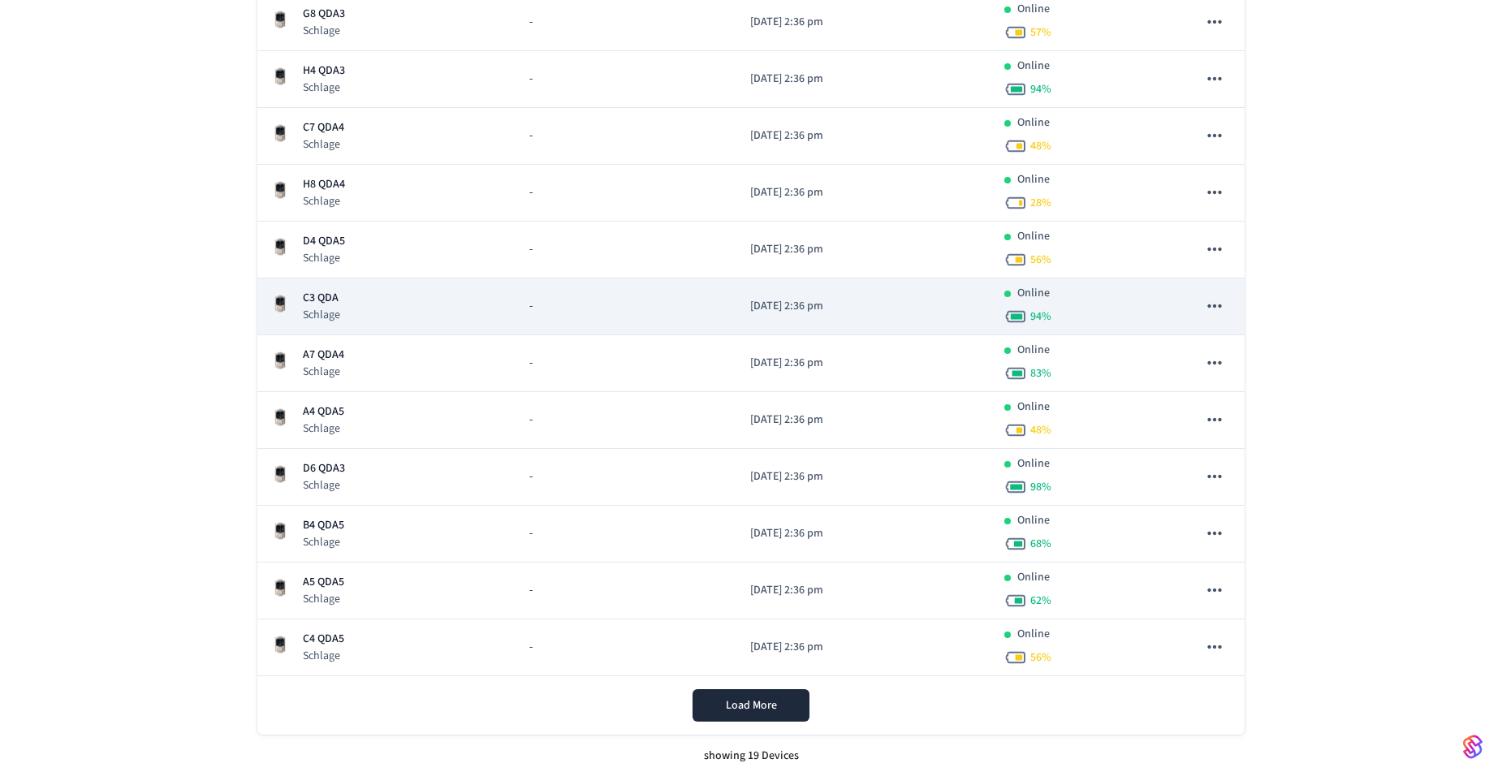
scroll to position [692, 0]
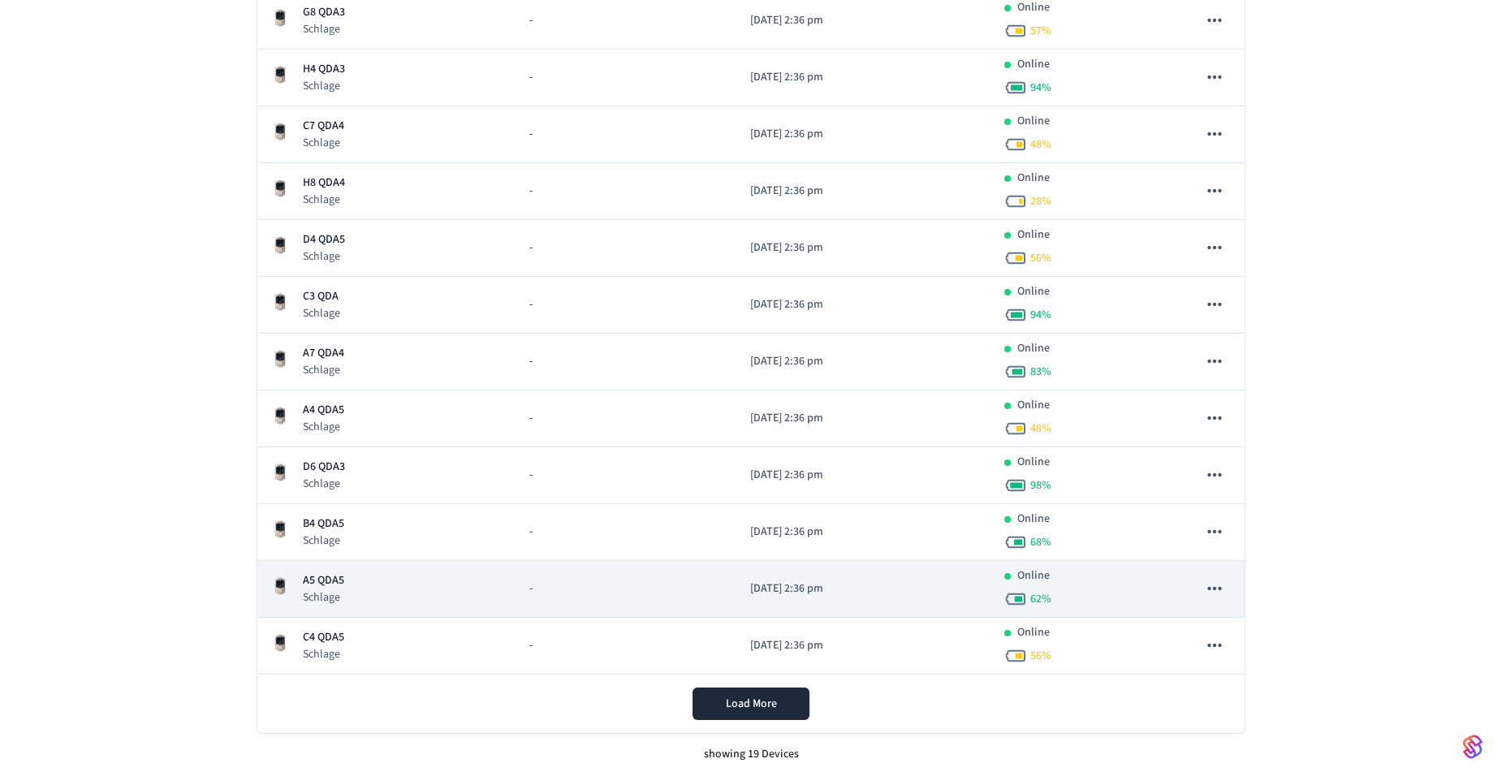
click at [340, 584] on p "A5 QDA5" at bounding box center [323, 580] width 41 height 17
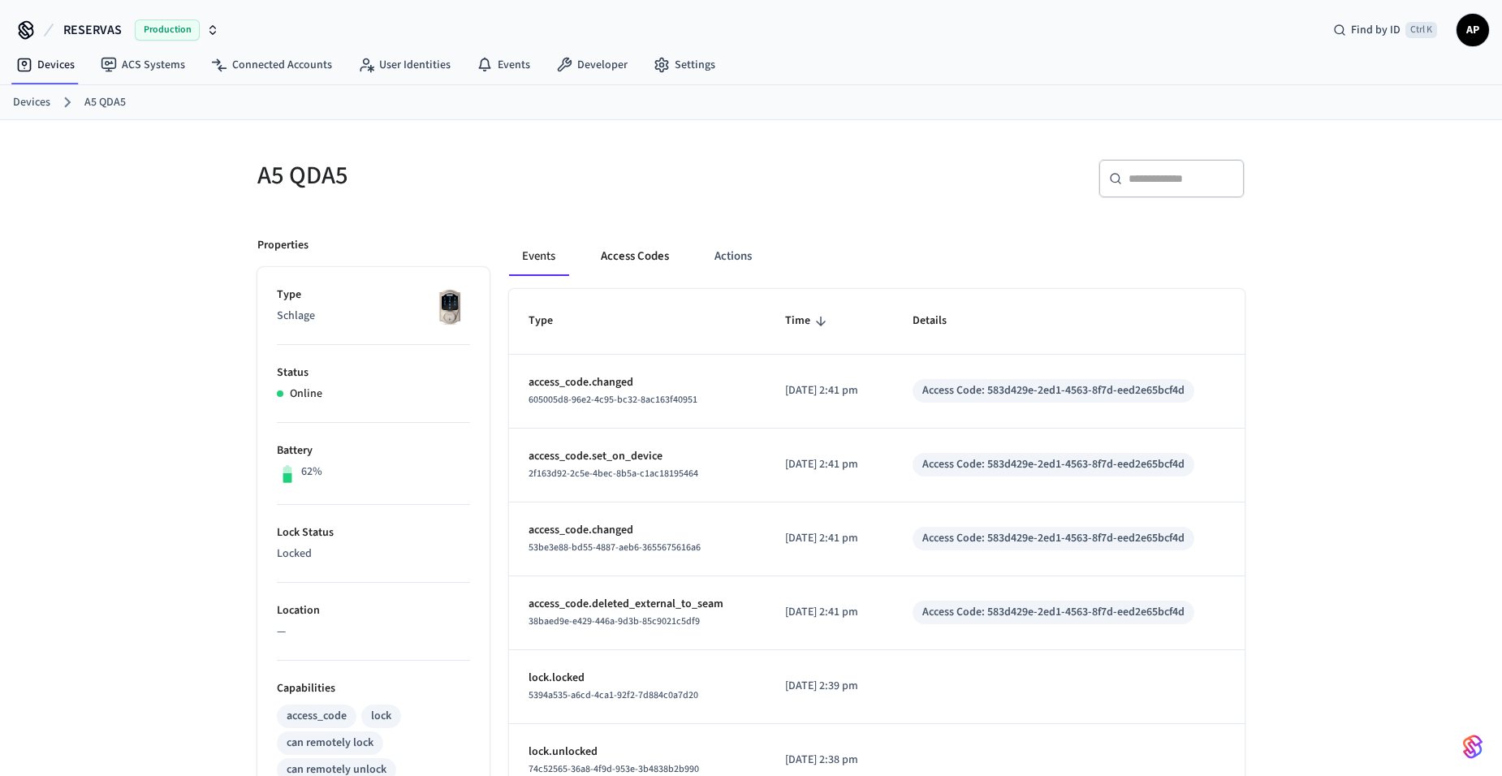
click at [636, 249] on button "Access Codes" at bounding box center [635, 256] width 94 height 39
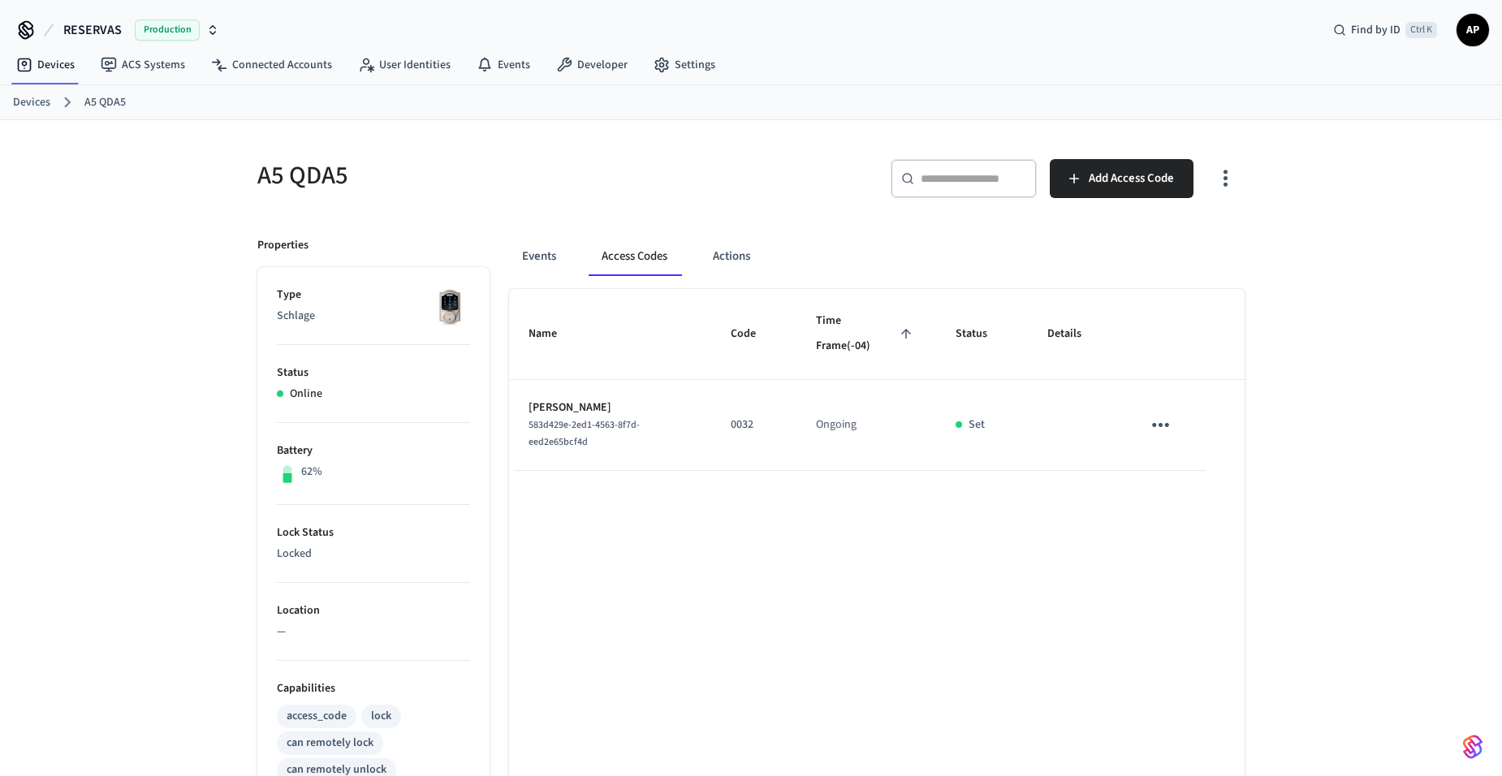
click at [1161, 425] on icon "sticky table" at bounding box center [1160, 425] width 17 height 4
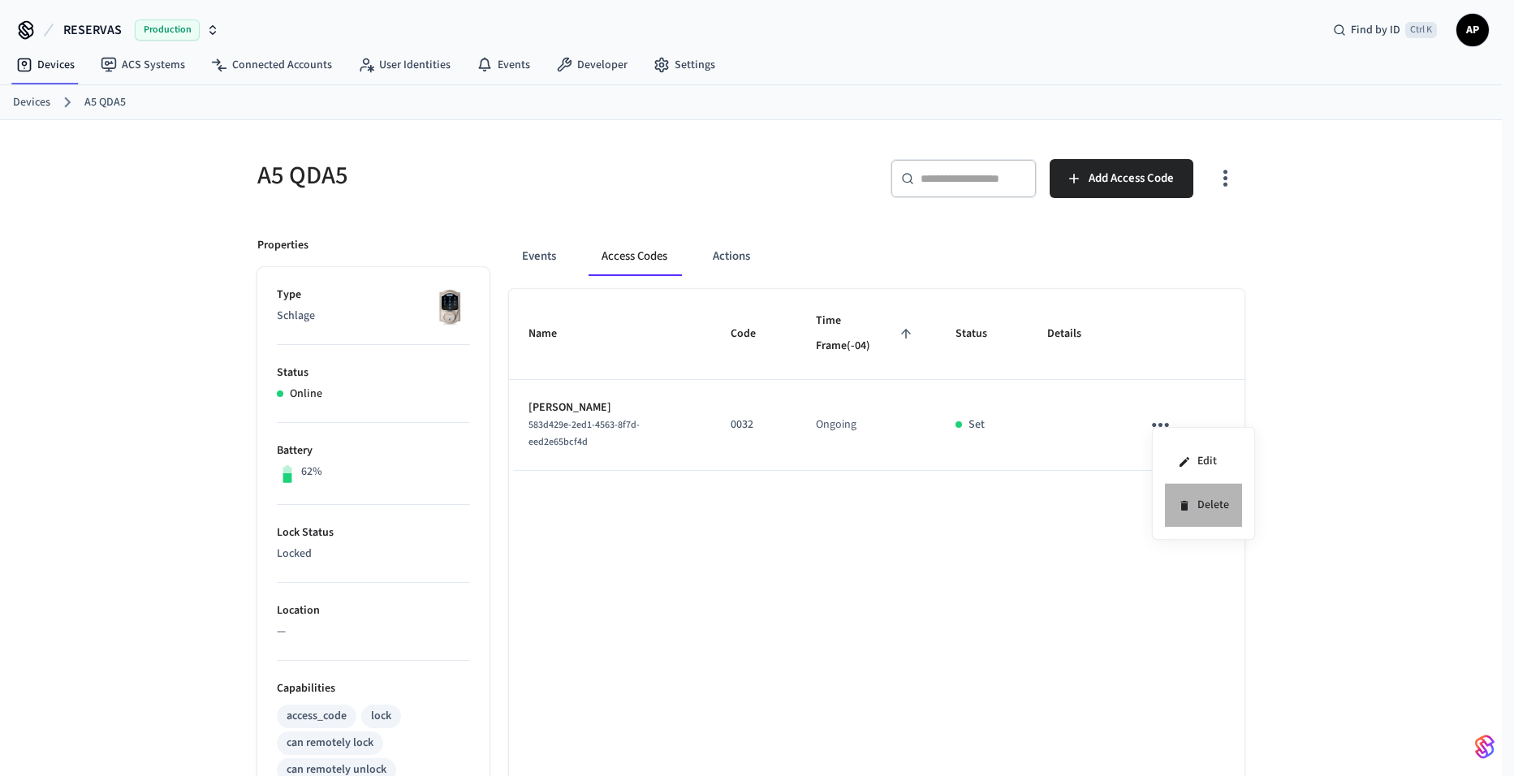
click at [1189, 509] on icon at bounding box center [1184, 505] width 13 height 13
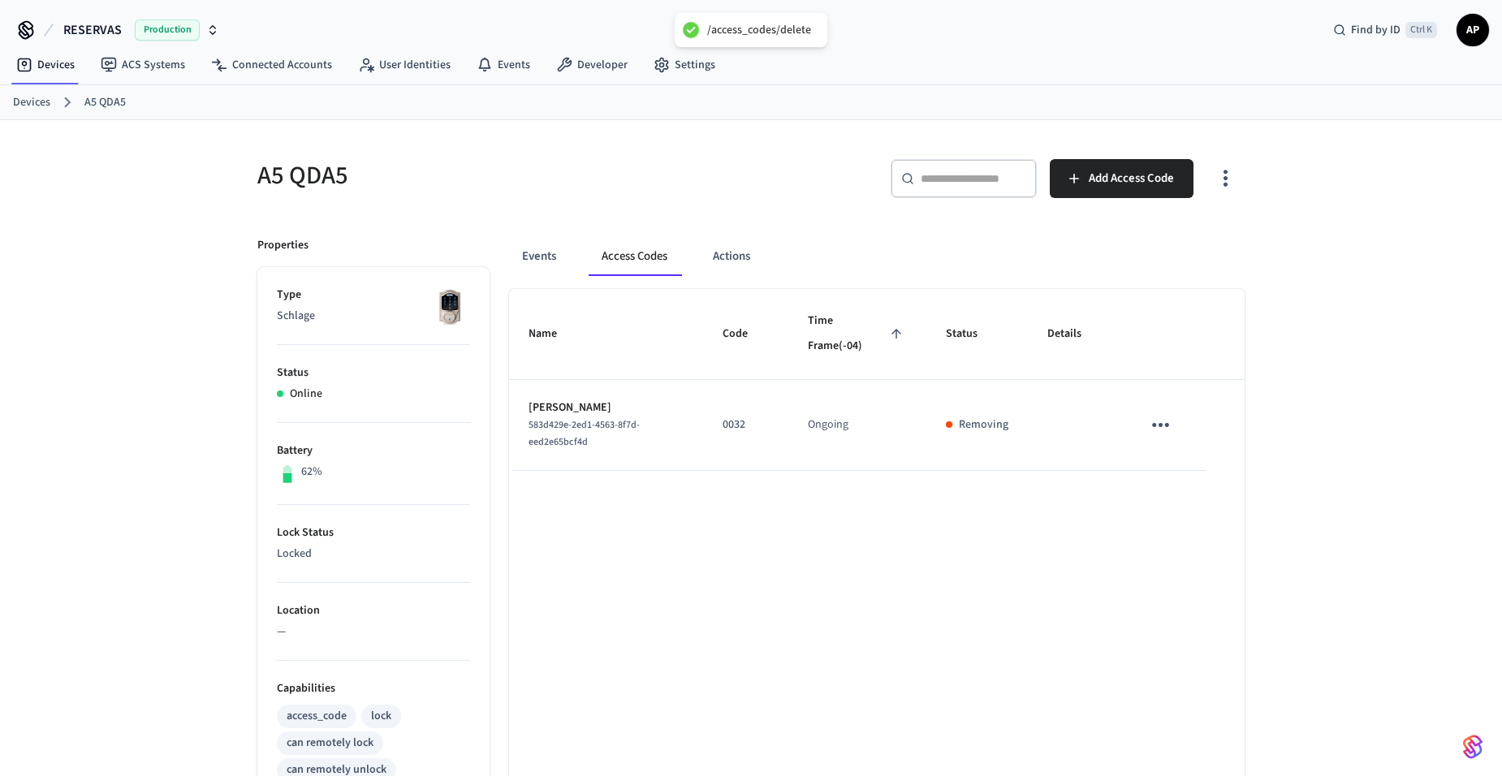
click at [28, 110] on link "Devices" at bounding box center [31, 102] width 37 height 17
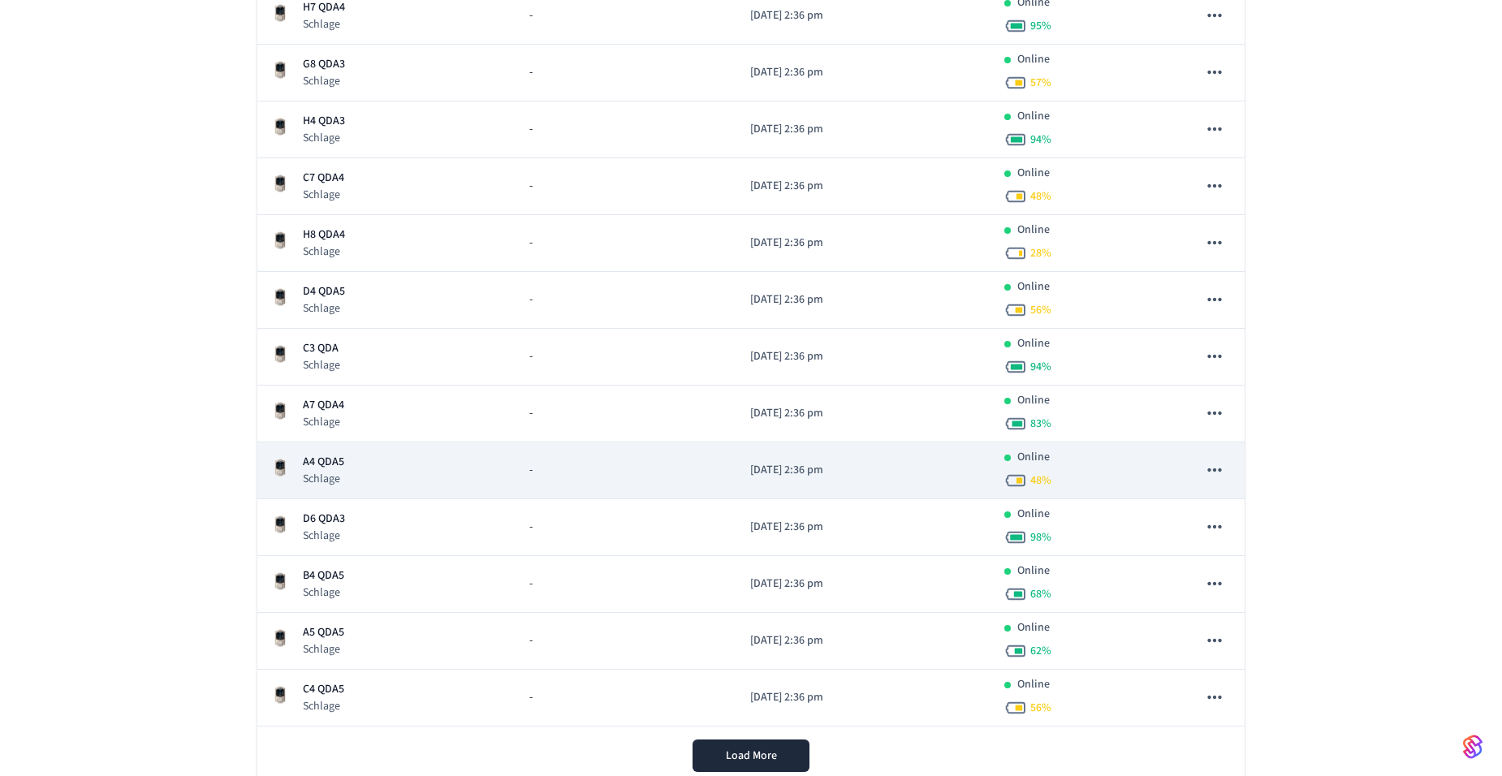
scroll to position [692, 0]
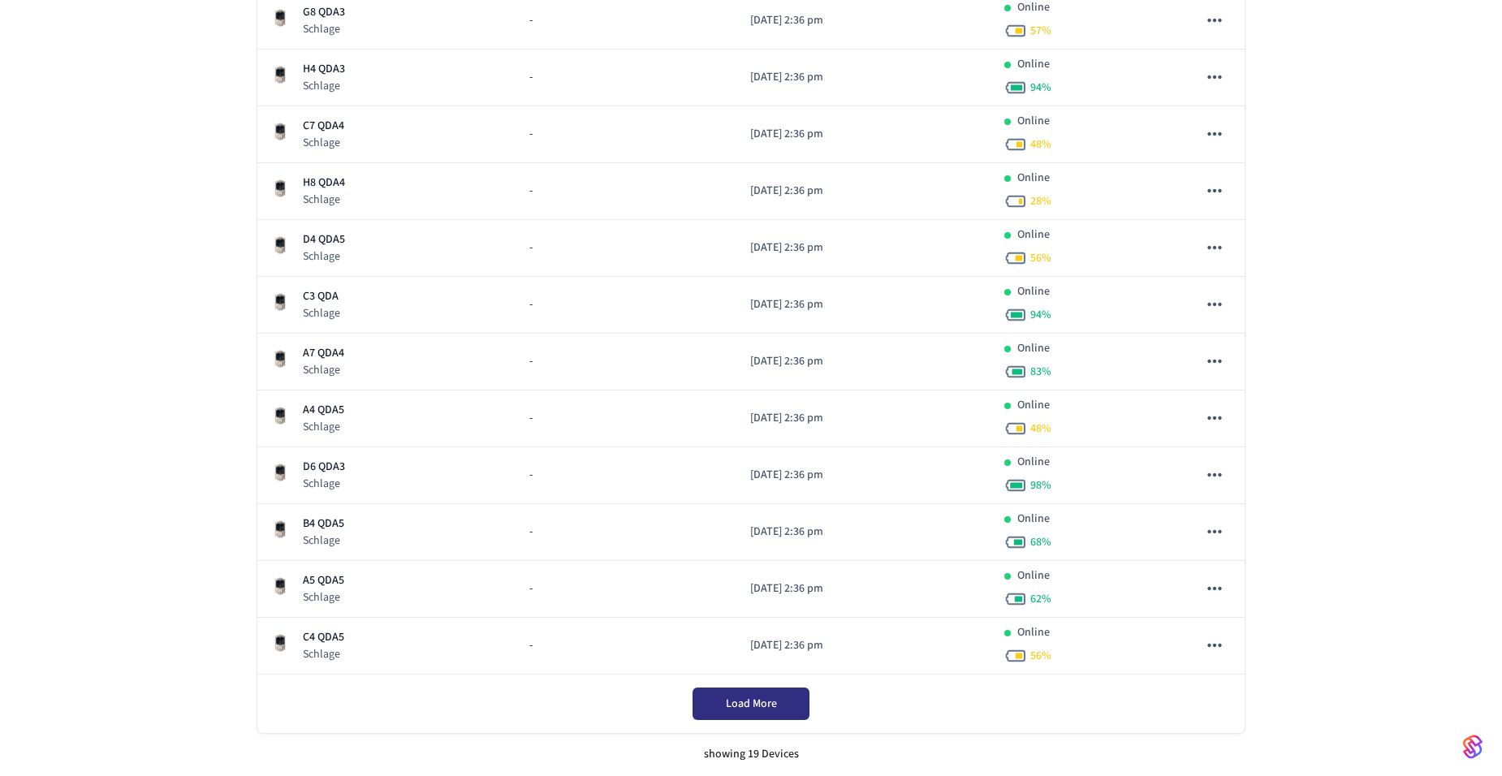
click at [748, 702] on span "Load More" at bounding box center [751, 704] width 51 height 16
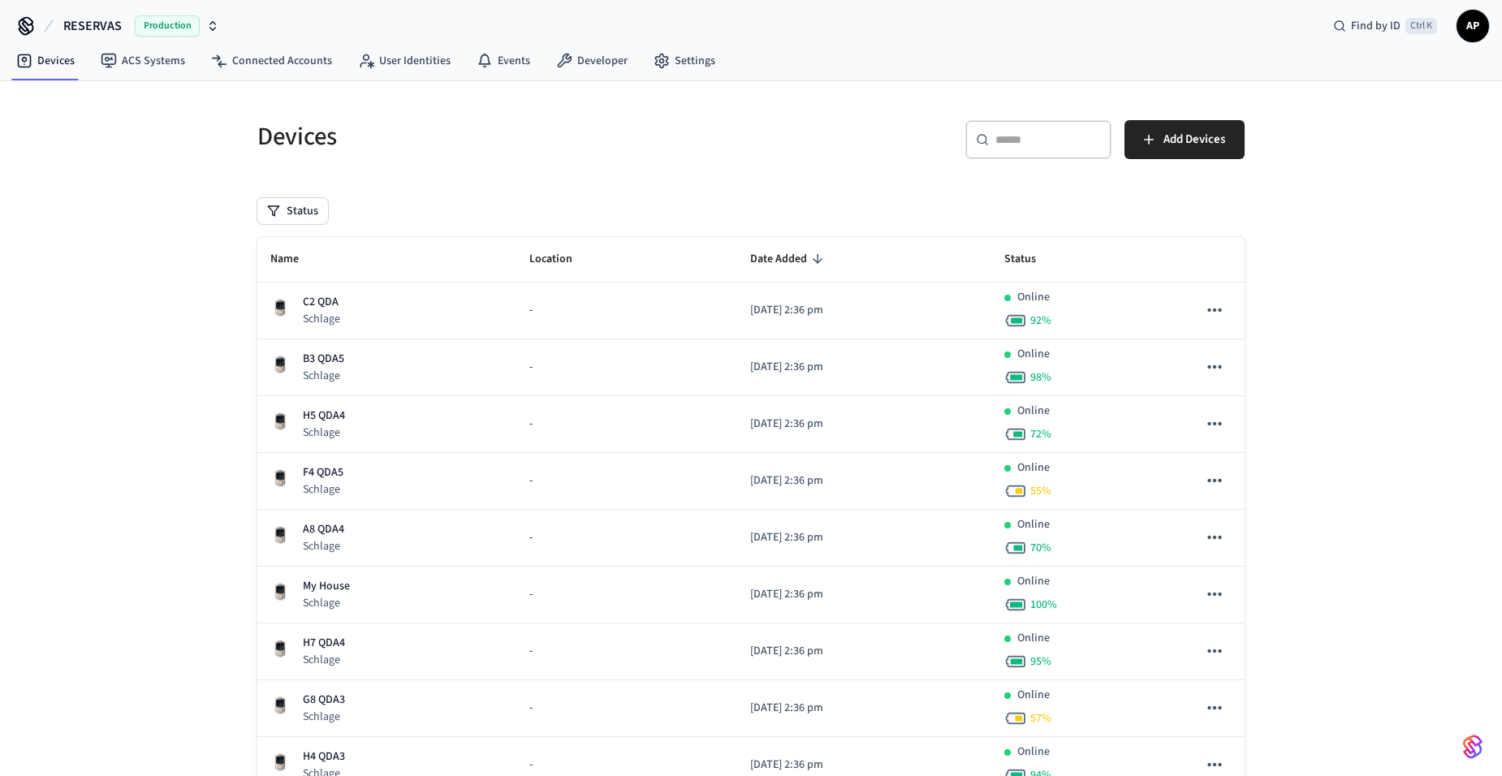
scroll to position [0, 0]
